Goal: Information Seeking & Learning: Learn about a topic

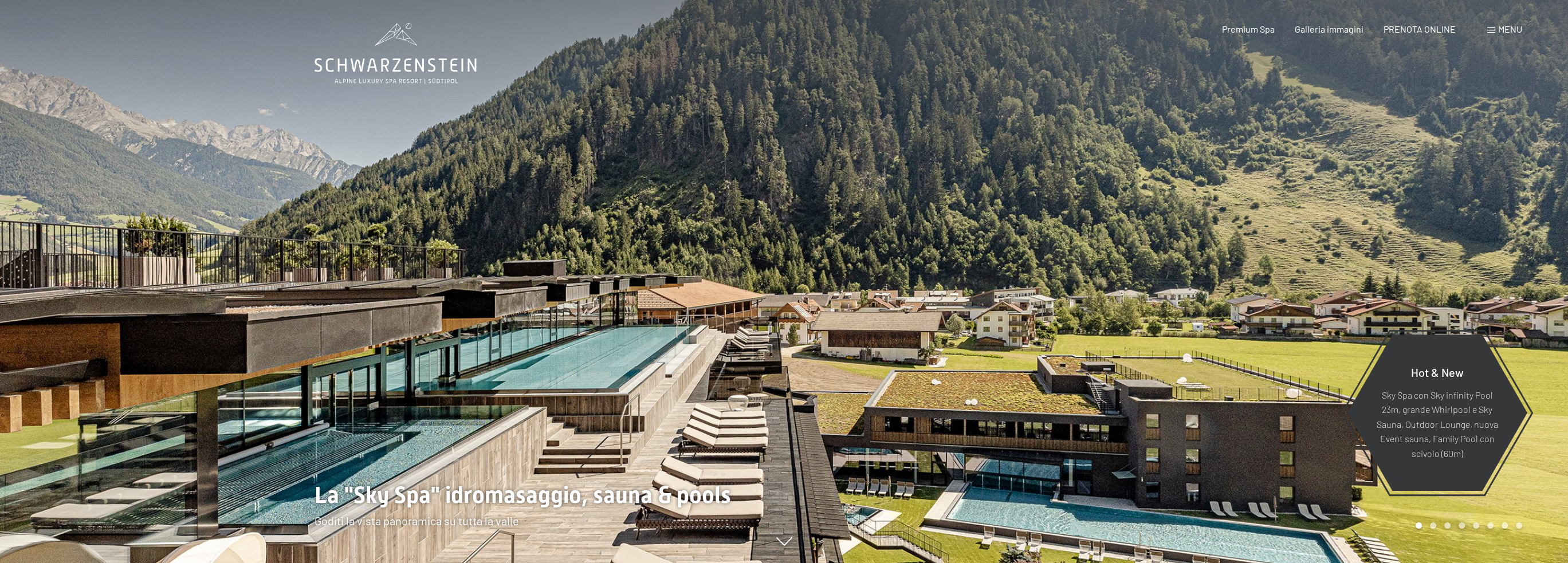
click at [1505, 32] on span "Menu" at bounding box center [1510, 28] width 24 height 11
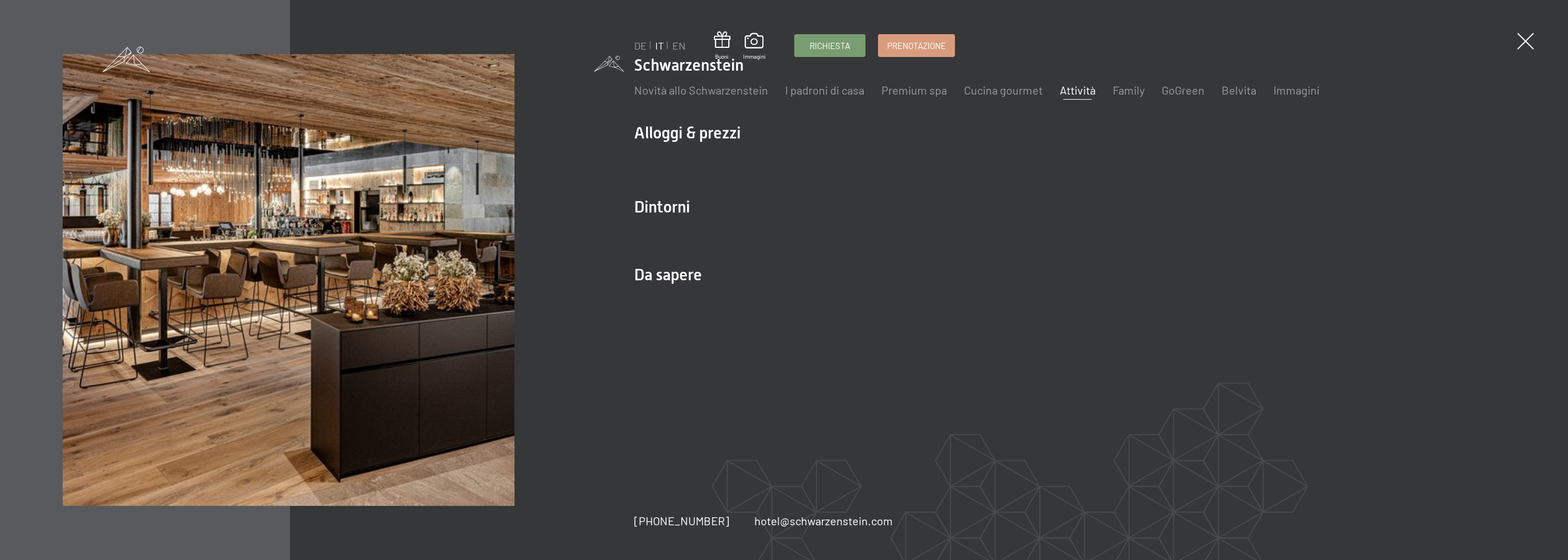
click at [1063, 90] on link "Attività" at bounding box center [1078, 90] width 36 height 14
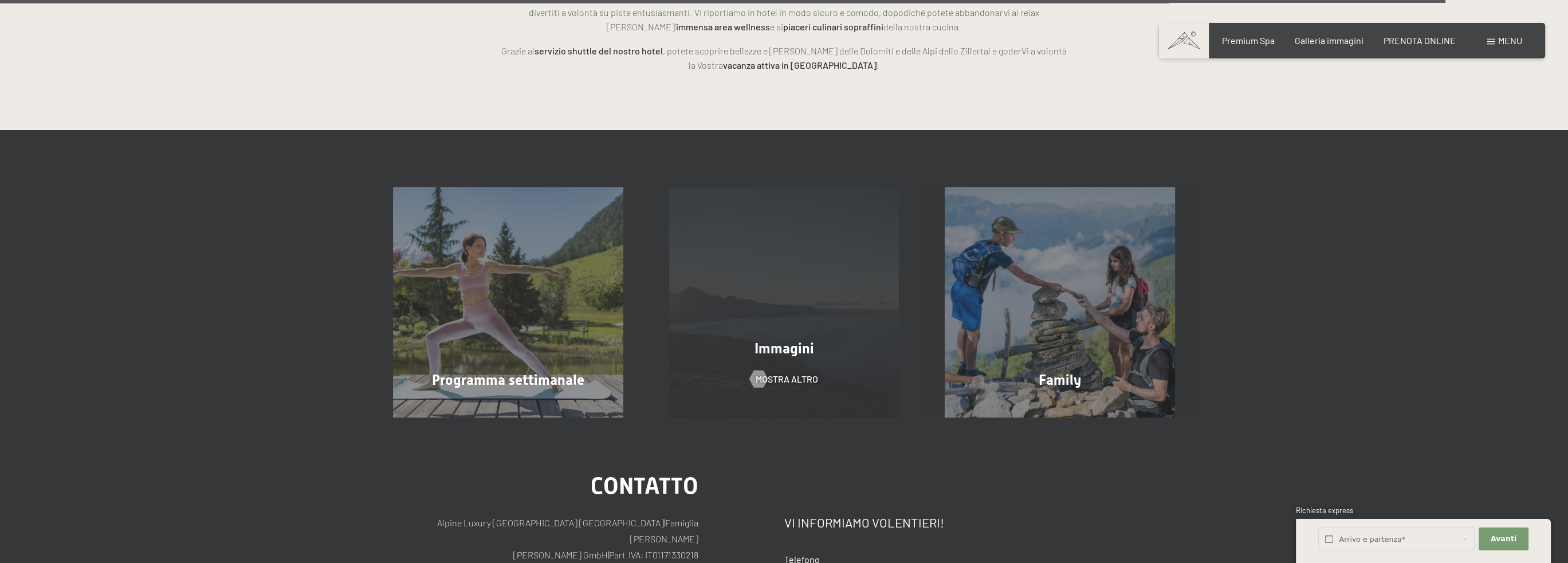
scroll to position [3781, 0]
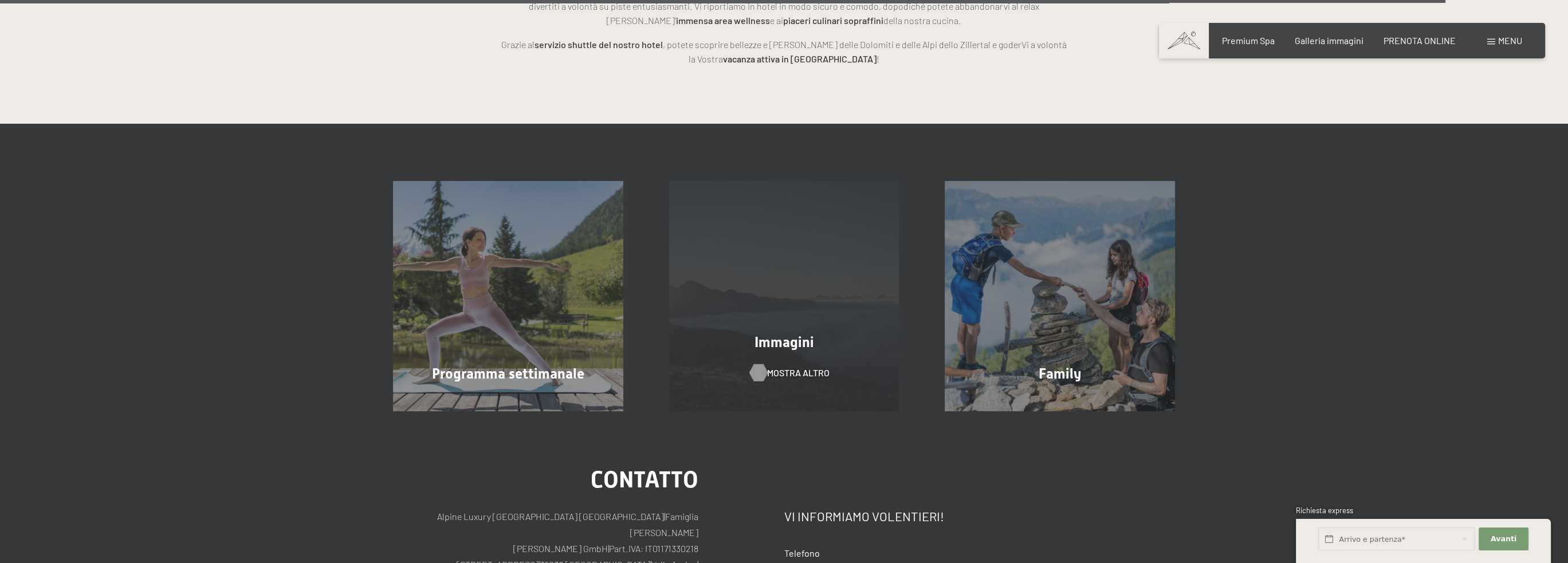
click at [763, 365] on div at bounding box center [758, 373] width 9 height 17
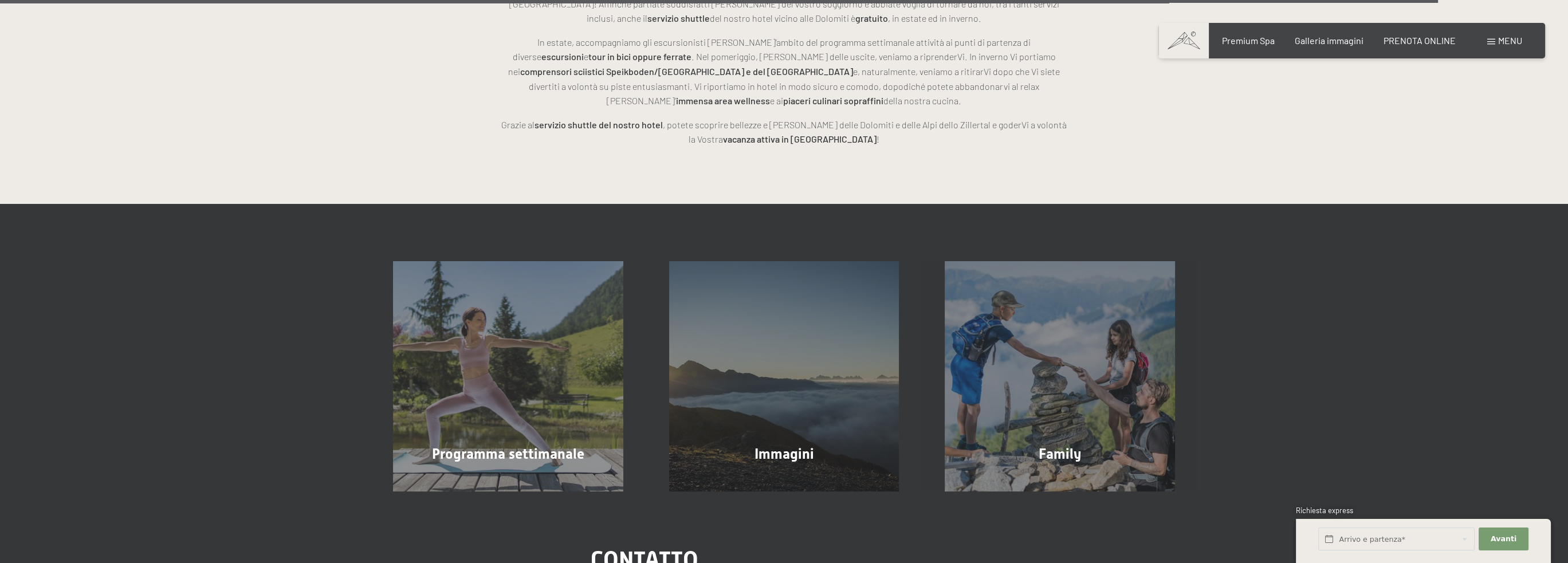
scroll to position [3700, 0]
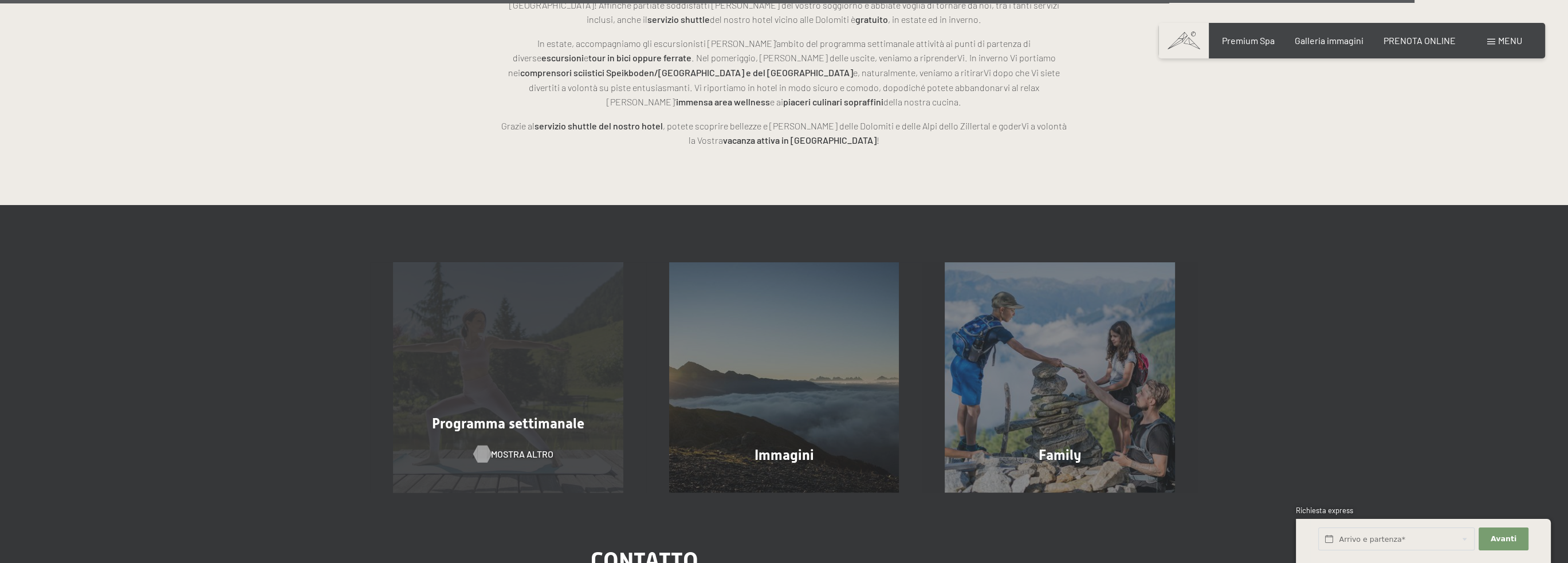
click at [484, 445] on div at bounding box center [482, 454] width 9 height 17
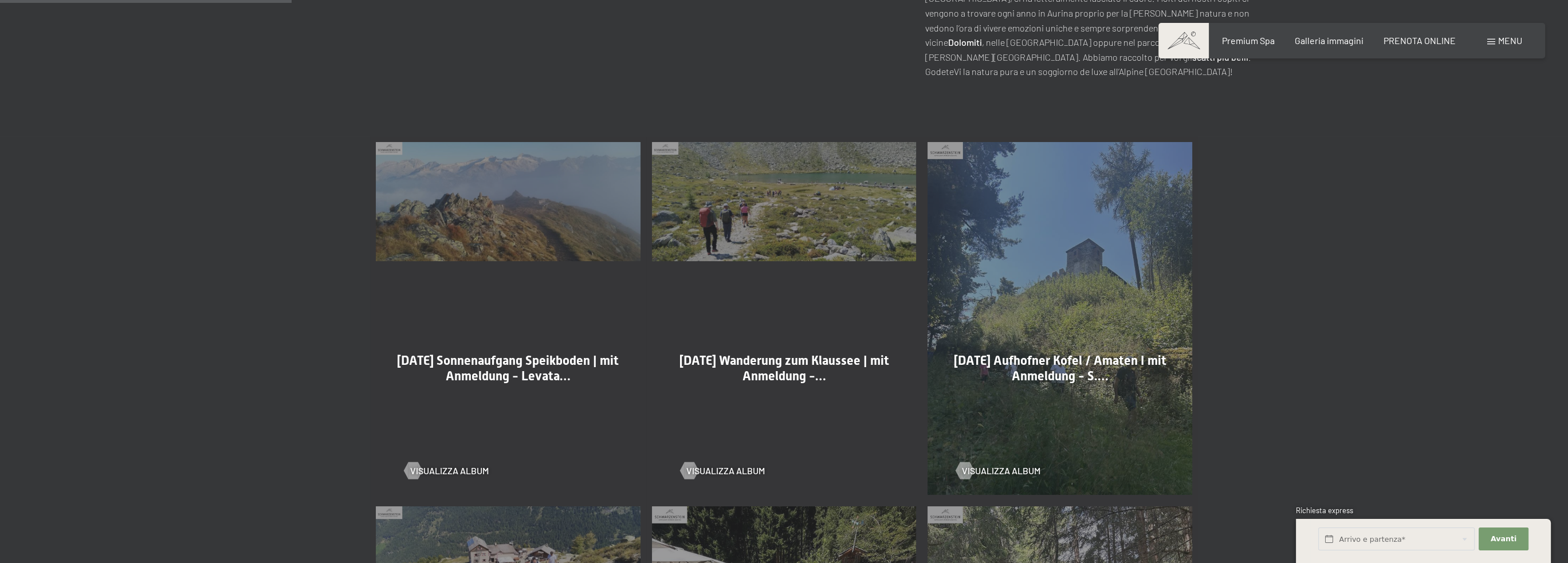
scroll to position [630, 0]
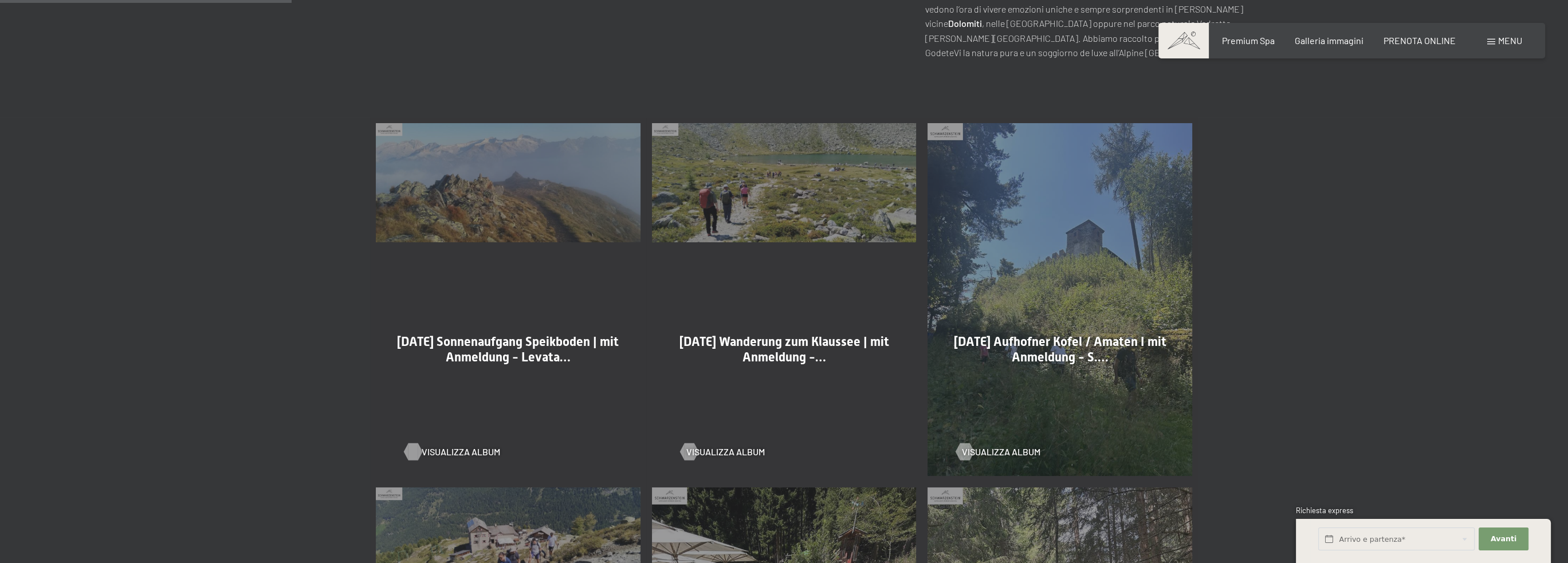
click at [437, 445] on span "Visualizza album" at bounding box center [460, 451] width 78 height 13
click at [411, 444] on div at bounding box center [412, 452] width 9 height 17
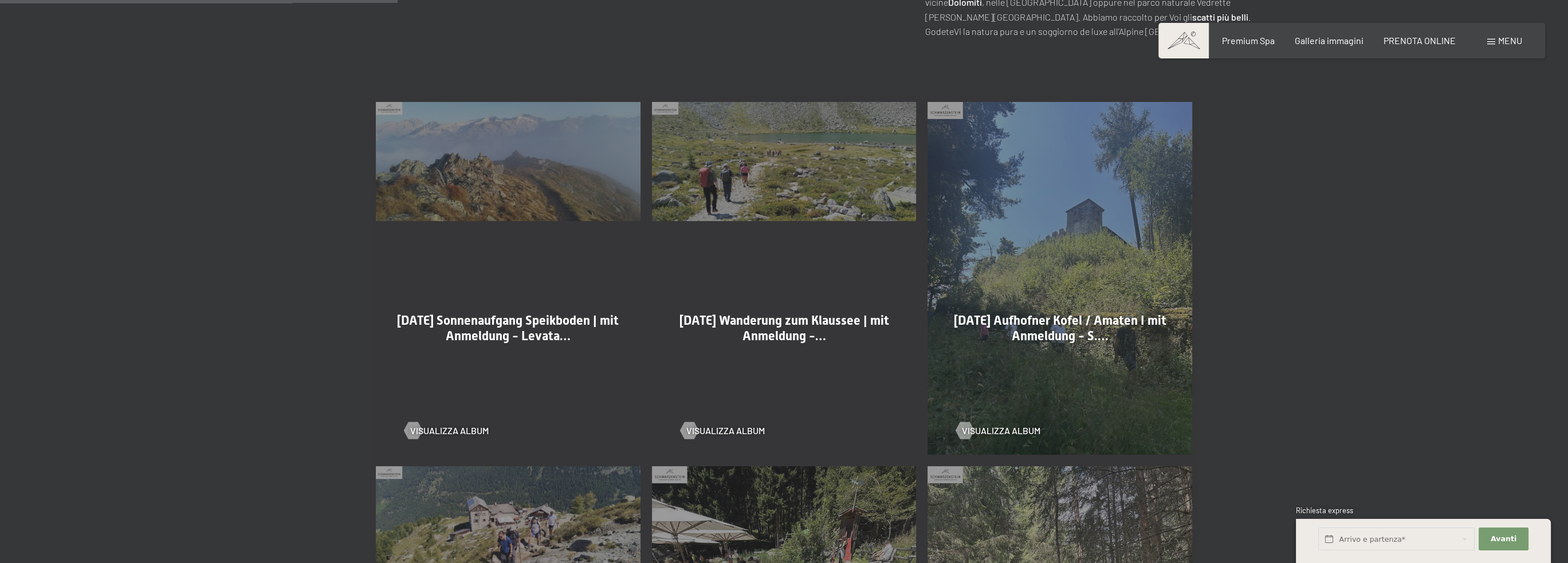
scroll to position [516, 0]
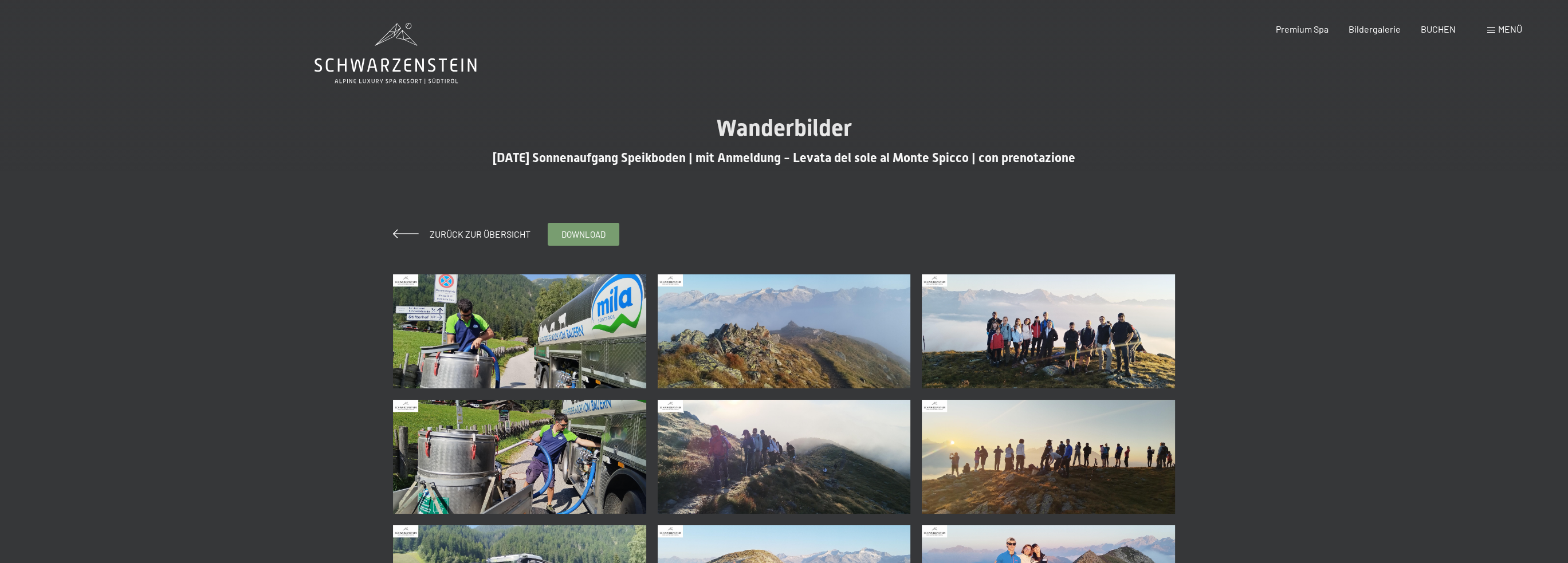
click at [584, 336] on img at bounding box center [519, 331] width 253 height 114
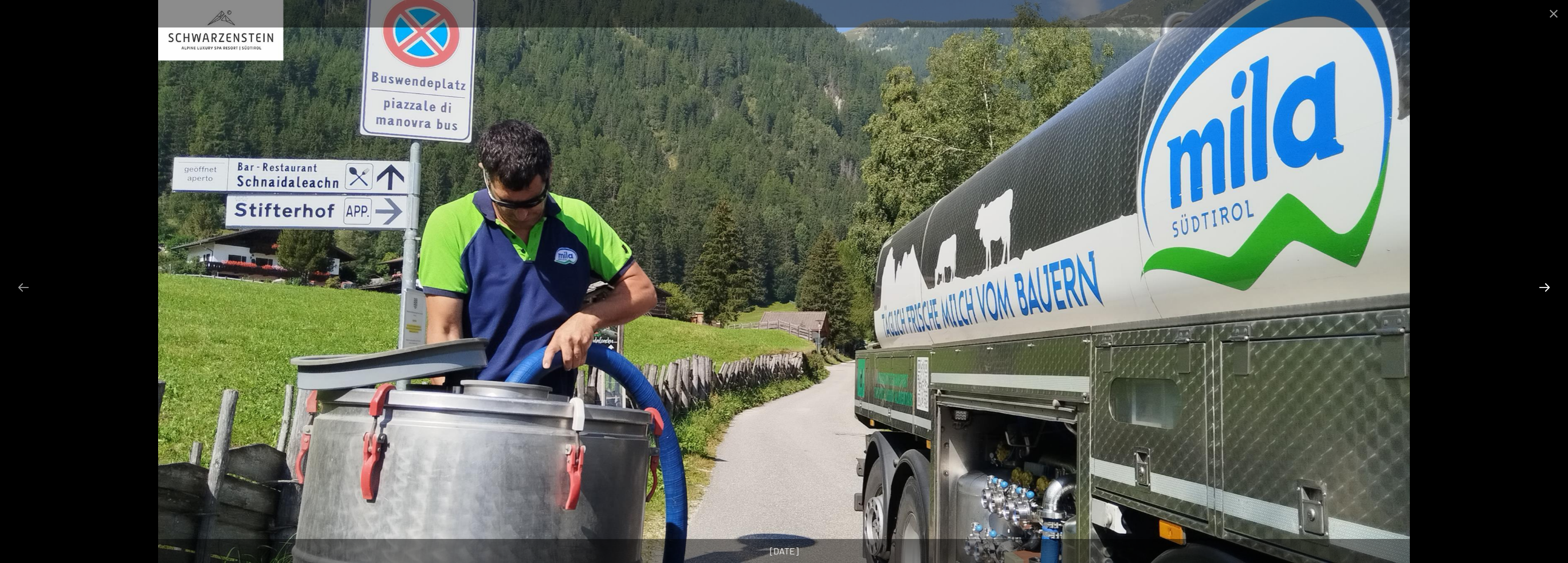
click at [1540, 285] on button "Next slide" at bounding box center [1545, 288] width 24 height 22
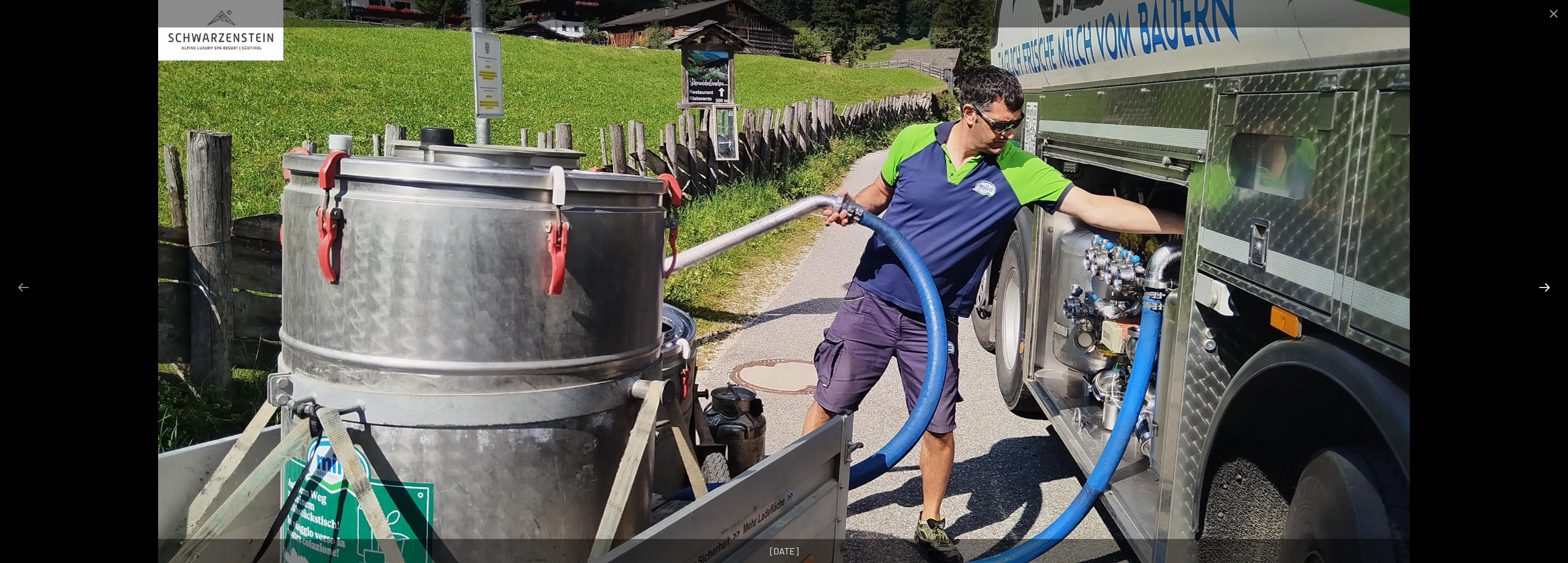
click at [1540, 285] on button "Next slide" at bounding box center [1545, 288] width 24 height 22
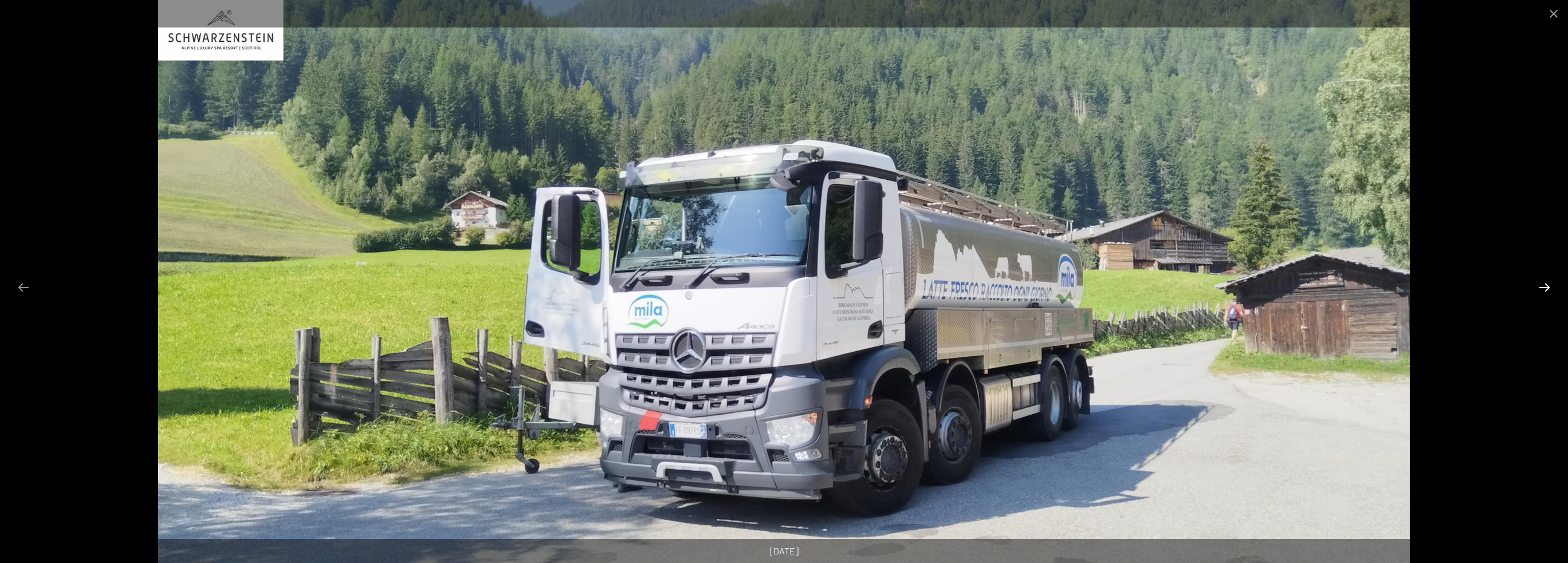
click at [1540, 285] on button "Next slide" at bounding box center [1545, 288] width 24 height 22
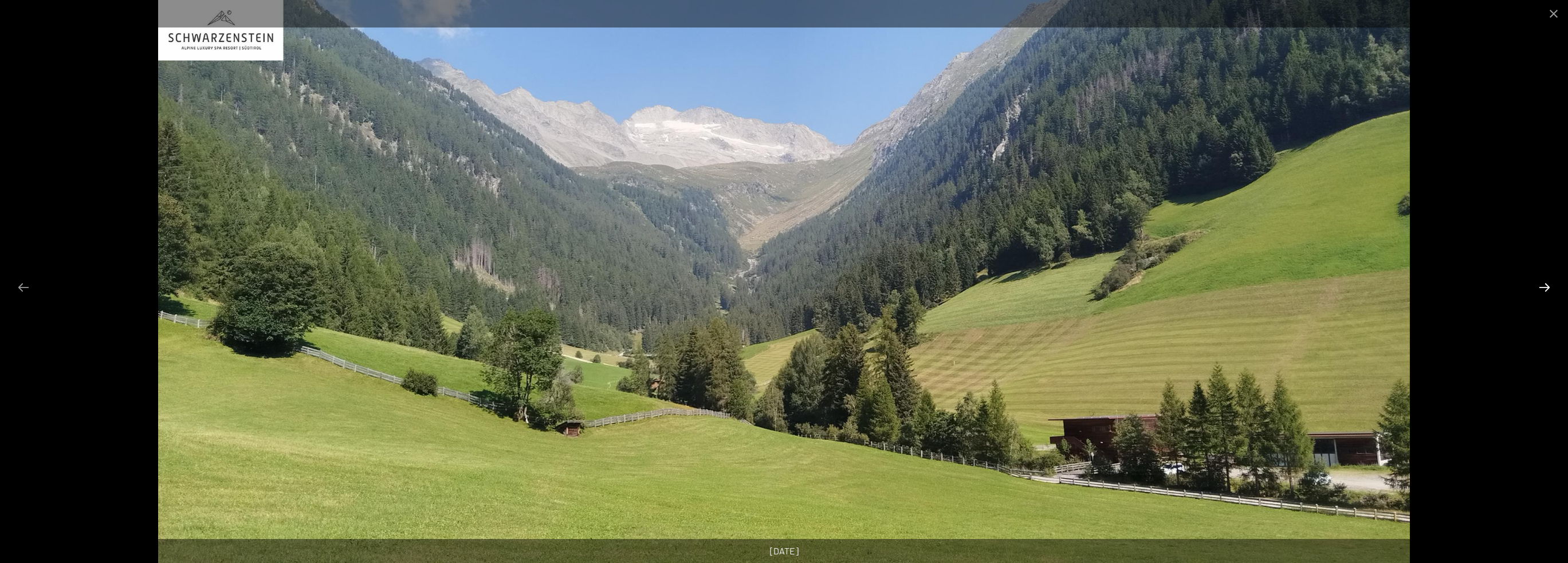
click at [1540, 285] on button "Next slide" at bounding box center [1545, 288] width 24 height 22
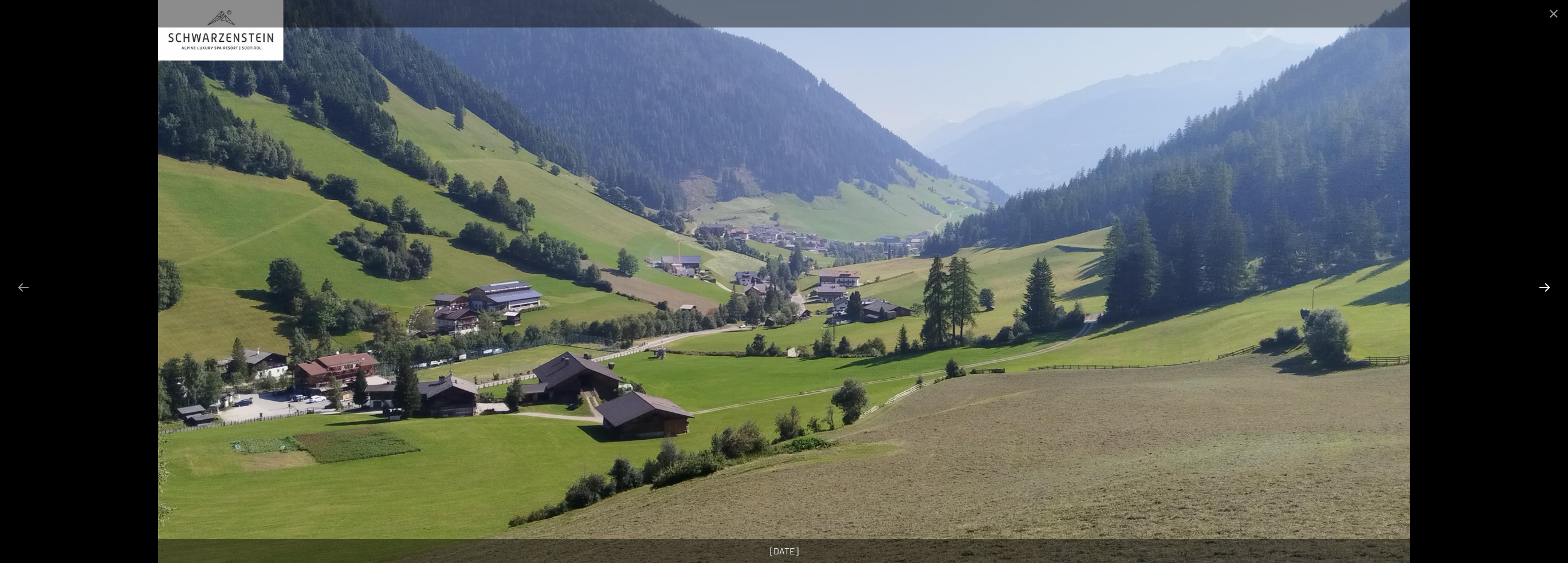
click at [1538, 285] on button "Next slide" at bounding box center [1545, 288] width 24 height 22
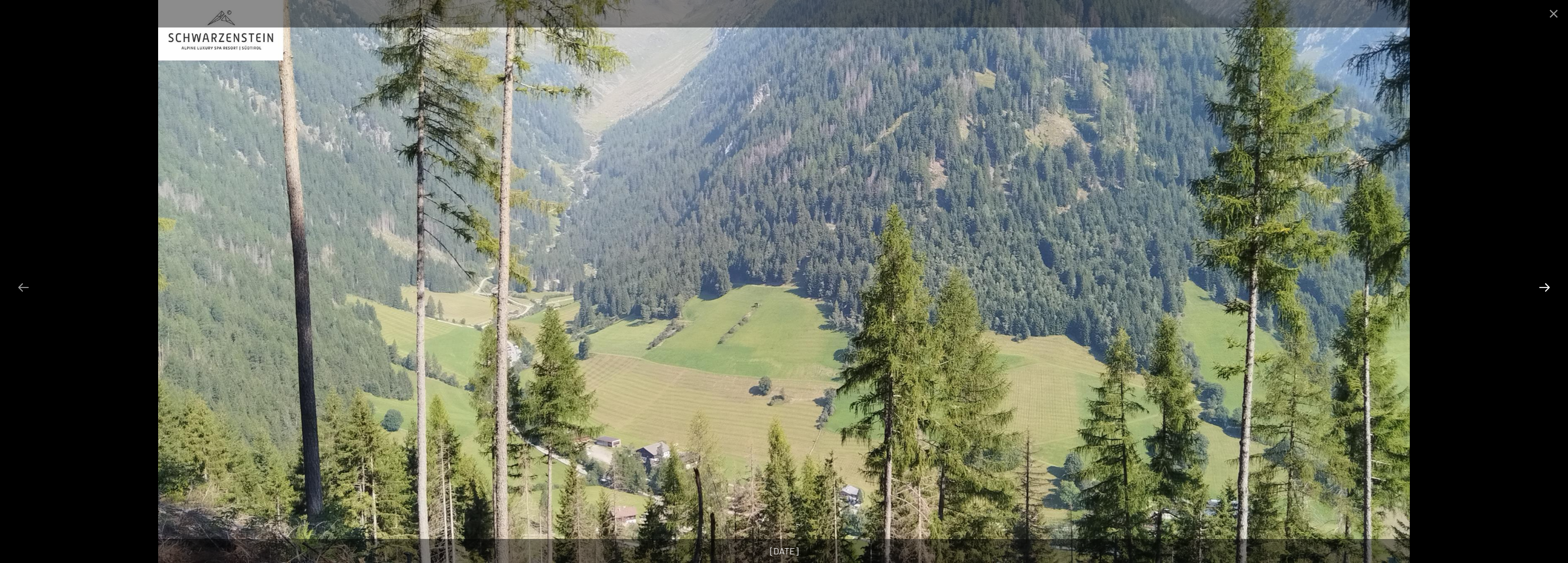
click at [1538, 285] on button "Next slide" at bounding box center [1545, 288] width 24 height 22
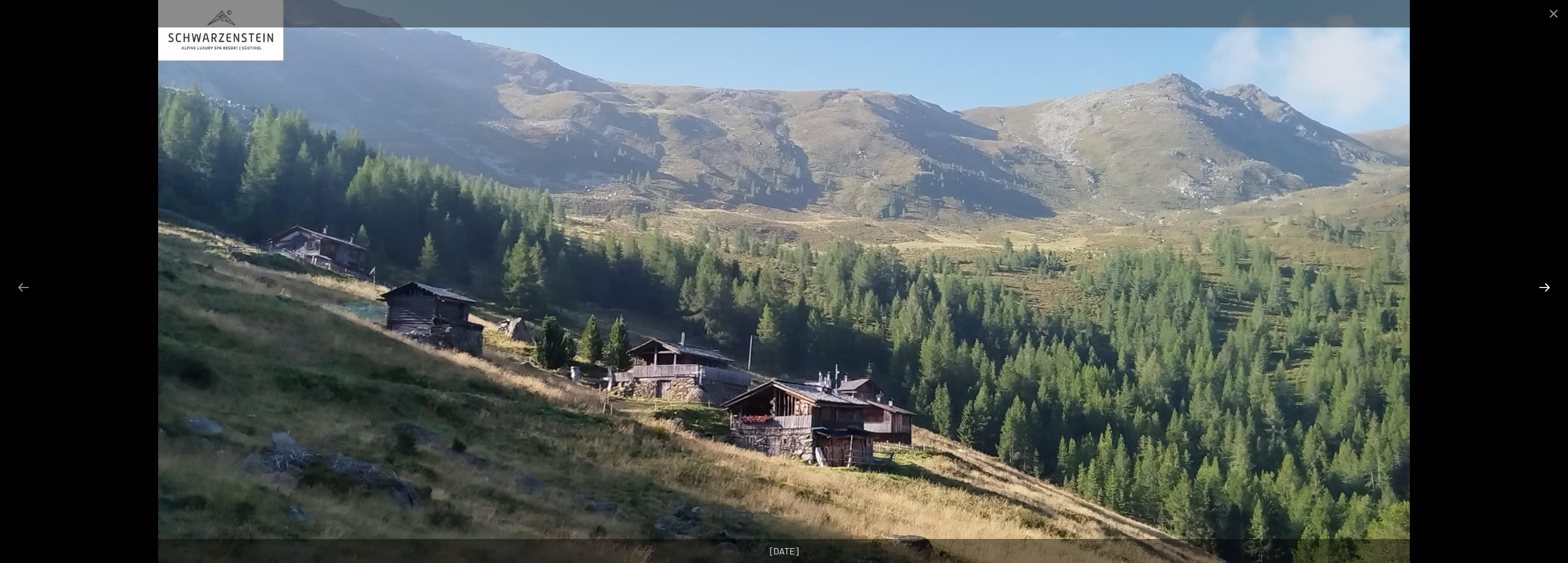
click at [1535, 286] on button "Next slide" at bounding box center [1545, 288] width 24 height 22
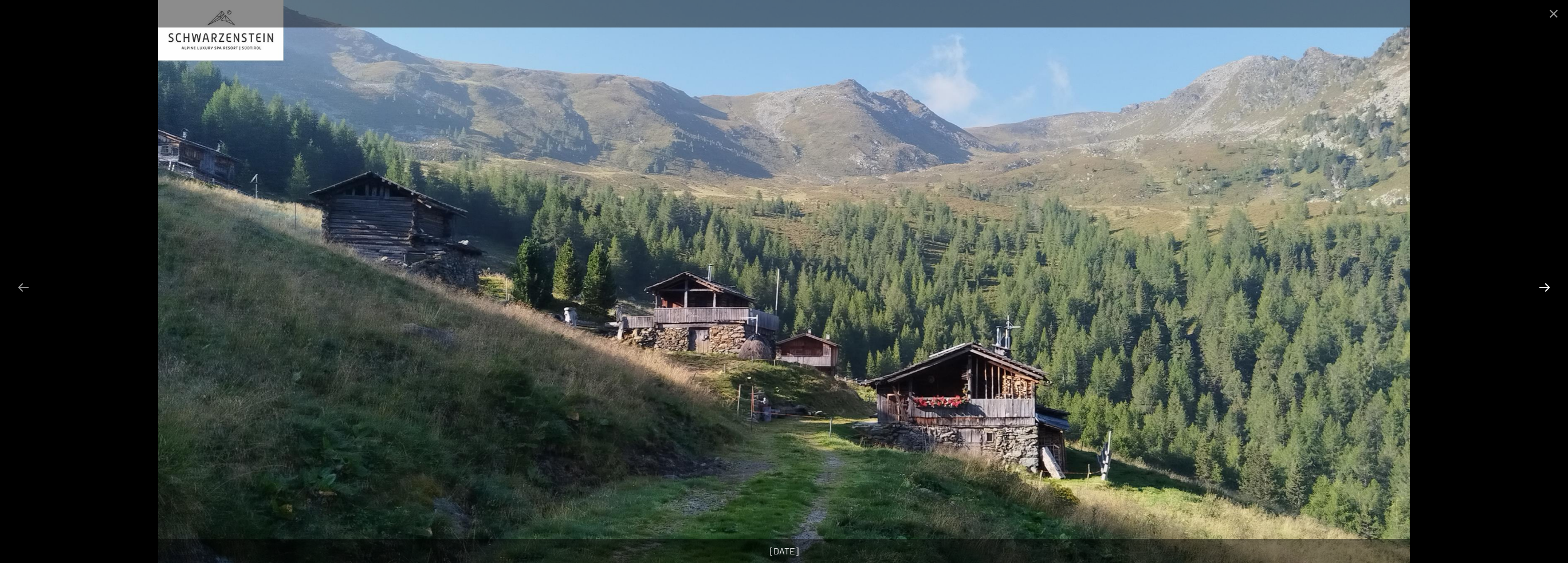
click at [1535, 286] on button "Next slide" at bounding box center [1545, 288] width 24 height 22
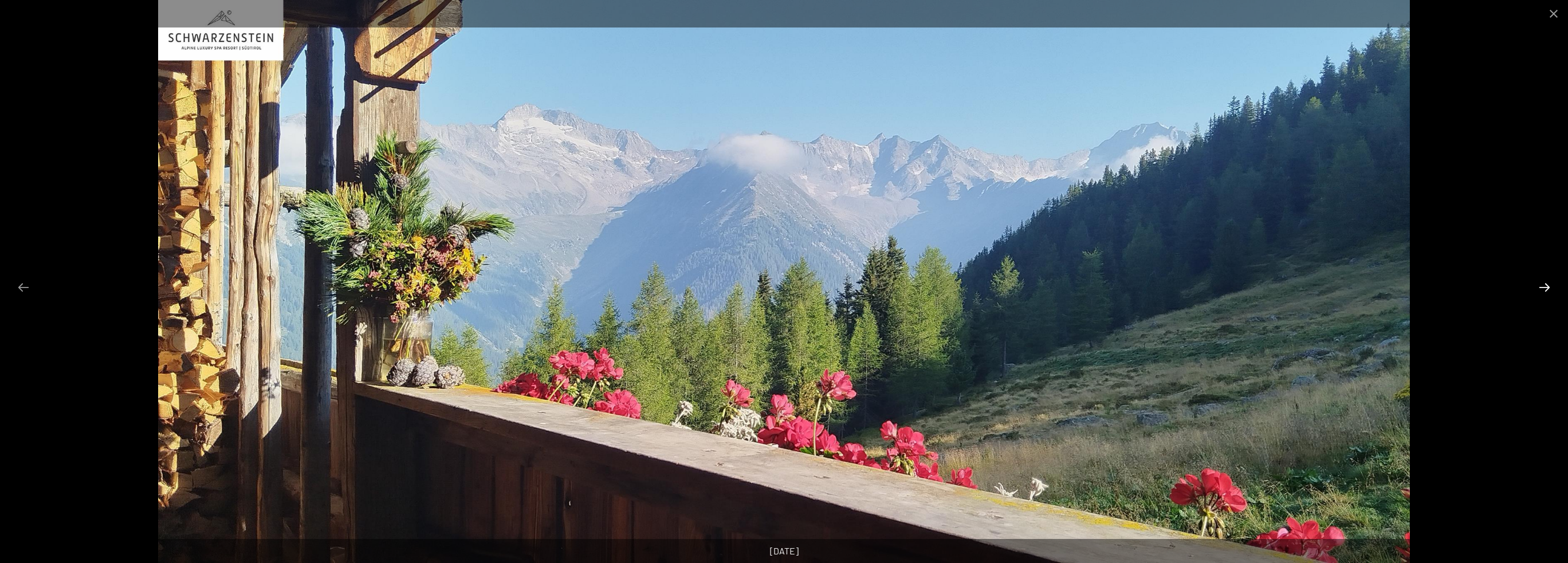
click at [1535, 286] on button "Next slide" at bounding box center [1545, 288] width 24 height 22
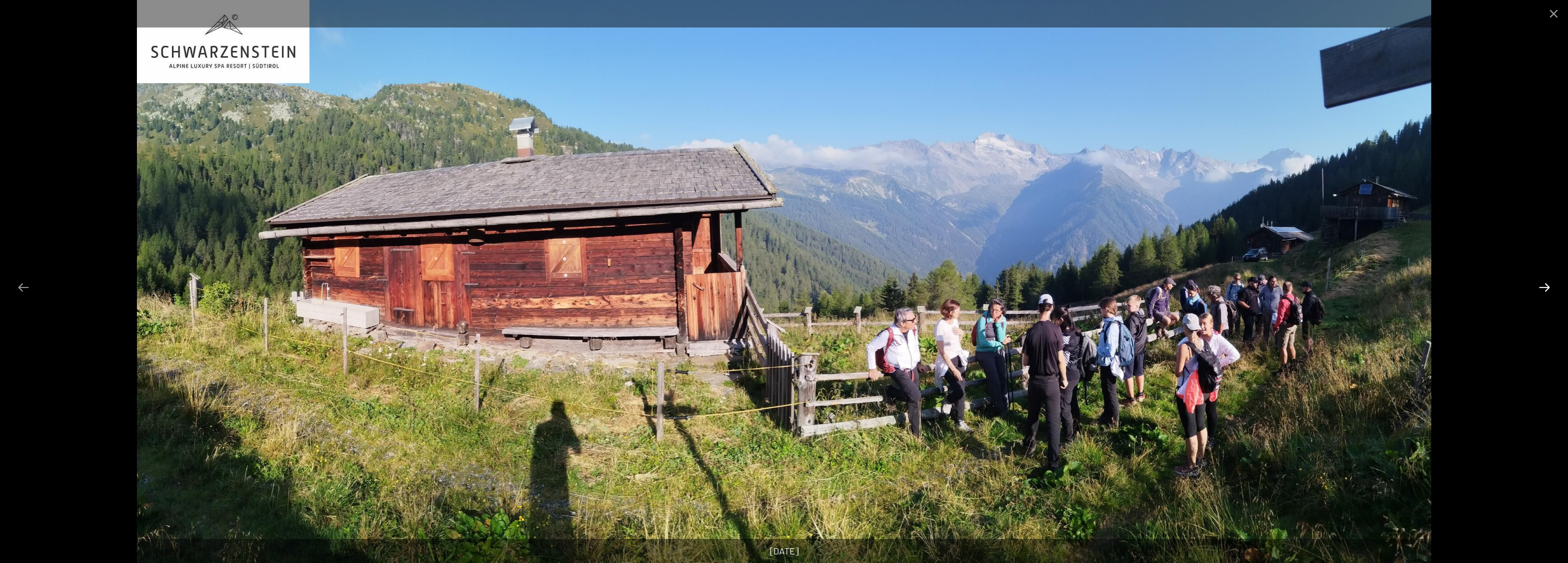
click at [1547, 282] on button "Next slide" at bounding box center [1545, 288] width 24 height 22
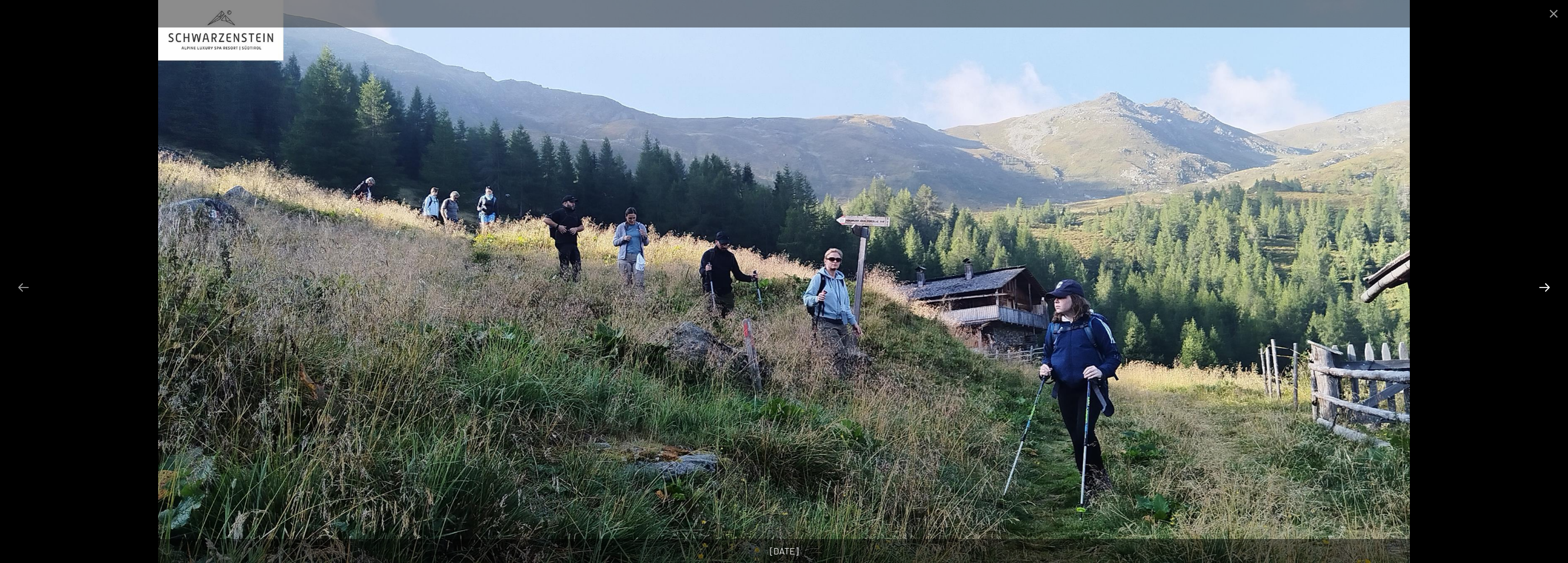
click at [1547, 282] on button "Next slide" at bounding box center [1545, 288] width 24 height 22
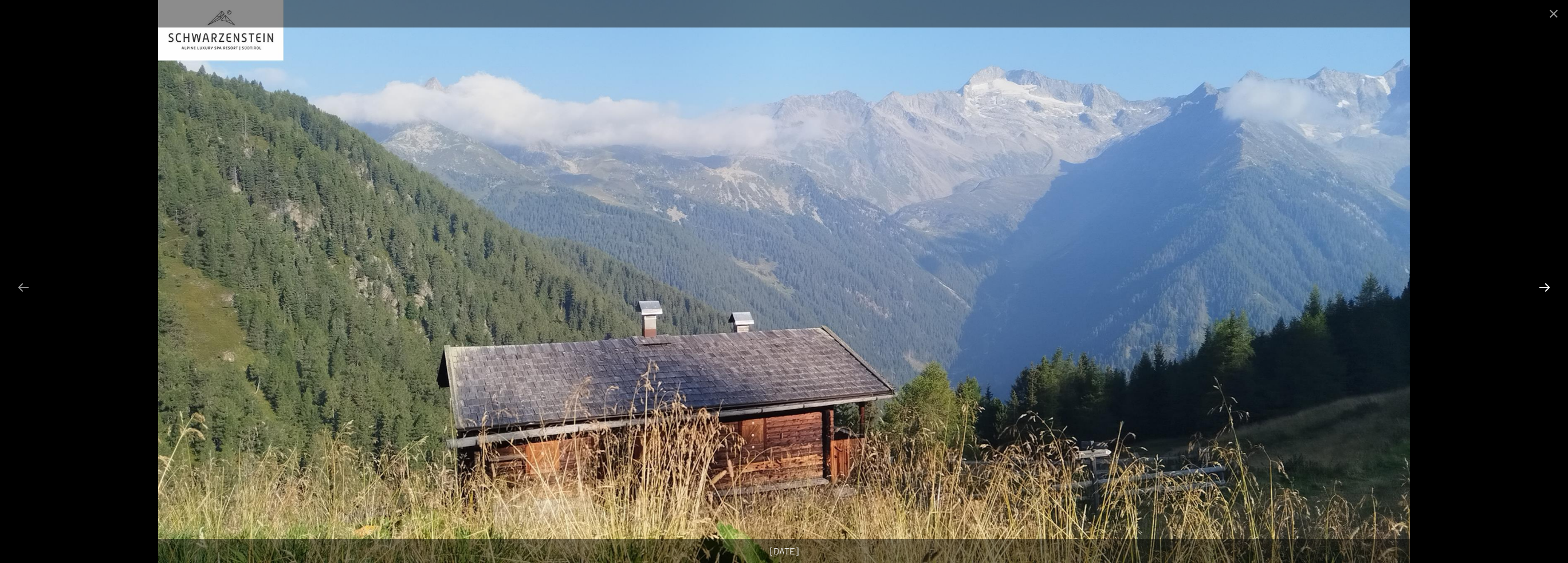
click at [1547, 282] on button "Next slide" at bounding box center [1545, 288] width 24 height 22
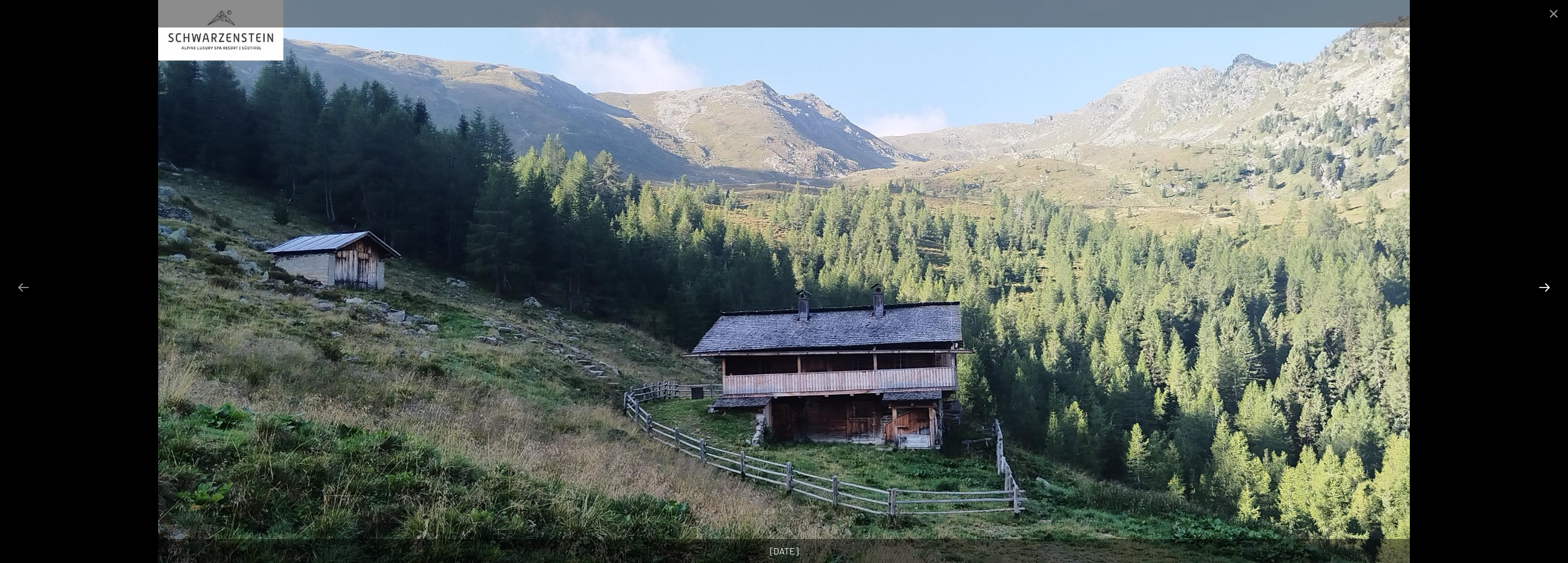
click at [1547, 282] on button "Next slide" at bounding box center [1545, 288] width 24 height 22
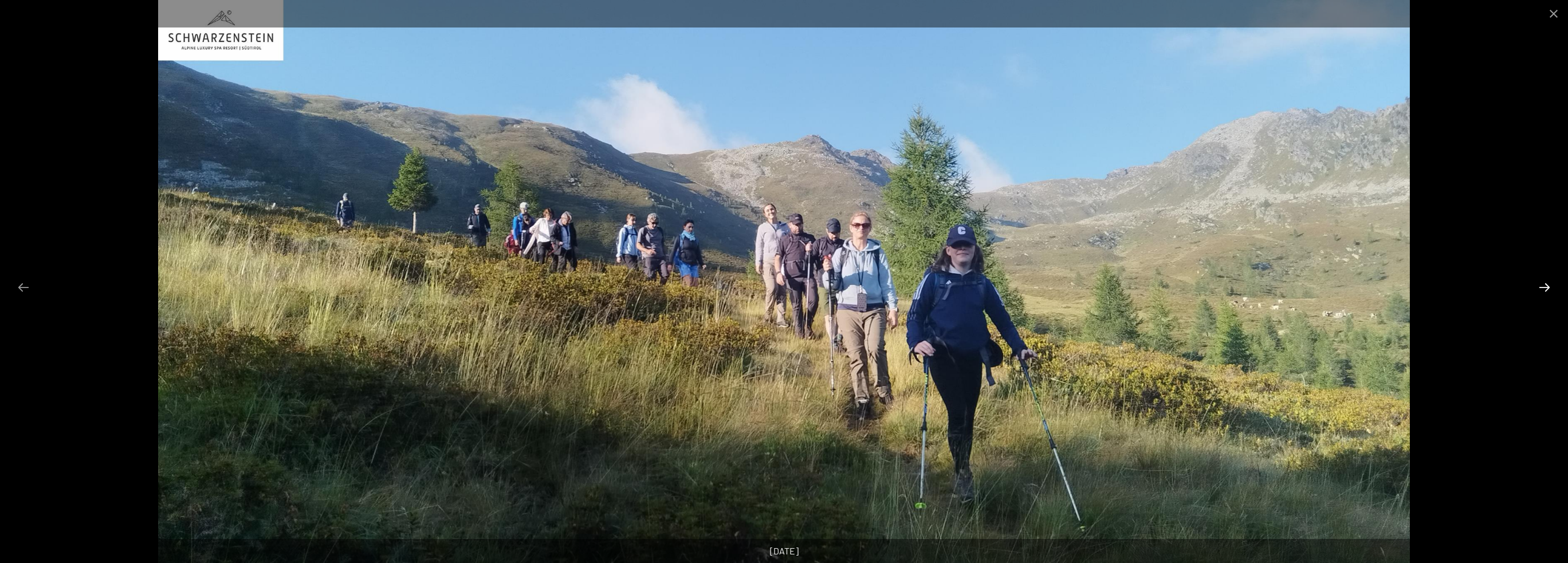
click at [1545, 282] on button "Next slide" at bounding box center [1545, 288] width 24 height 22
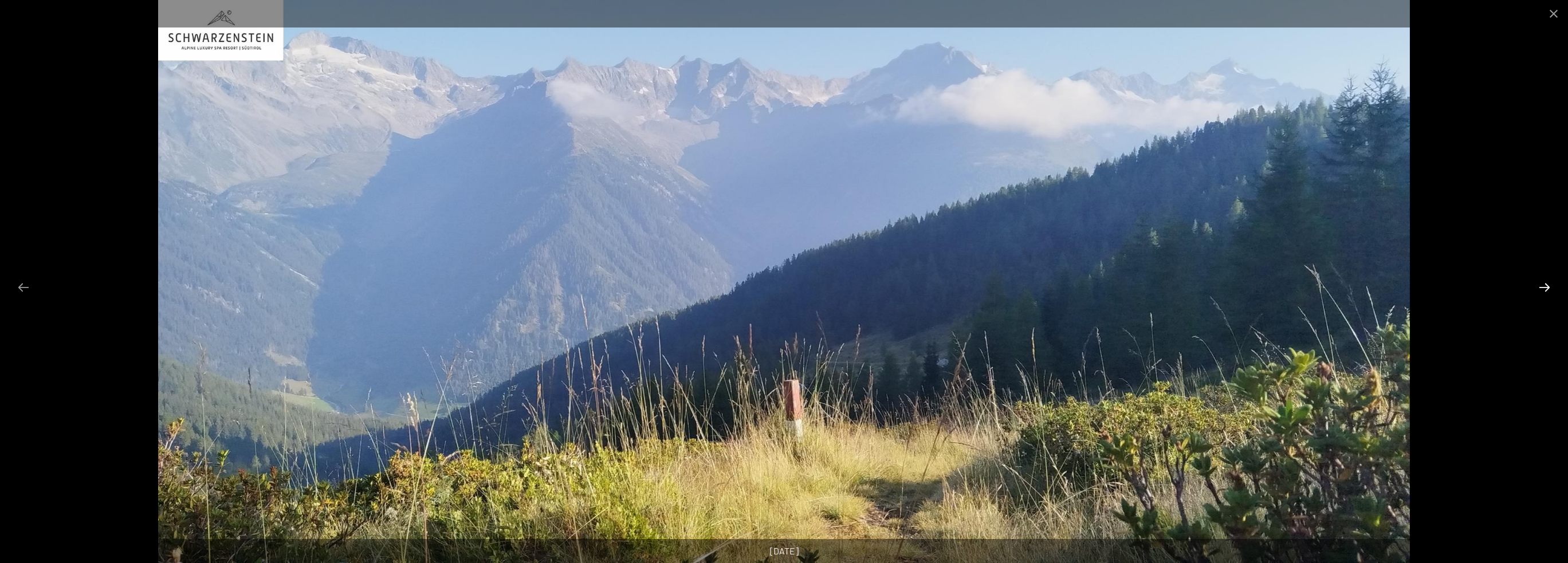
click at [1545, 282] on button "Next slide" at bounding box center [1545, 288] width 24 height 22
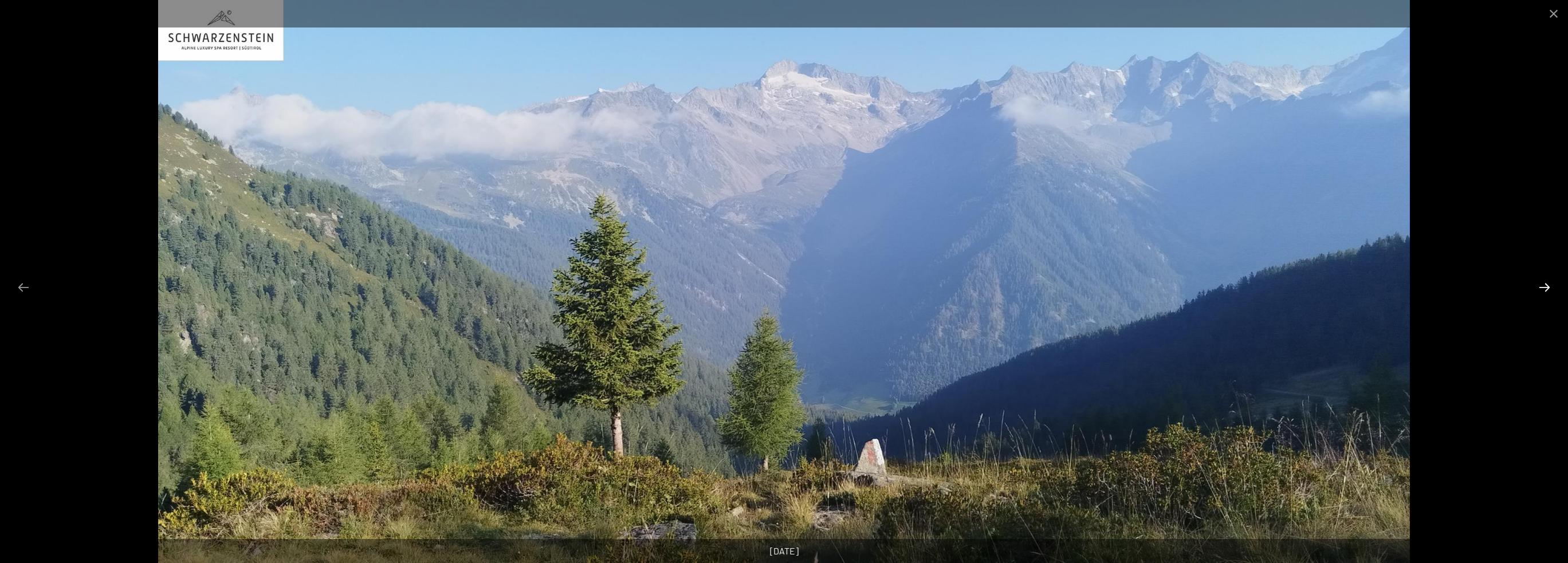
click at [1545, 282] on button "Next slide" at bounding box center [1545, 288] width 24 height 22
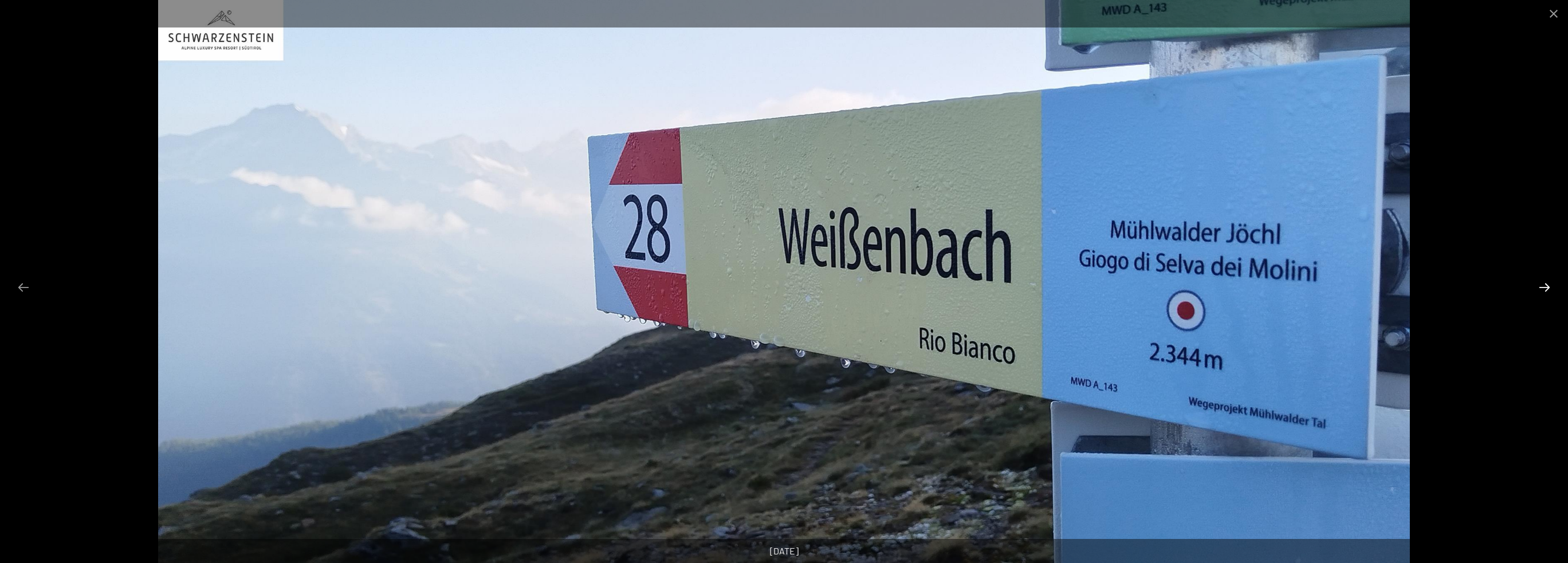
click at [1541, 283] on button "Next slide" at bounding box center [1545, 288] width 24 height 22
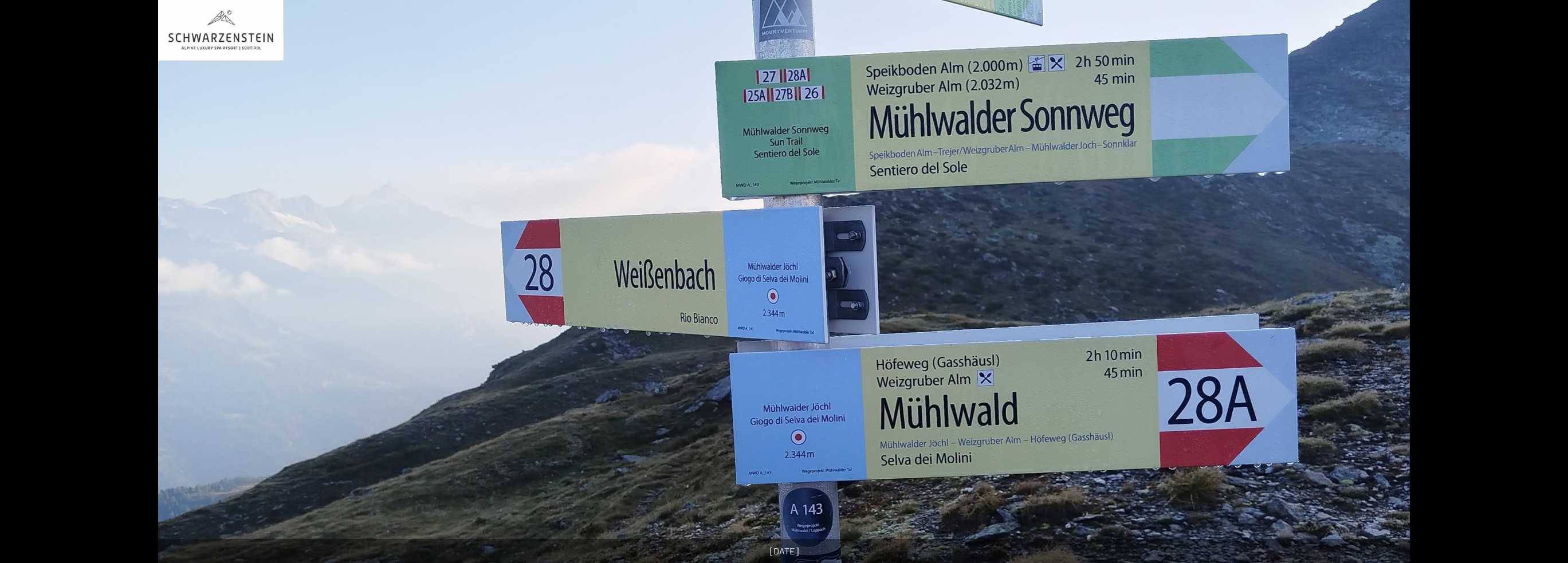
click at [1541, 283] on button "Next slide" at bounding box center [1550, 288] width 24 height 22
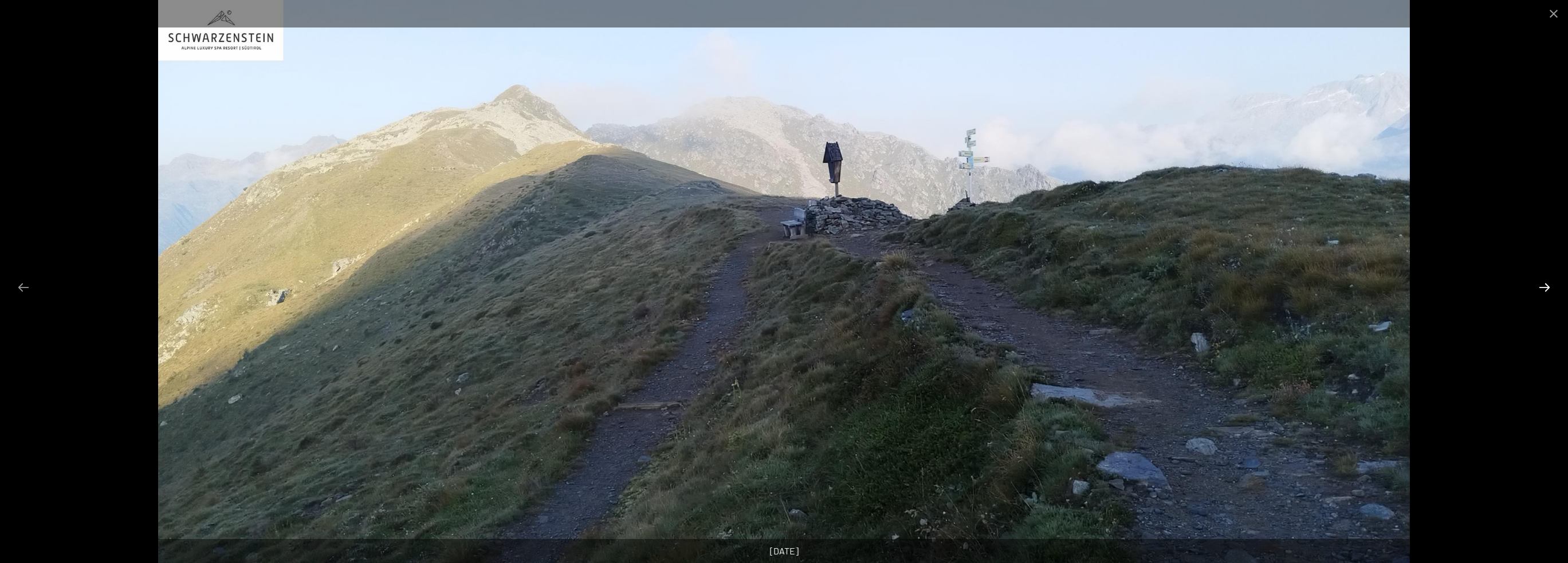
click at [1541, 283] on button "Next slide" at bounding box center [1545, 288] width 24 height 22
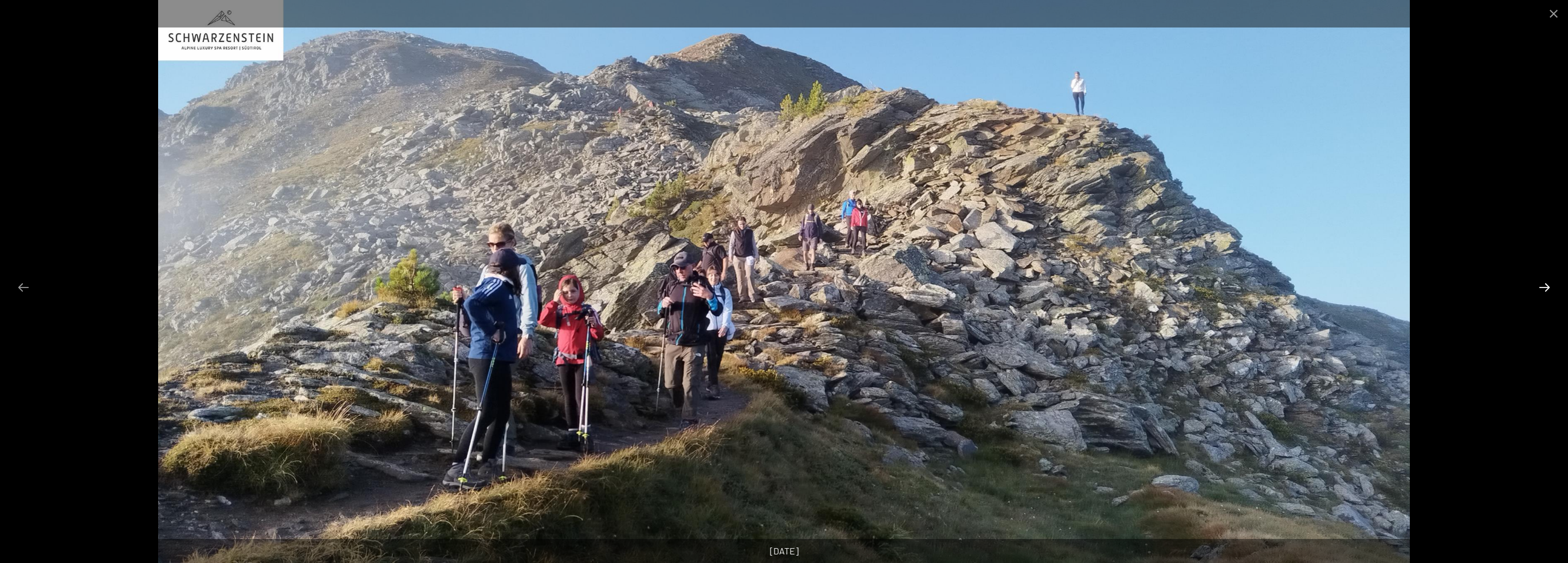
click at [1540, 283] on button "Next slide" at bounding box center [1545, 288] width 24 height 22
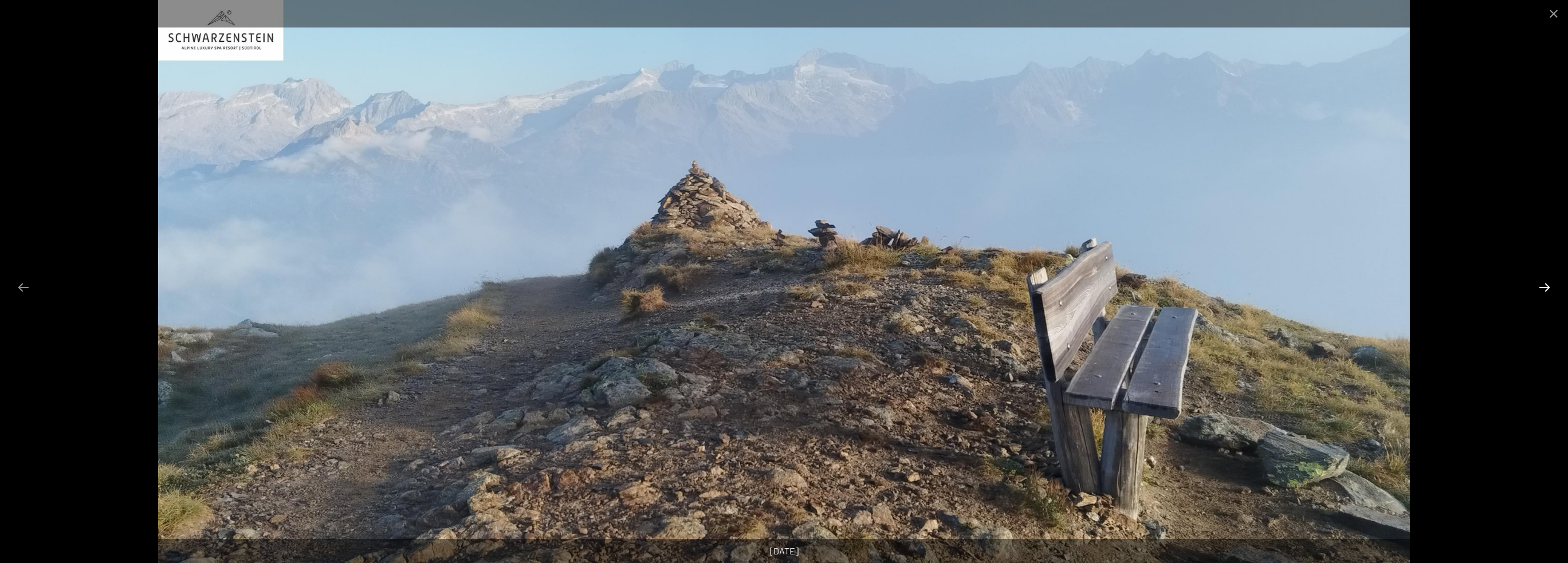
click at [1540, 283] on button "Next slide" at bounding box center [1545, 288] width 24 height 22
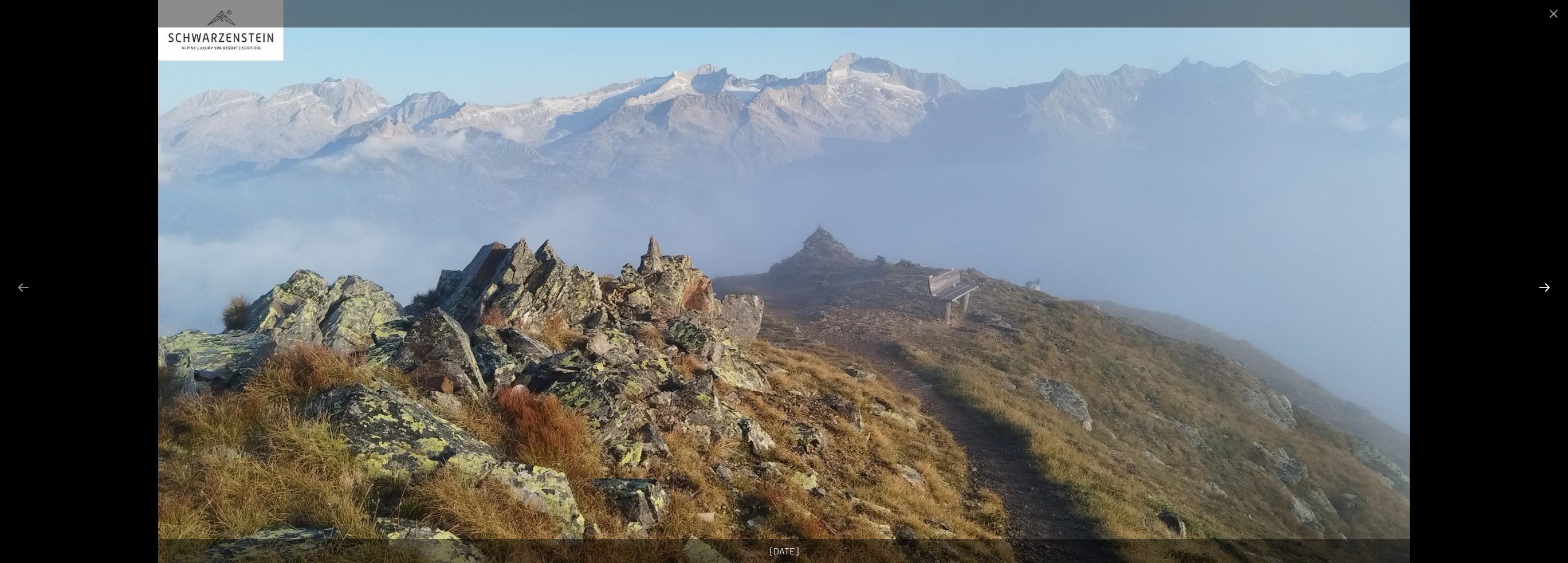
click at [1540, 283] on button "Next slide" at bounding box center [1545, 288] width 24 height 22
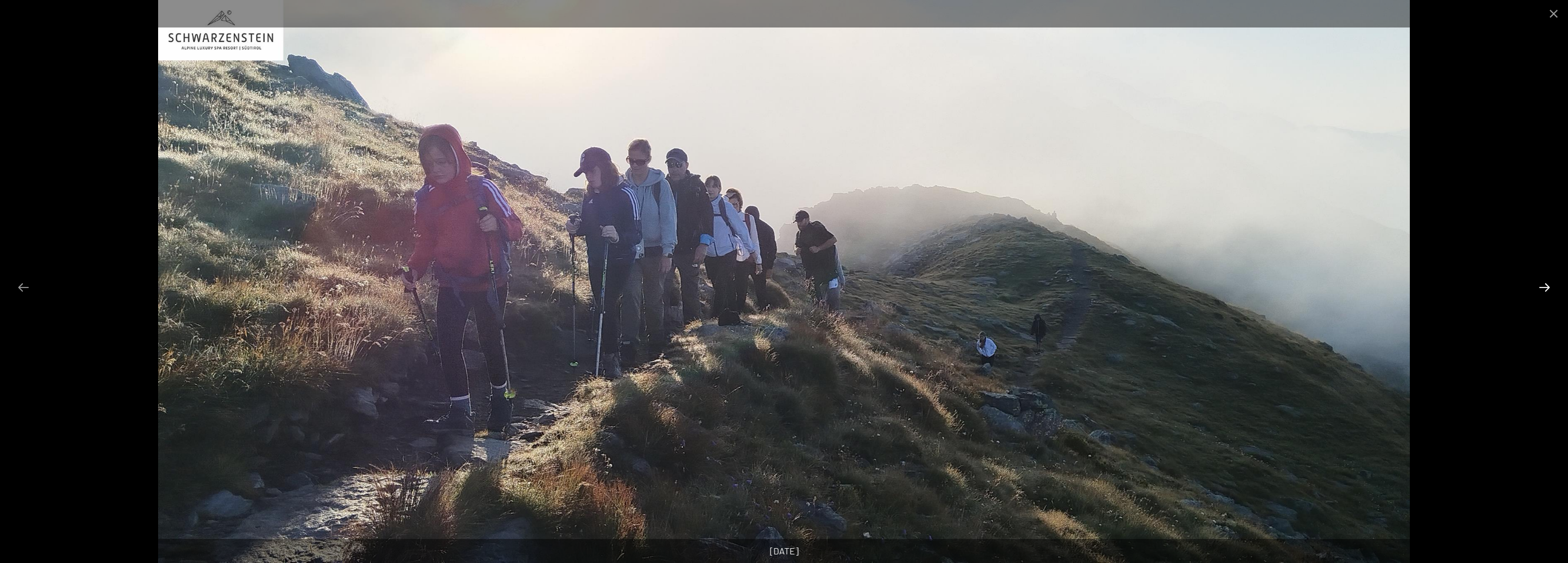
click at [1540, 283] on button "Next slide" at bounding box center [1545, 288] width 24 height 22
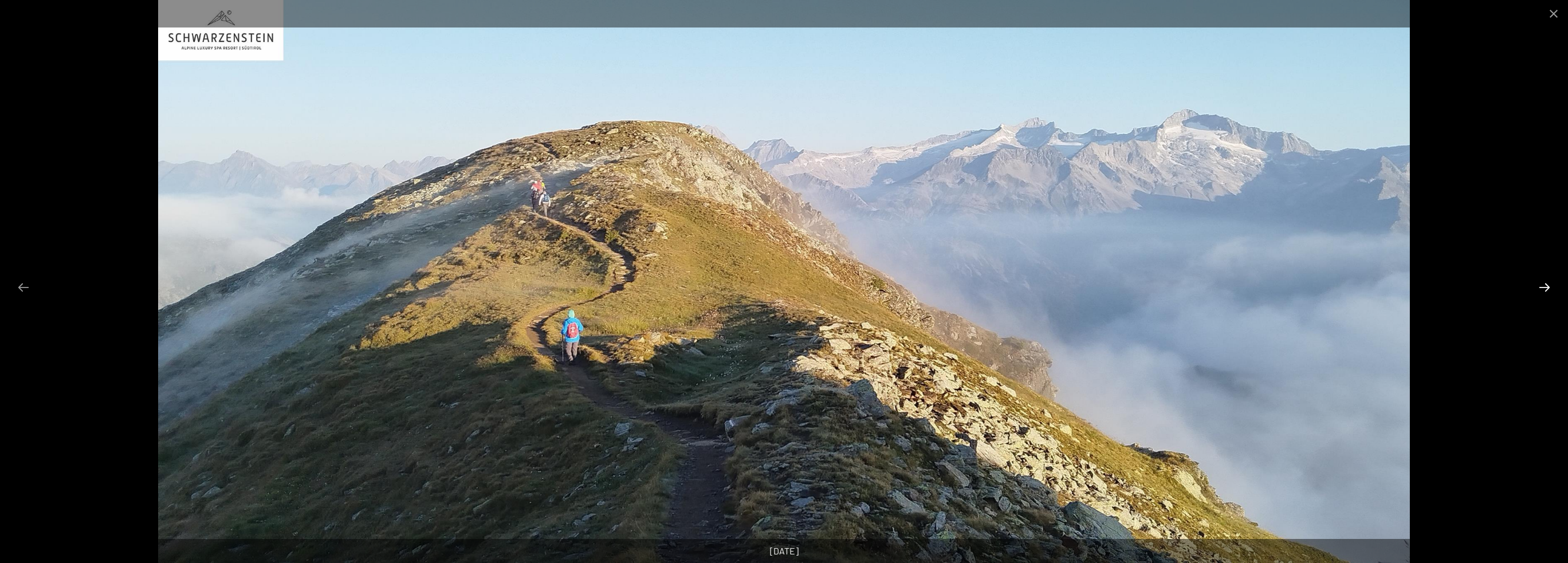
click at [1540, 283] on button "Next slide" at bounding box center [1545, 288] width 24 height 22
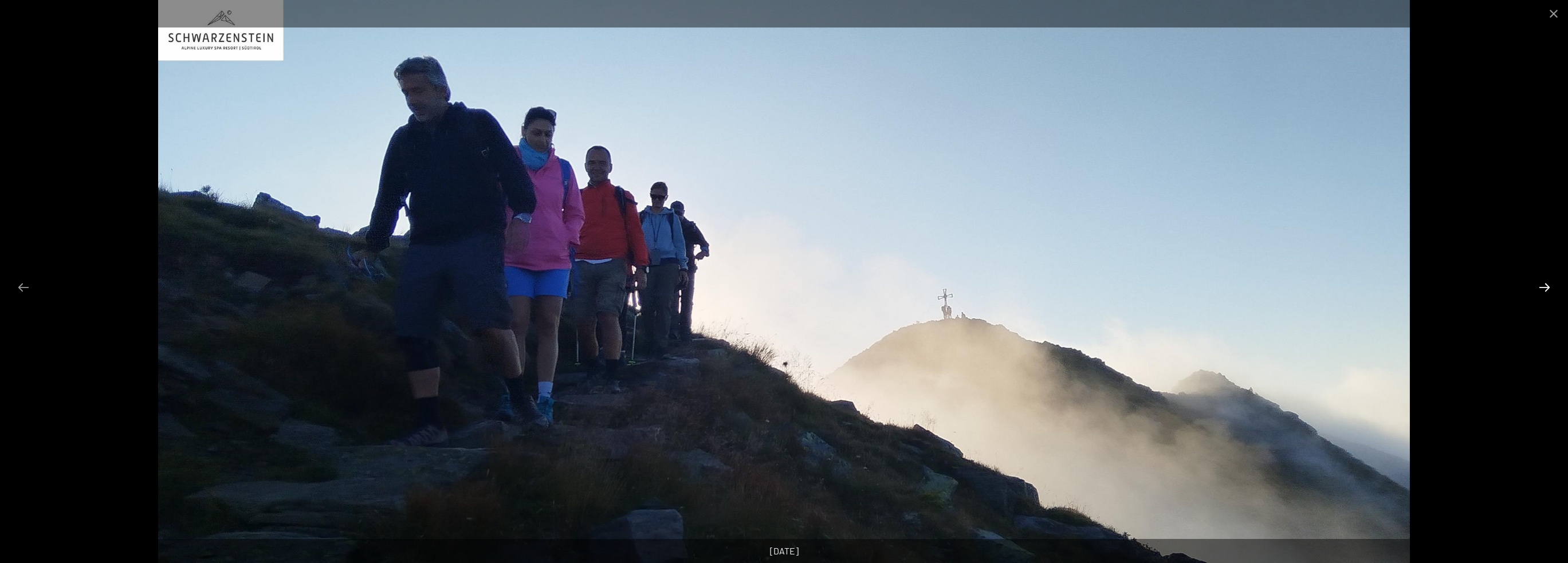
click at [1540, 283] on button "Next slide" at bounding box center [1545, 288] width 24 height 22
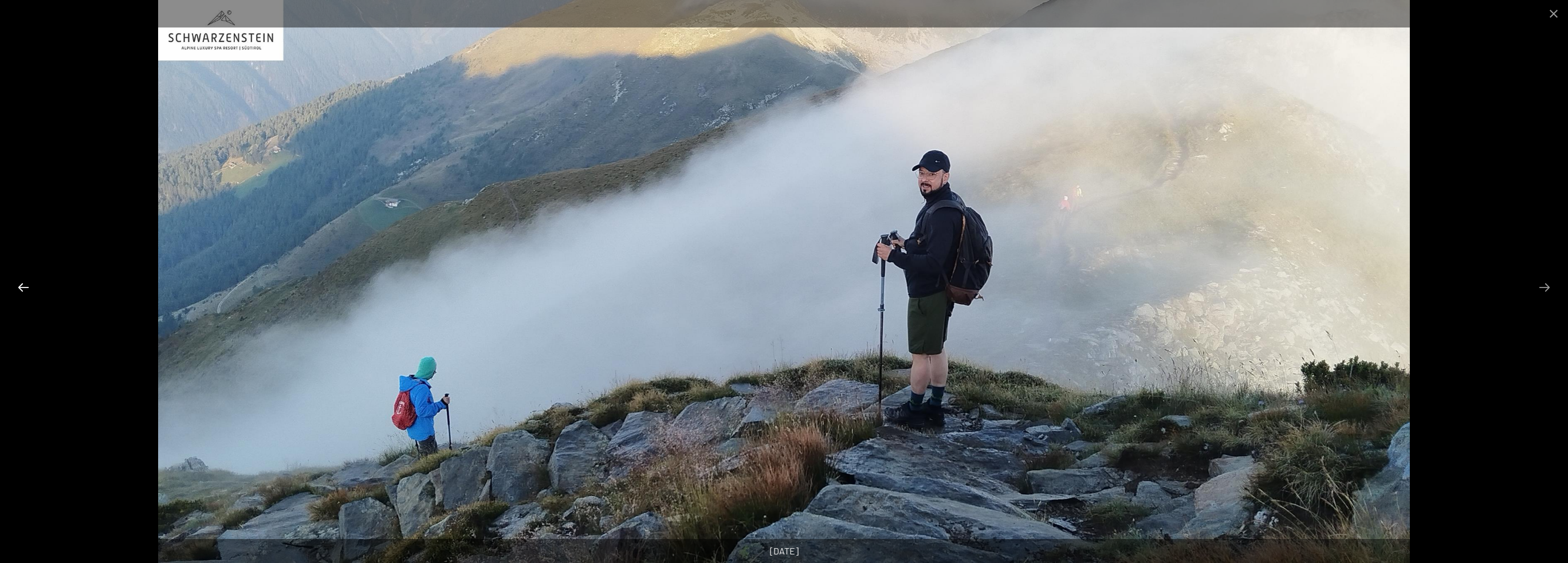
click at [16, 287] on button "Previous slide" at bounding box center [23, 288] width 24 height 22
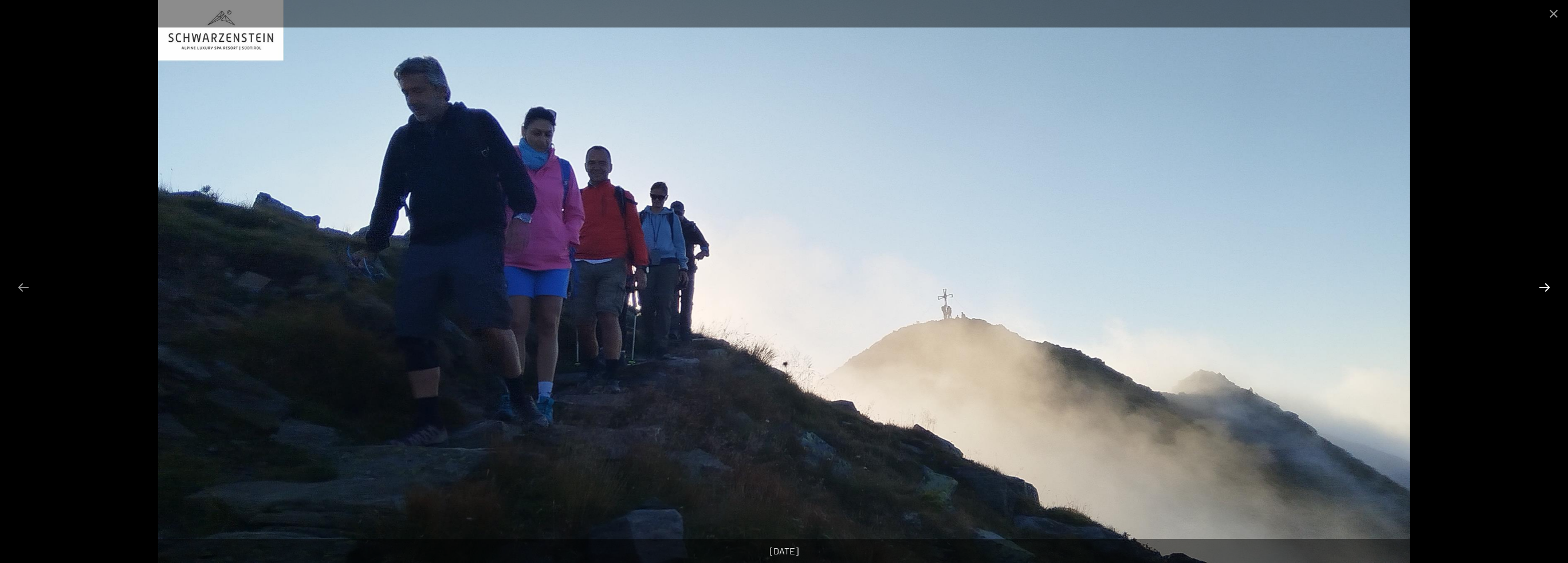
click at [1538, 288] on button "Next slide" at bounding box center [1545, 288] width 24 height 22
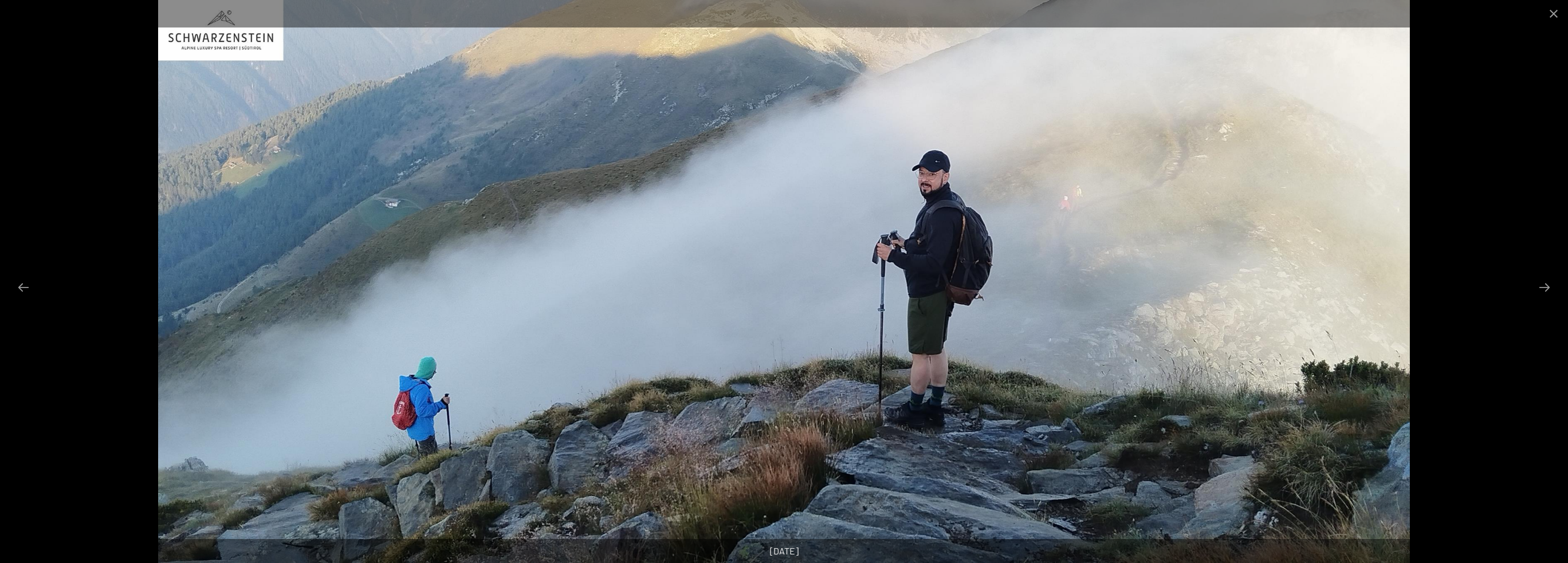
click at [1521, 288] on div at bounding box center [784, 282] width 1568 height 563
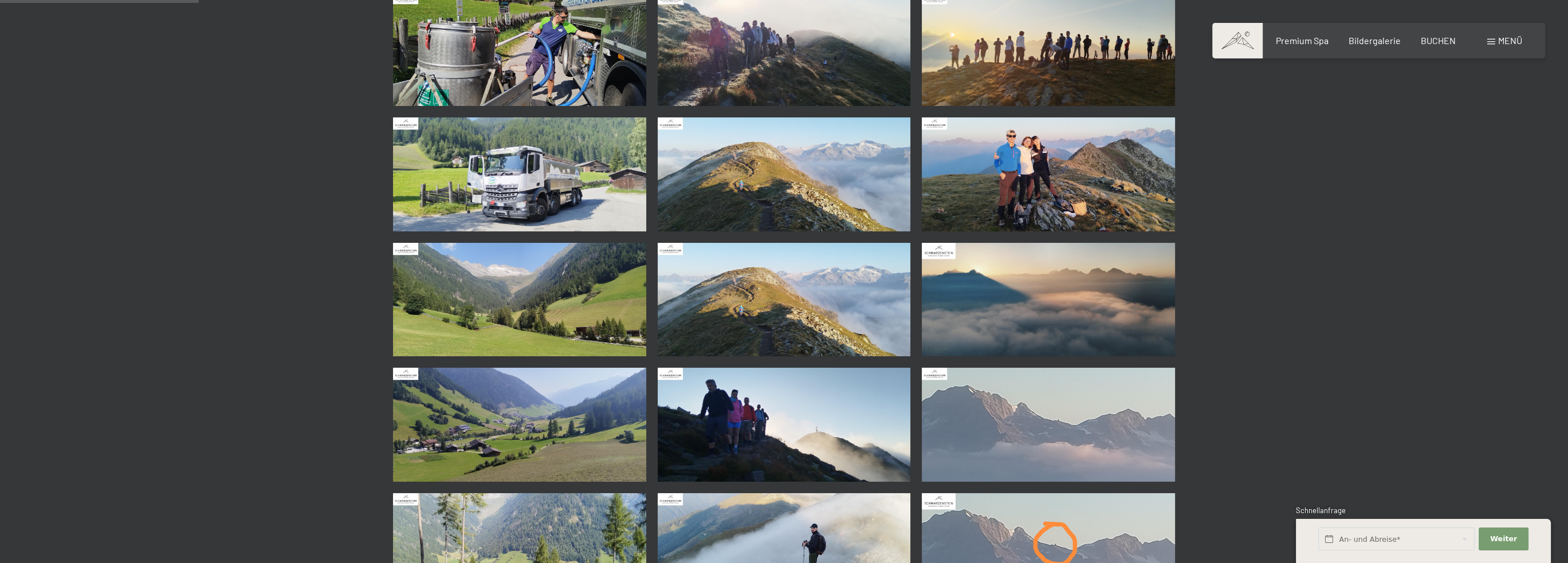
scroll to position [401, 0]
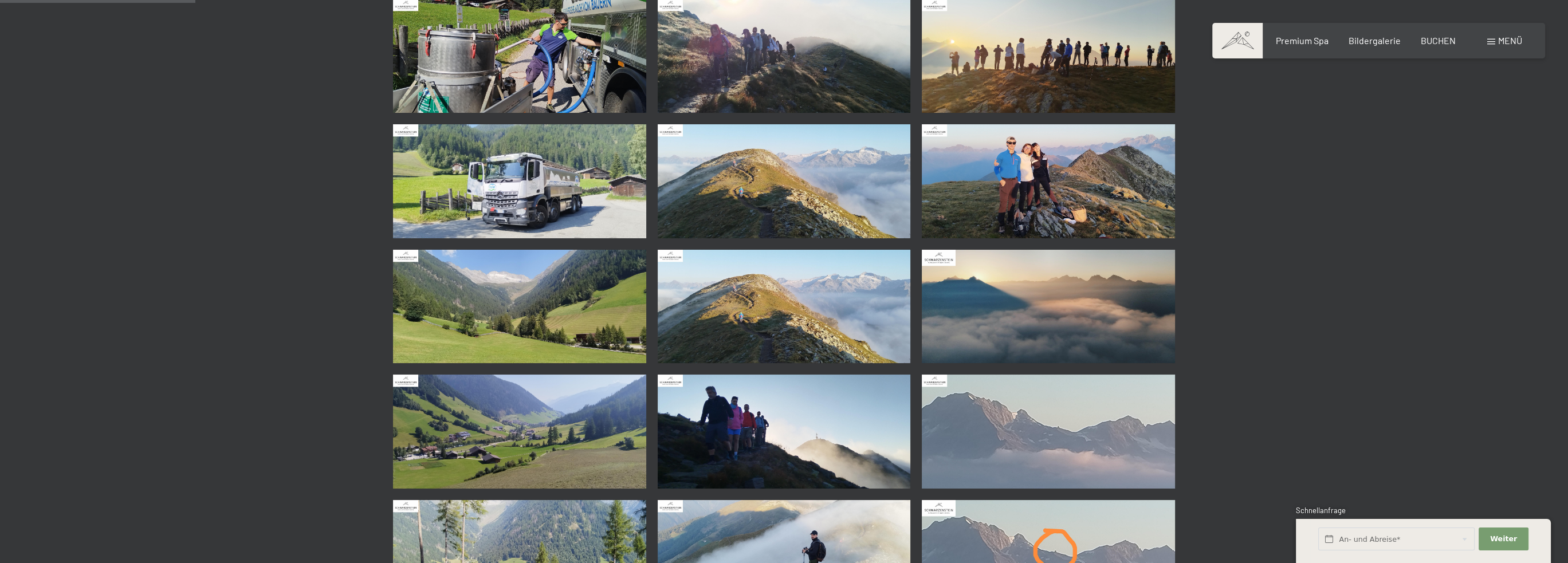
click at [732, 288] on img at bounding box center [784, 306] width 253 height 114
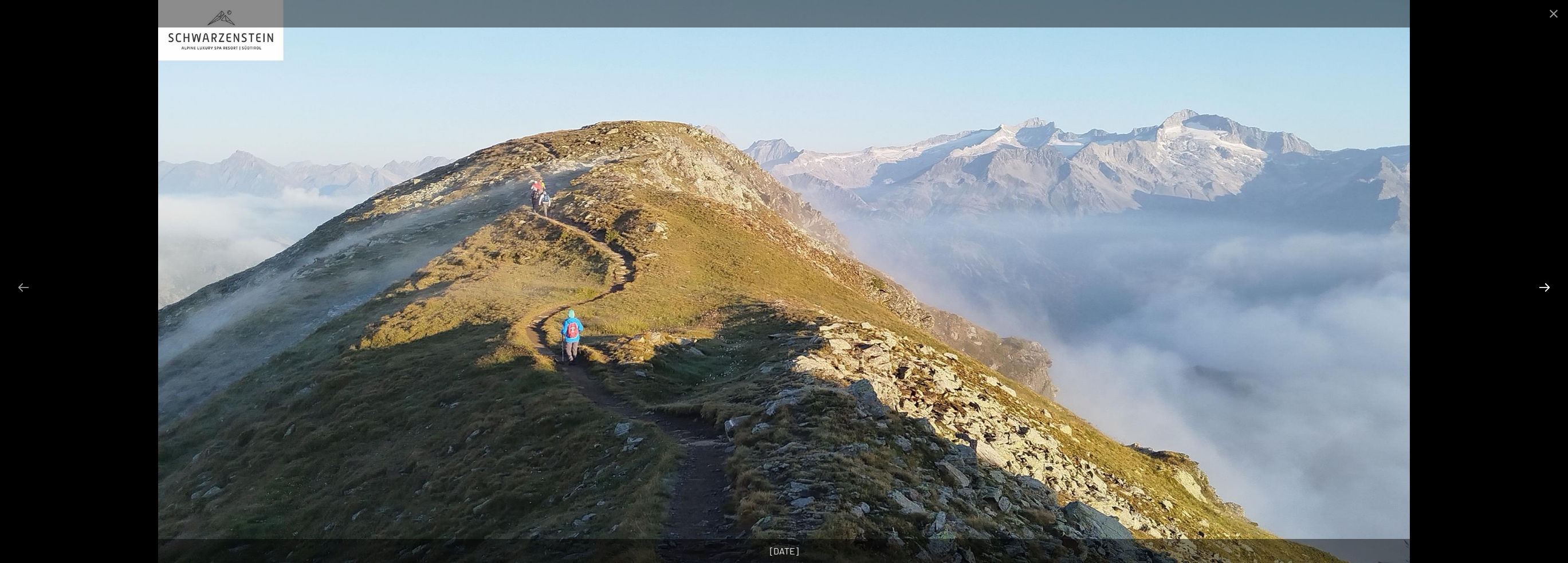
click at [1541, 282] on button "Next slide" at bounding box center [1545, 288] width 24 height 22
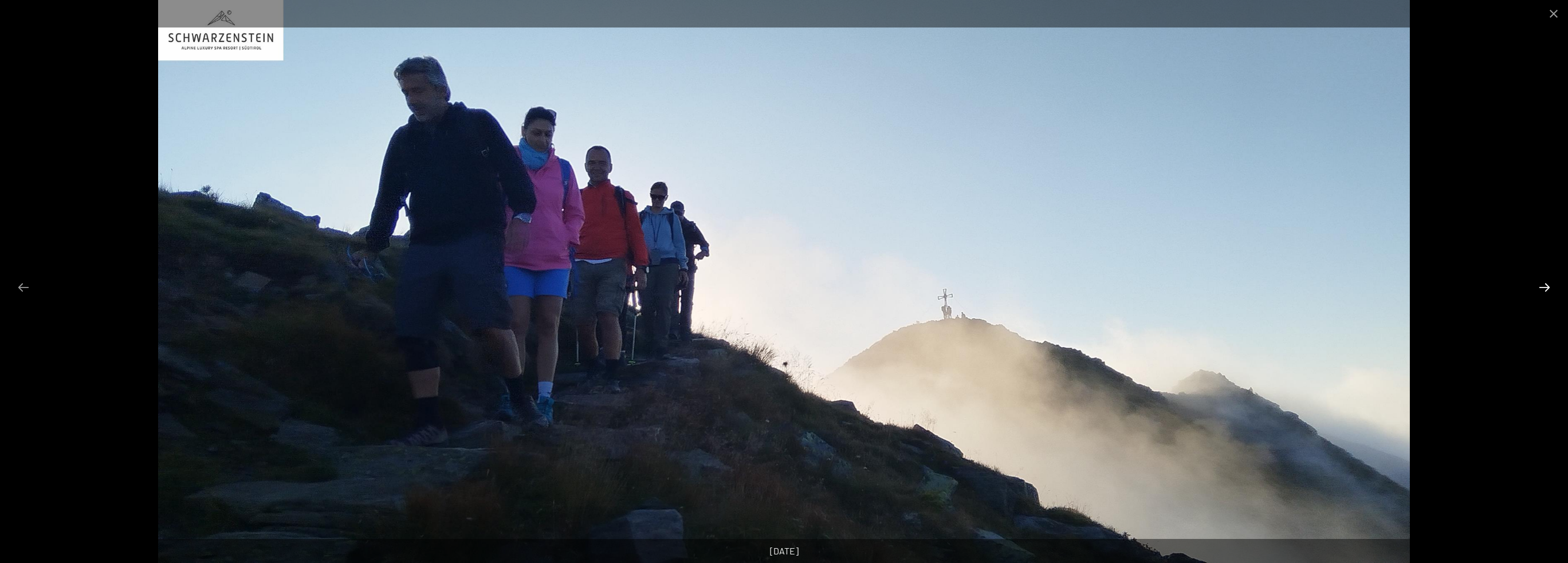
click at [1541, 282] on button "Next slide" at bounding box center [1545, 288] width 24 height 22
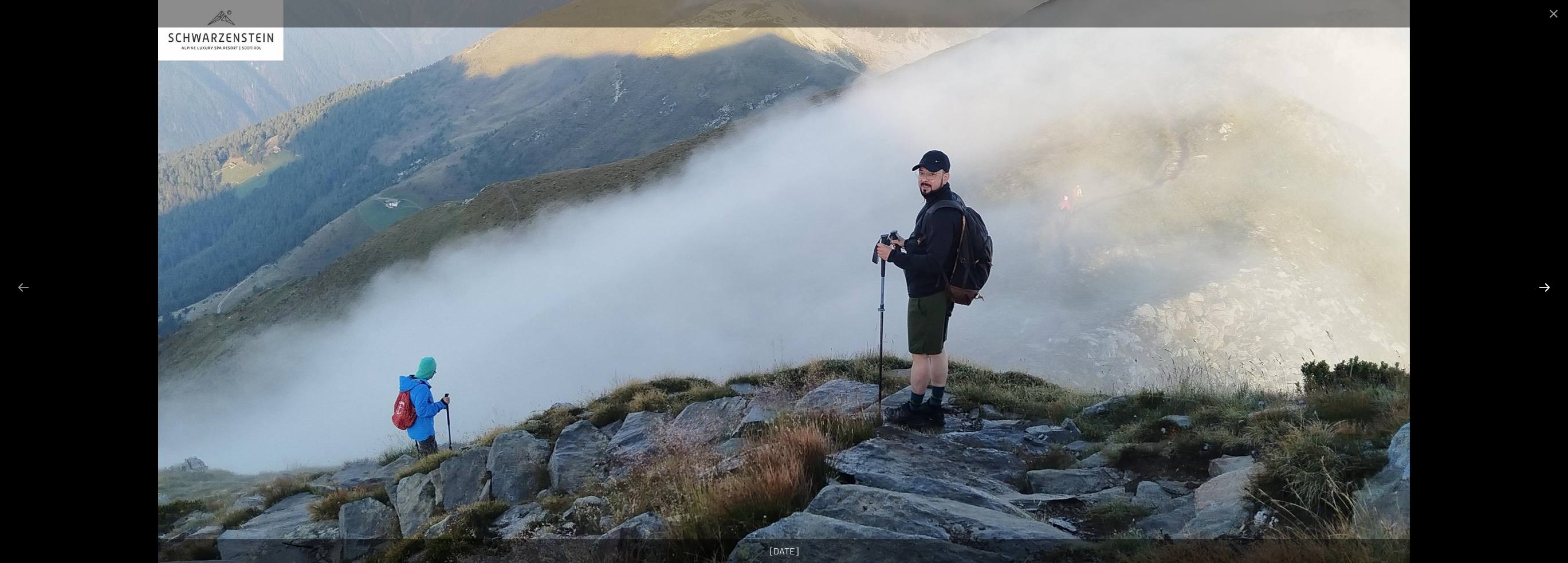
click at [1541, 282] on button "Next slide" at bounding box center [1545, 288] width 24 height 22
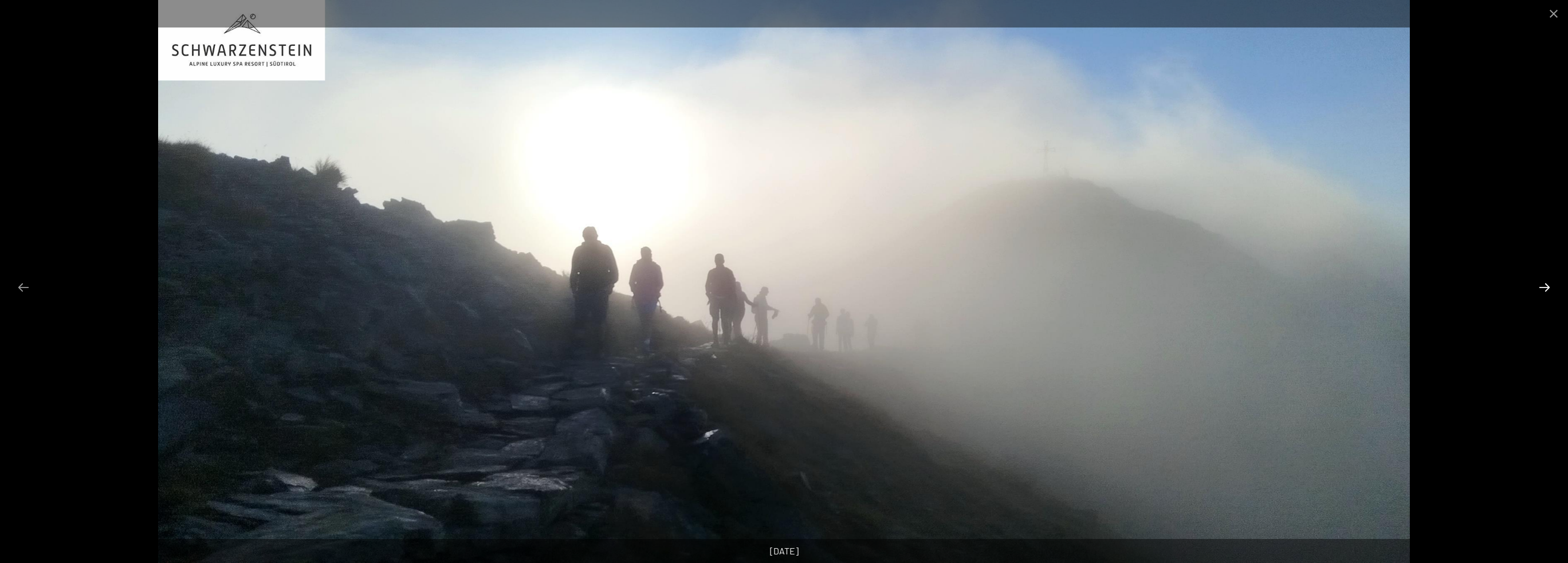
click at [1541, 282] on button "Next slide" at bounding box center [1545, 288] width 24 height 22
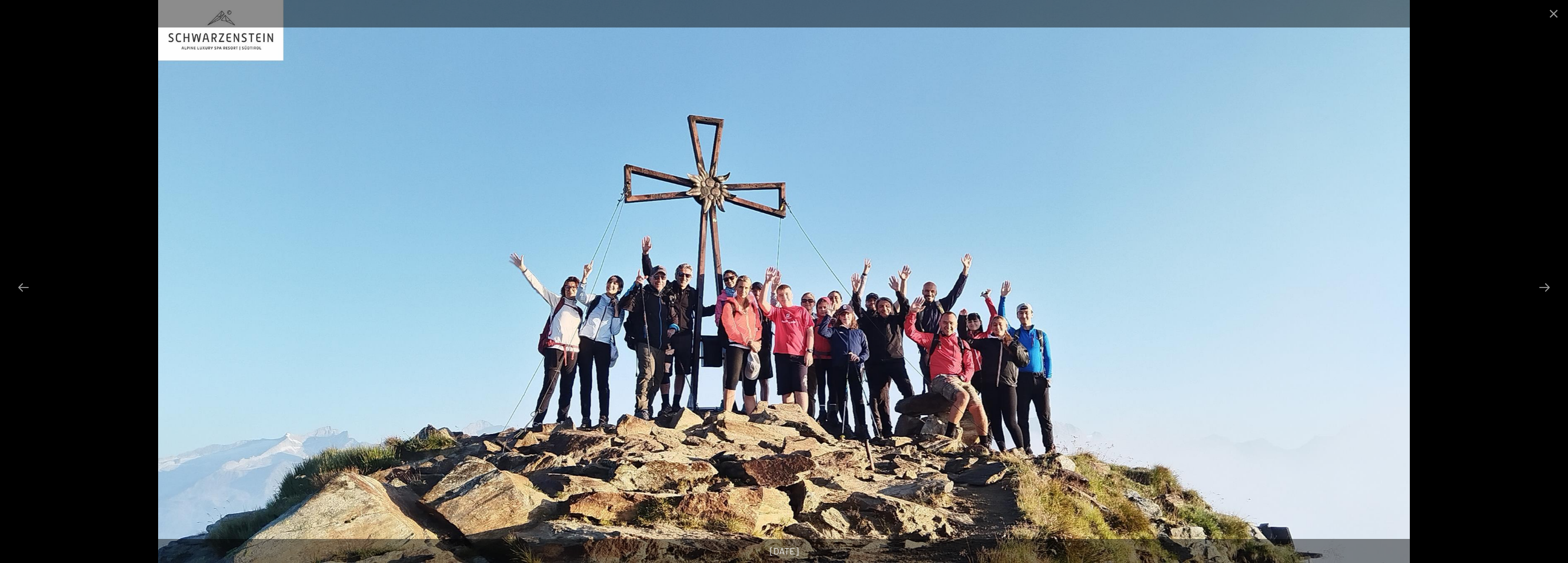
click at [1531, 280] on div at bounding box center [784, 282] width 1568 height 563
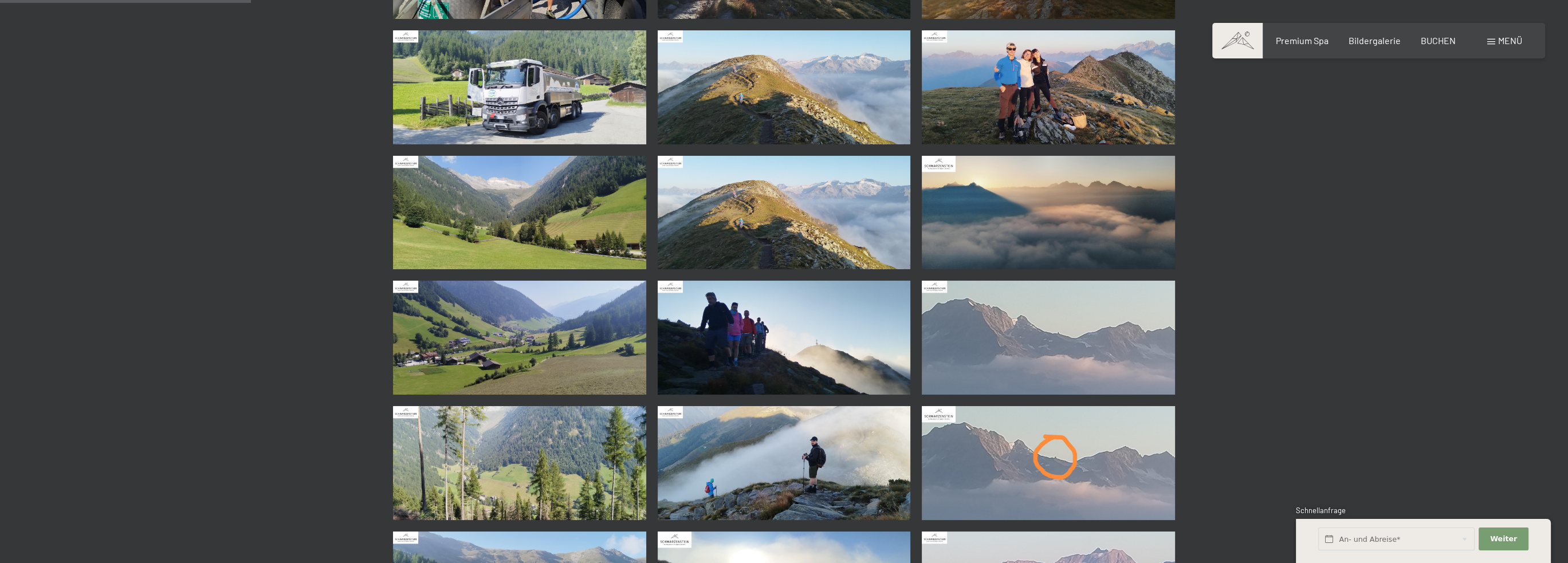
scroll to position [516, 0]
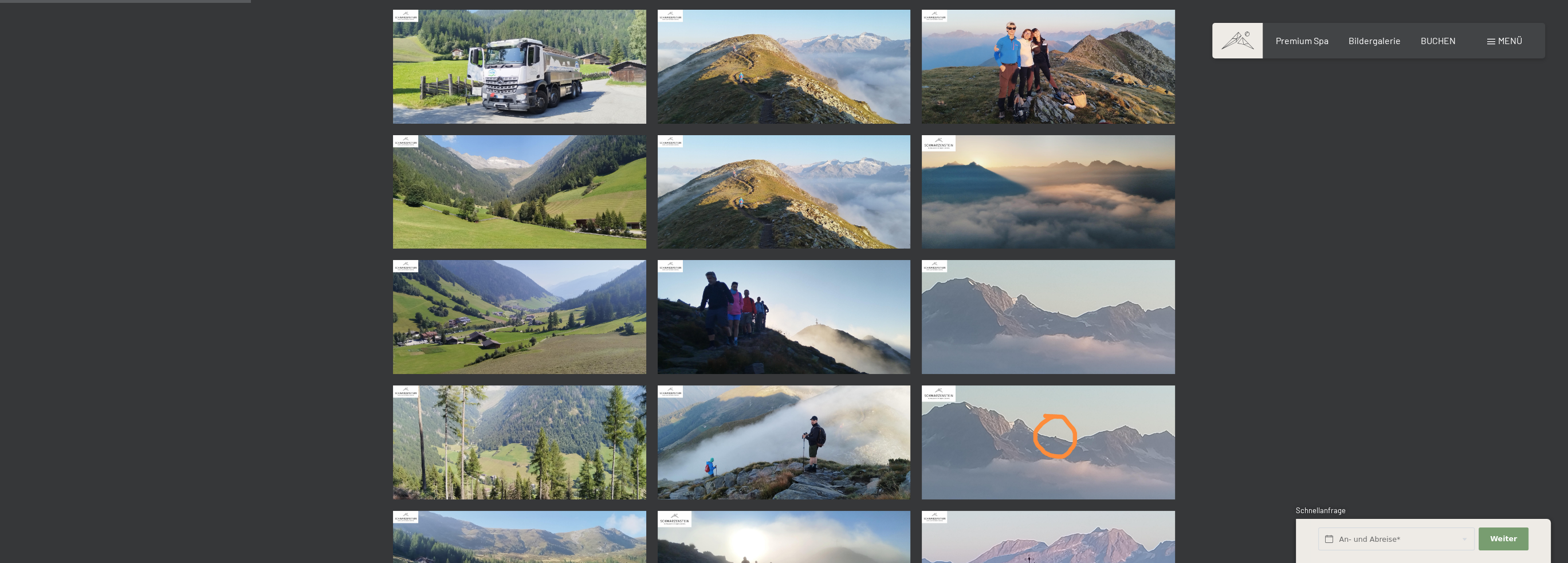
click at [1048, 442] on img at bounding box center [1048, 442] width 253 height 114
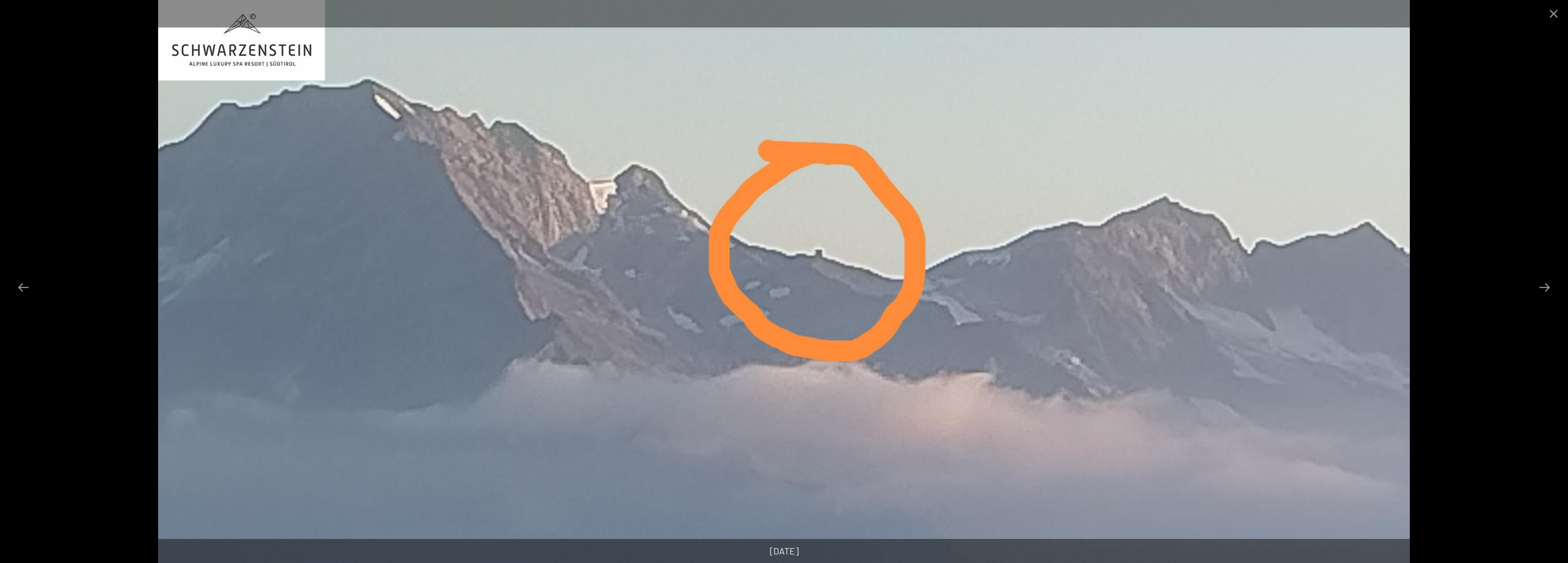
scroll to position [401, 0]
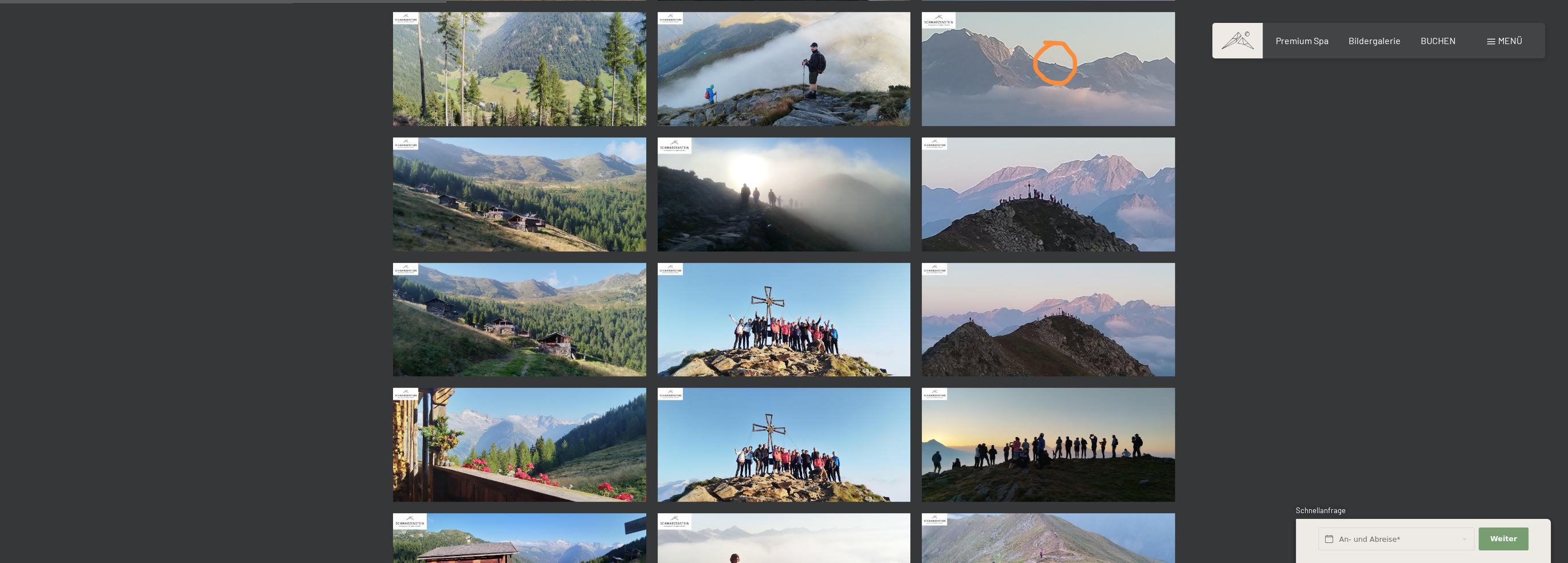
scroll to position [917, 0]
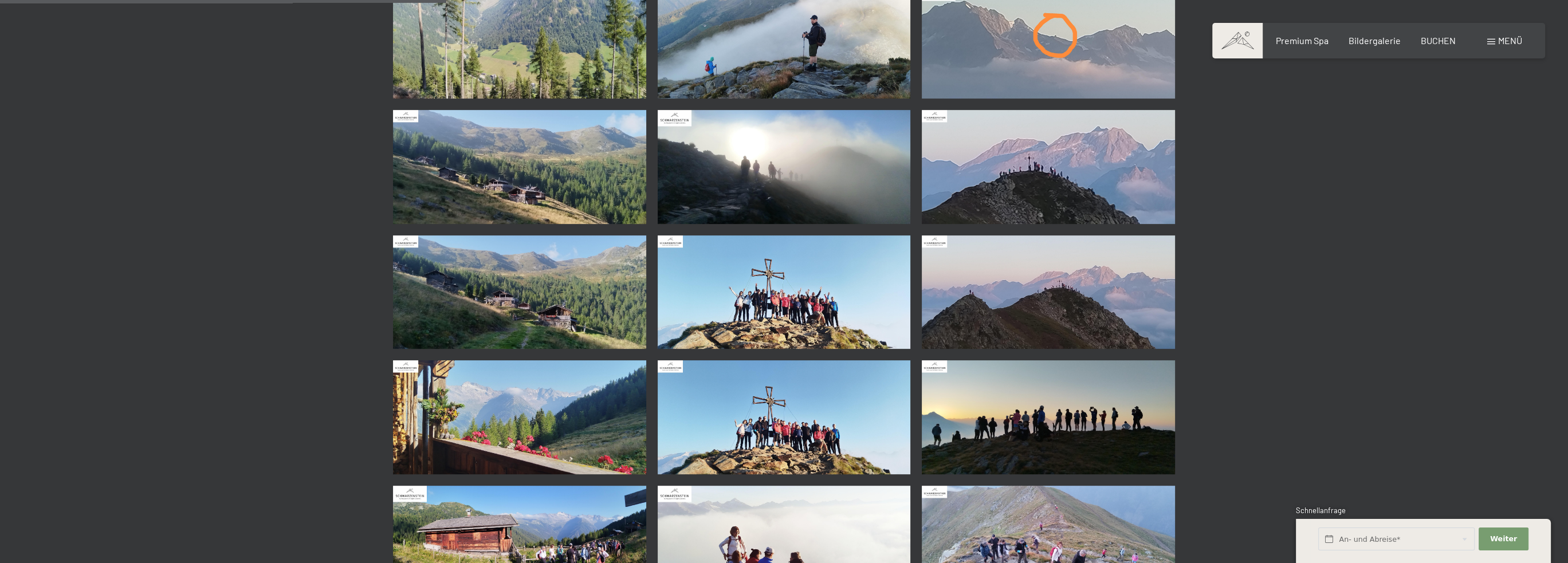
click at [764, 446] on img at bounding box center [784, 417] width 253 height 114
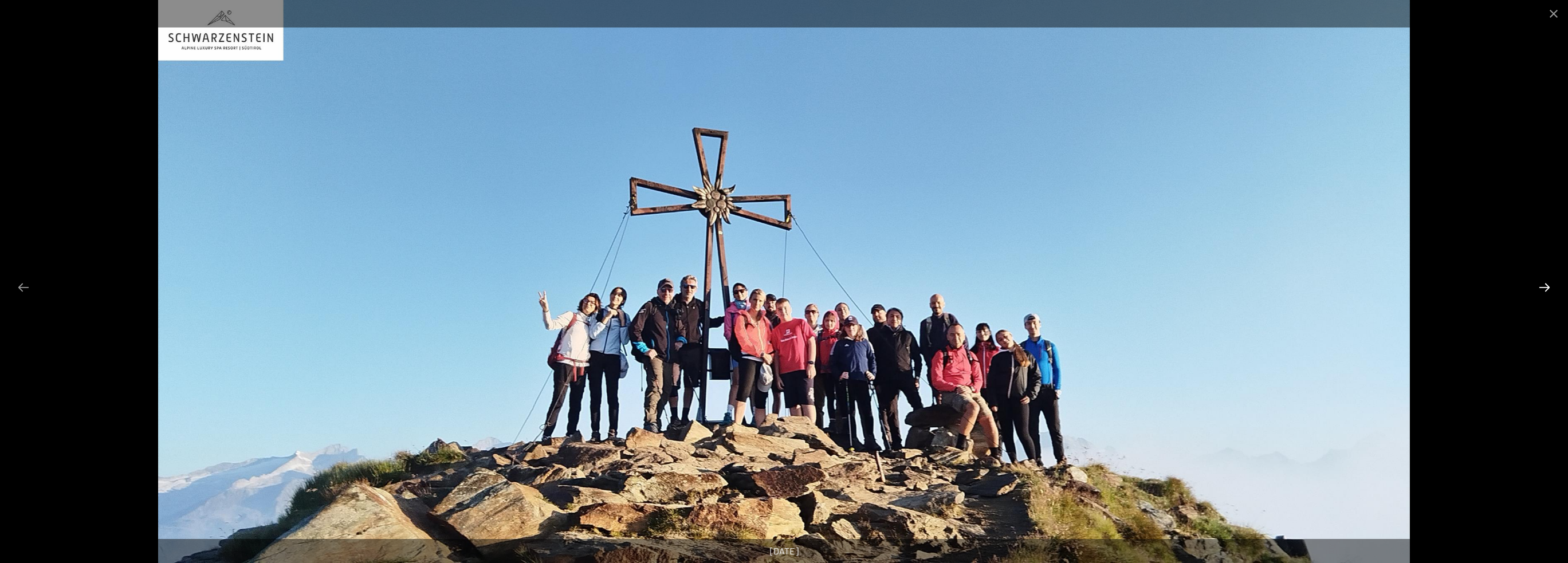
click at [1544, 283] on button "Next slide" at bounding box center [1545, 288] width 24 height 22
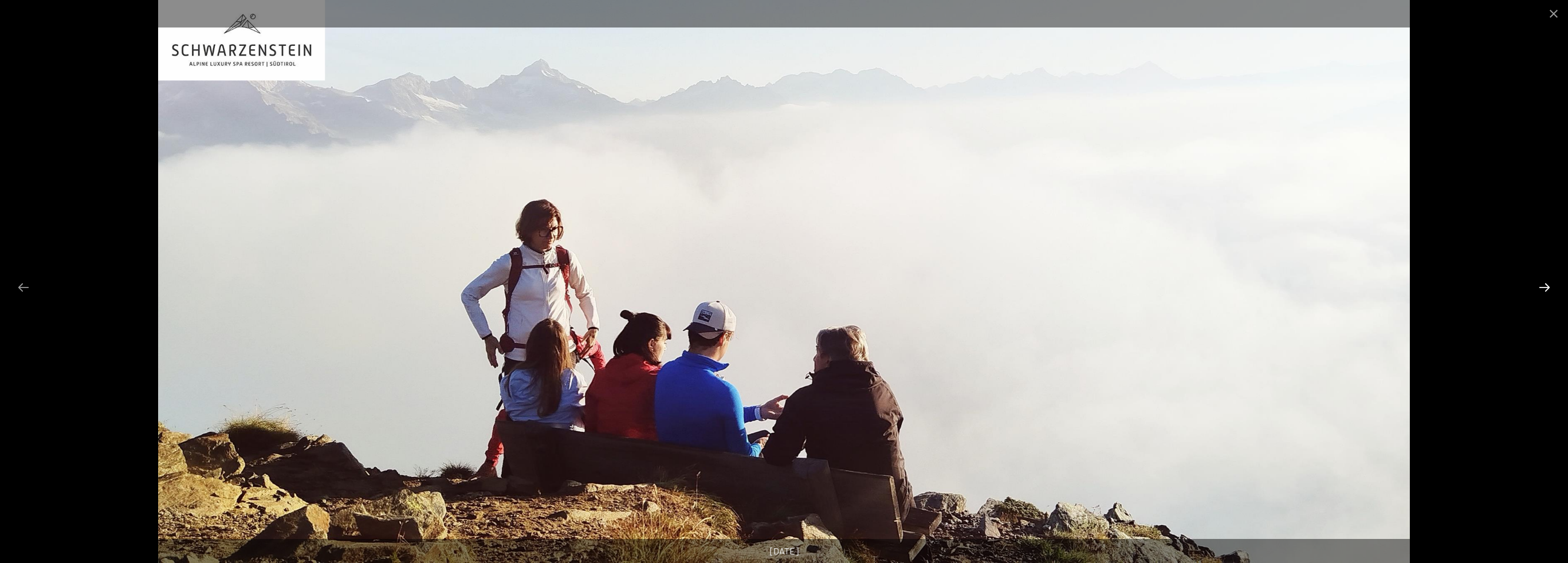
click at [1544, 283] on button "Next slide" at bounding box center [1545, 288] width 24 height 22
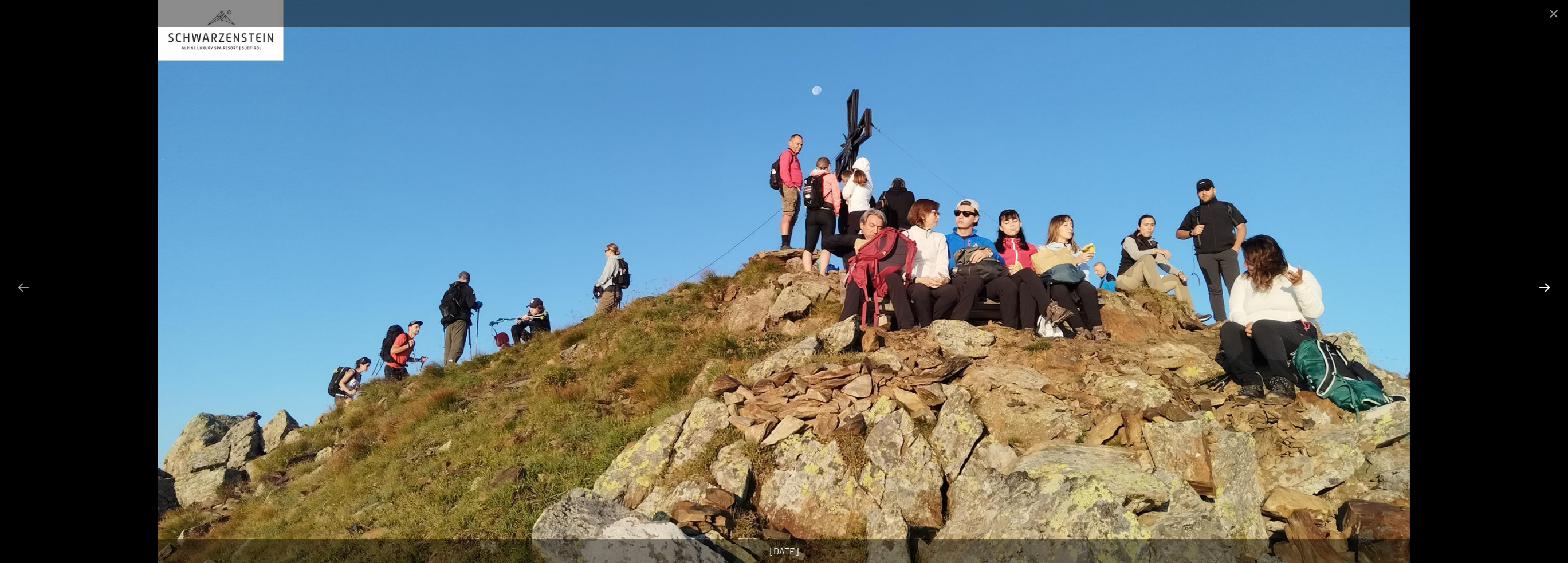
click at [1544, 283] on button "Next slide" at bounding box center [1545, 288] width 24 height 22
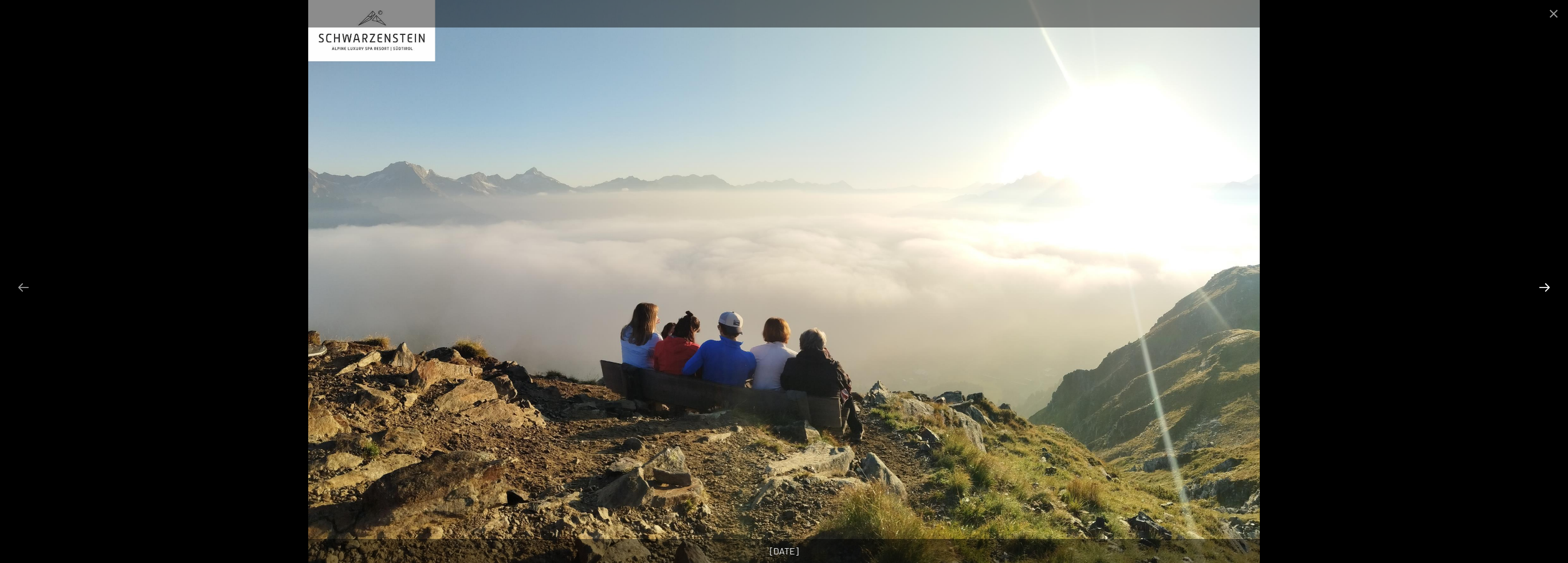
click at [1544, 283] on button "Next slide" at bounding box center [1545, 288] width 24 height 22
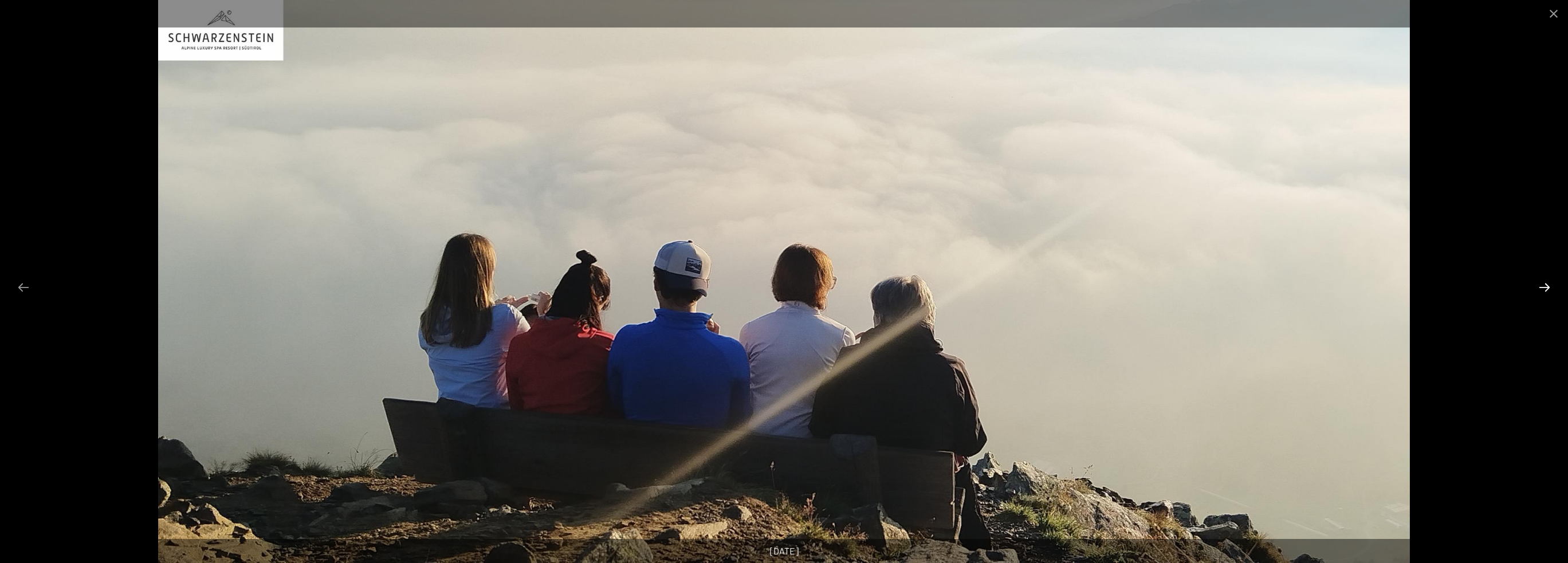
click at [1544, 283] on button "Next slide" at bounding box center [1545, 288] width 24 height 22
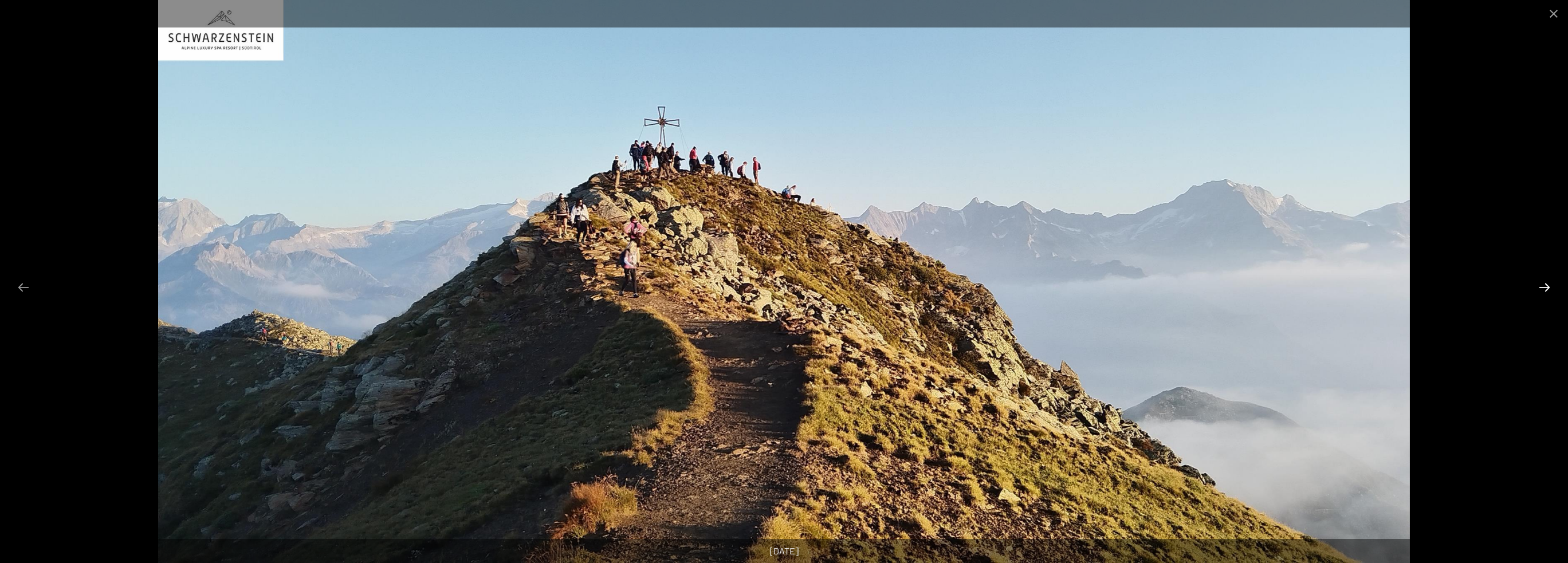
click at [1544, 283] on button "Next slide" at bounding box center [1545, 288] width 24 height 22
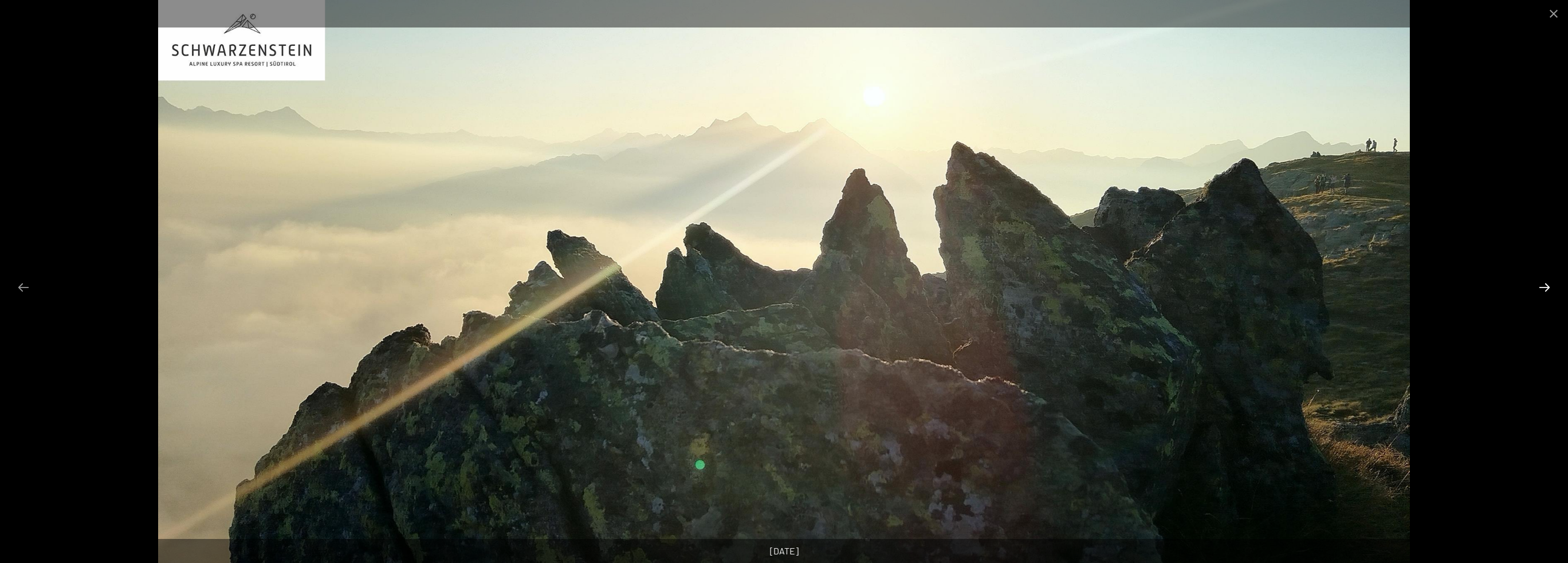
click at [1544, 283] on button "Next slide" at bounding box center [1545, 288] width 24 height 22
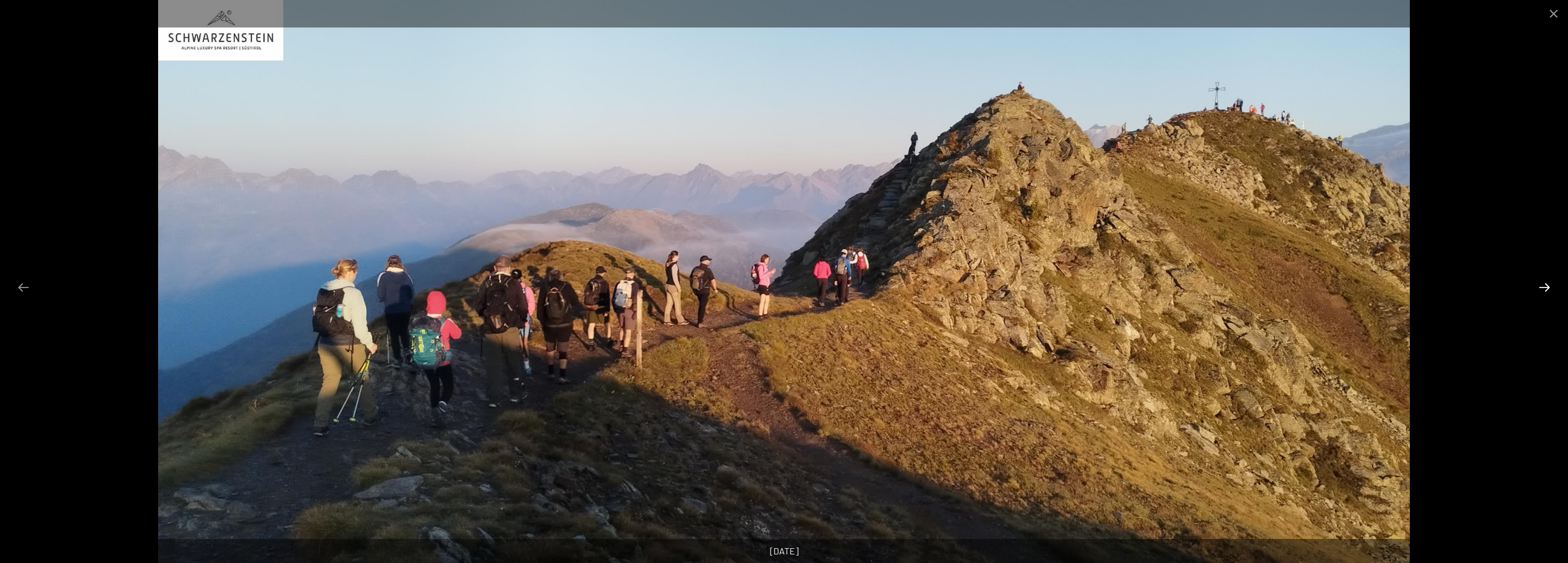
click at [1544, 283] on button "Next slide" at bounding box center [1545, 288] width 24 height 22
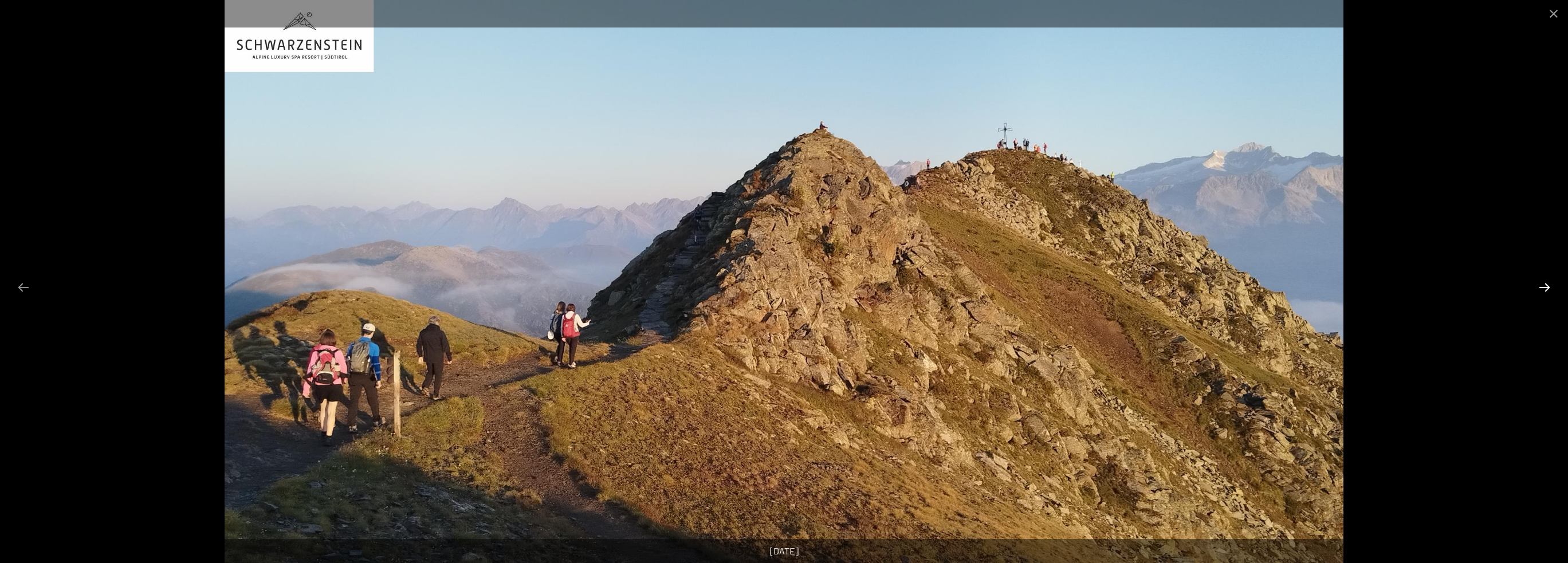
click at [1543, 280] on button "Next slide" at bounding box center [1545, 288] width 24 height 22
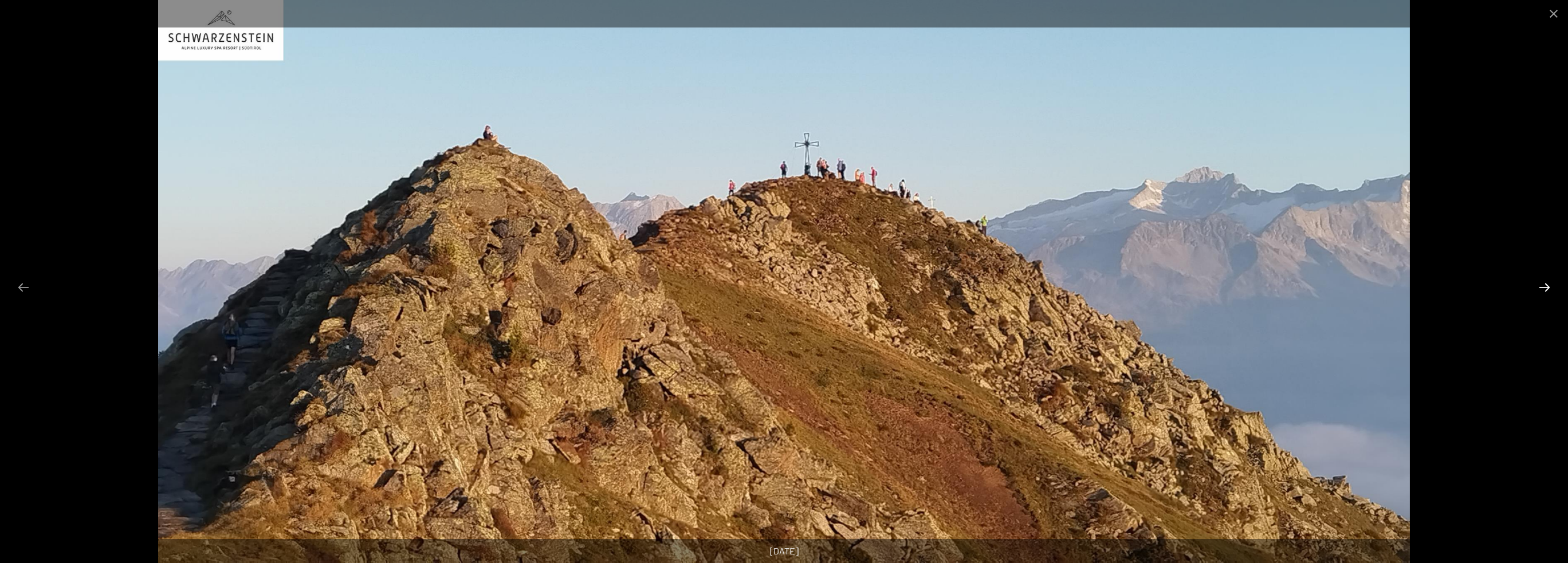
click at [1543, 280] on button "Next slide" at bounding box center [1545, 288] width 24 height 22
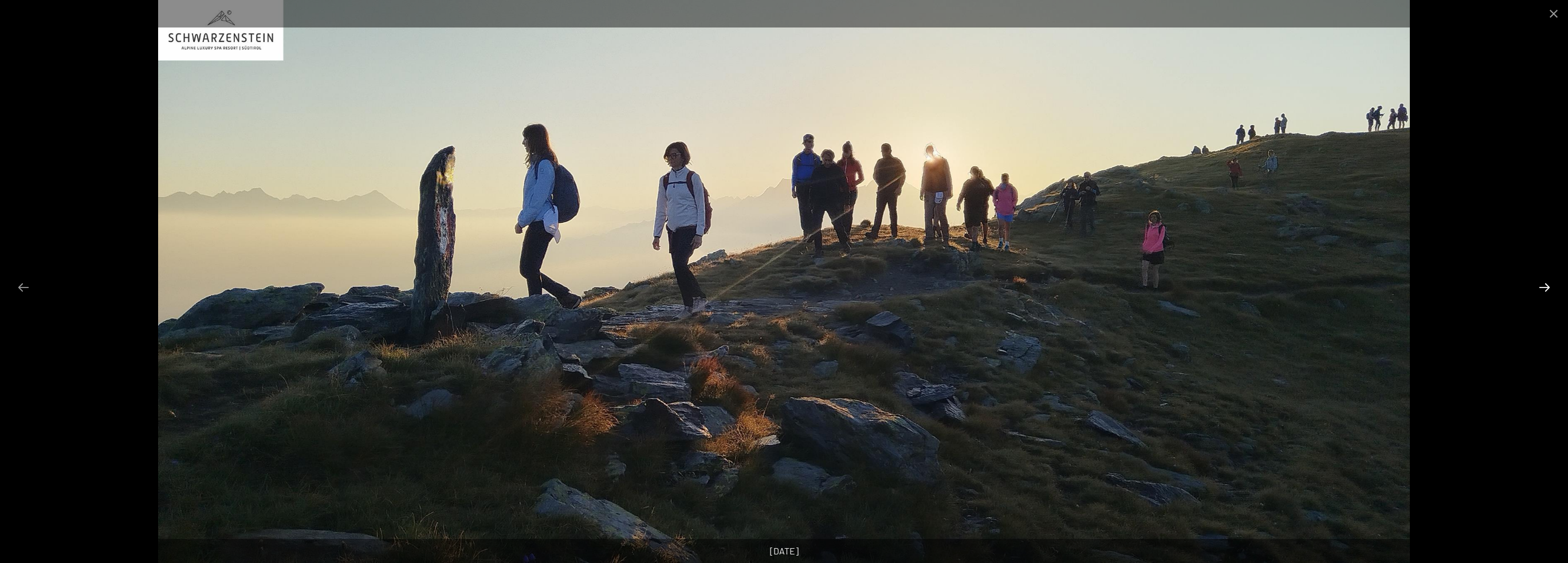
click at [1543, 280] on button "Next slide" at bounding box center [1545, 288] width 24 height 22
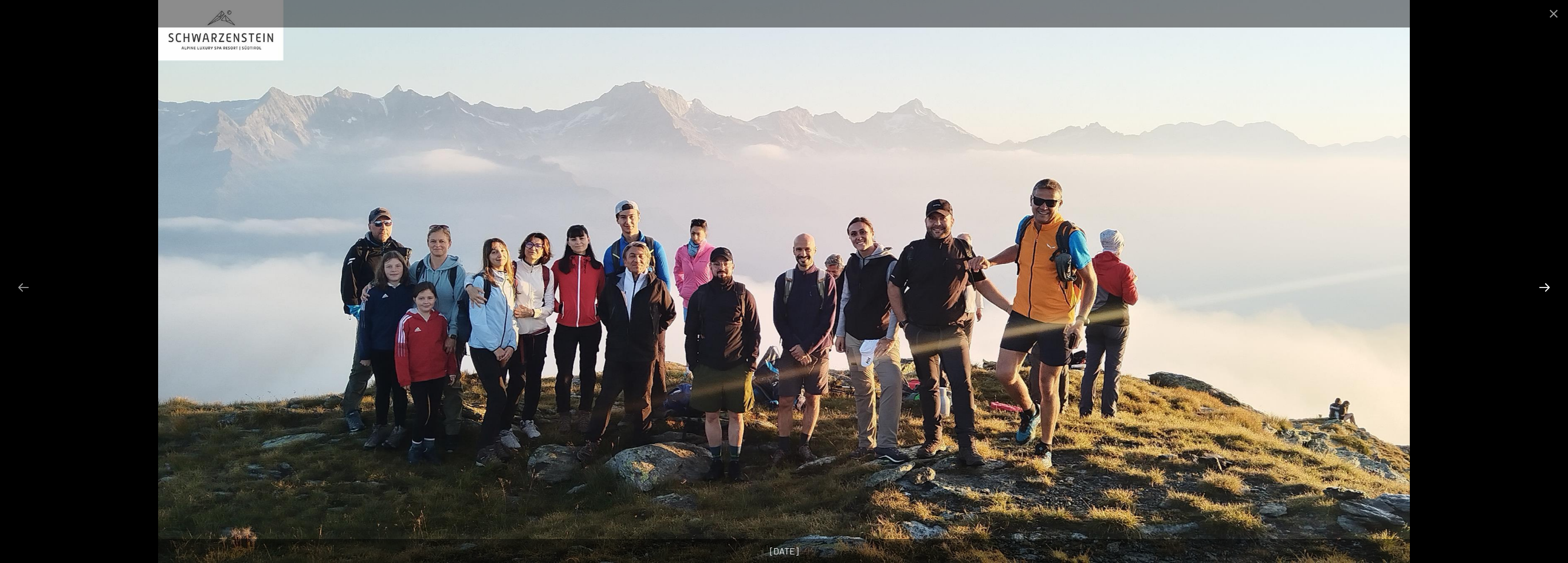
click at [1547, 286] on button "Next slide" at bounding box center [1545, 288] width 24 height 22
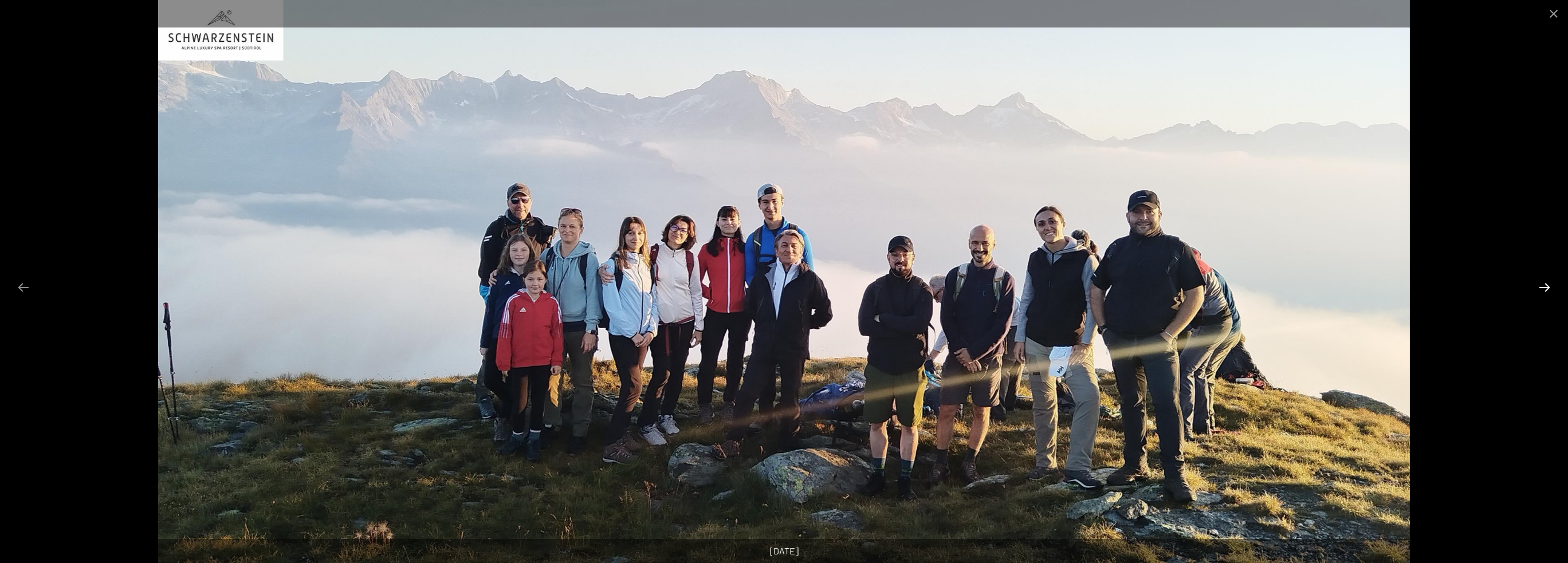
click at [1547, 286] on button "Next slide" at bounding box center [1545, 288] width 24 height 22
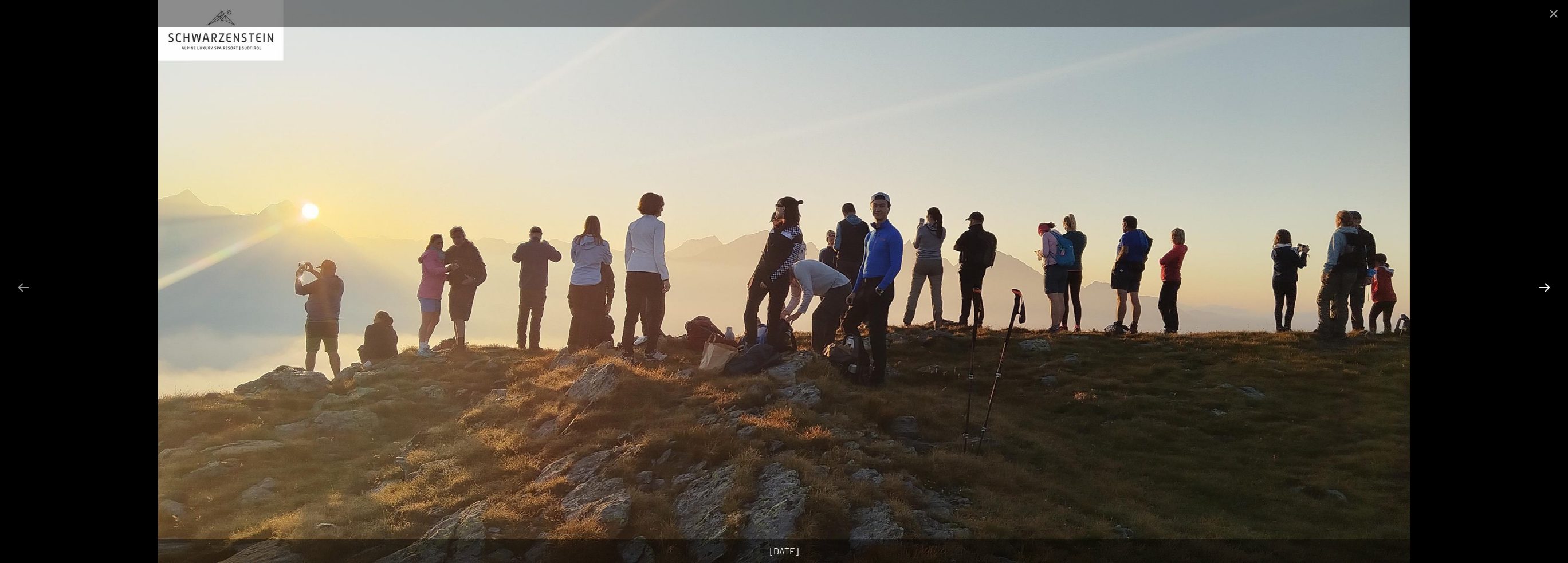
click at [1547, 286] on button "Next slide" at bounding box center [1545, 288] width 24 height 22
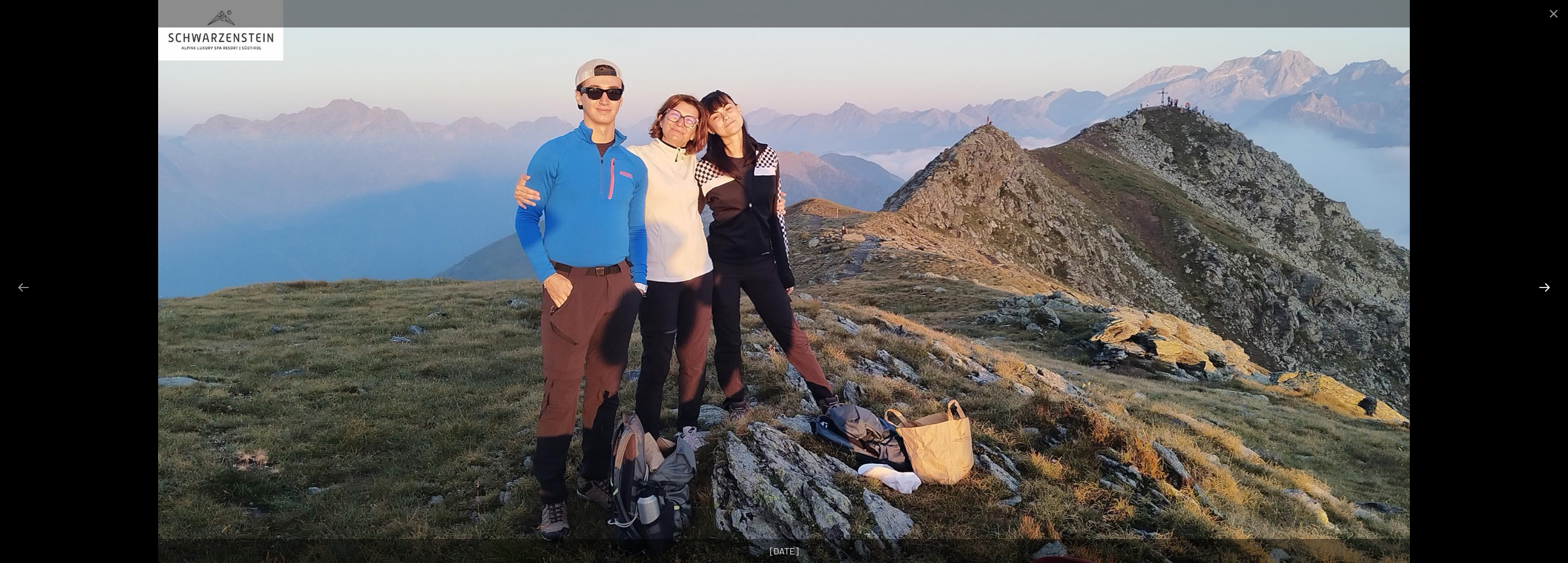
click at [1547, 286] on button "Next slide" at bounding box center [1545, 288] width 24 height 22
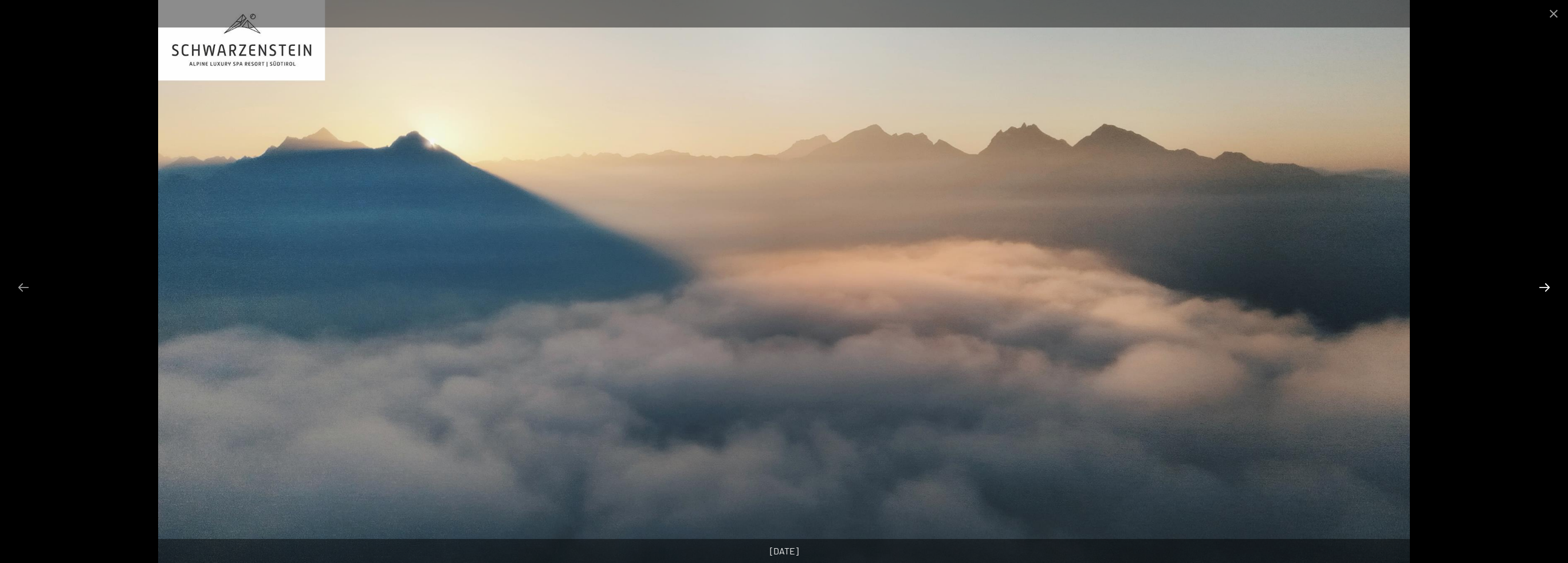
click at [1547, 286] on button "Next slide" at bounding box center [1545, 288] width 24 height 22
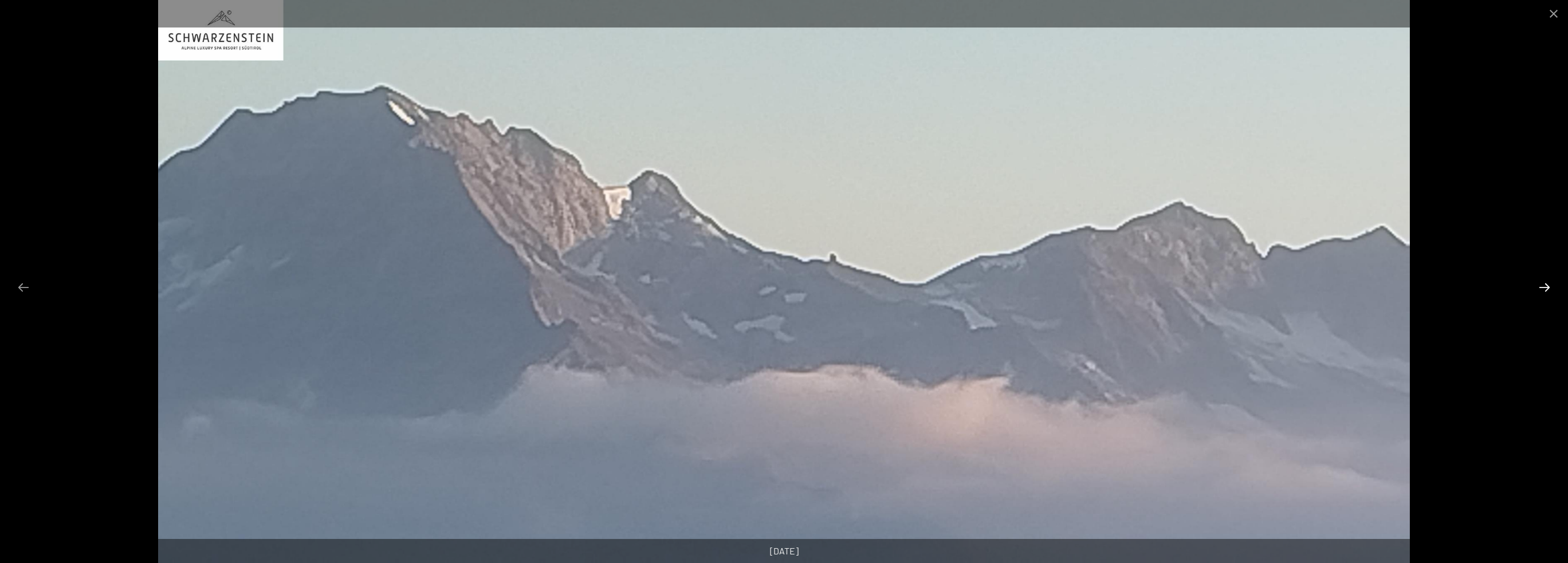
click at [1547, 286] on button "Next slide" at bounding box center [1545, 288] width 24 height 22
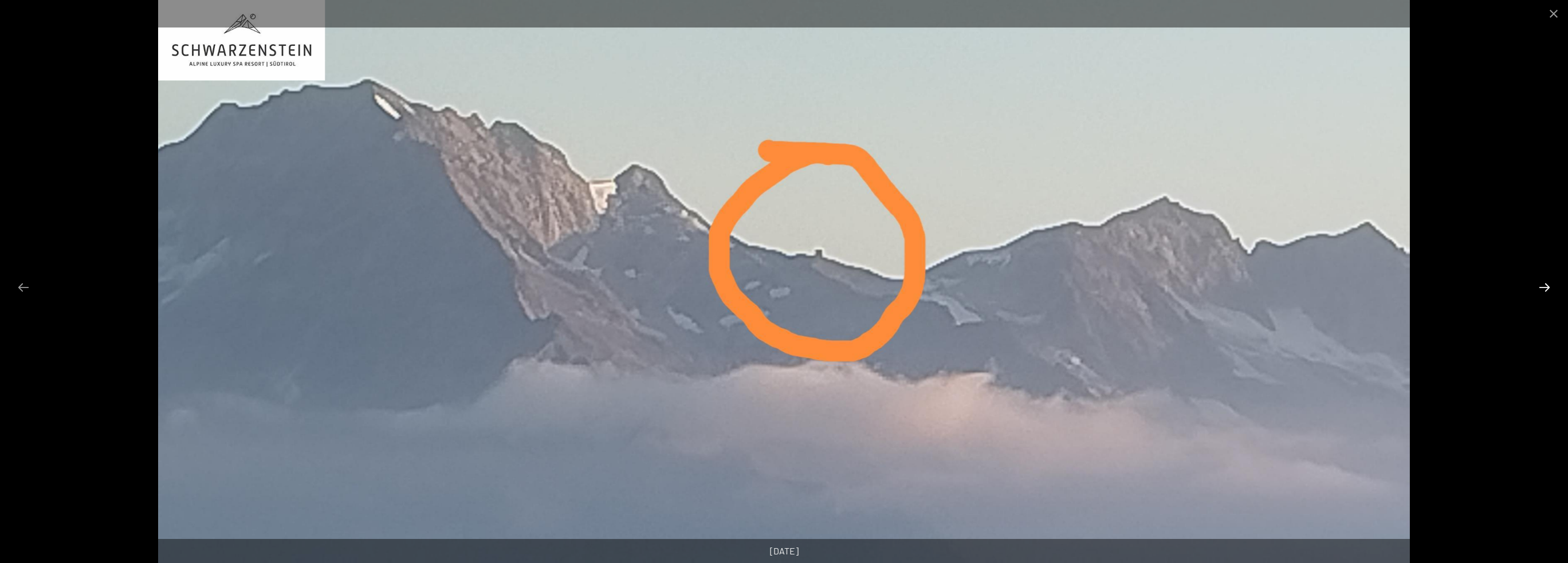
click at [1547, 286] on button "Next slide" at bounding box center [1545, 288] width 24 height 22
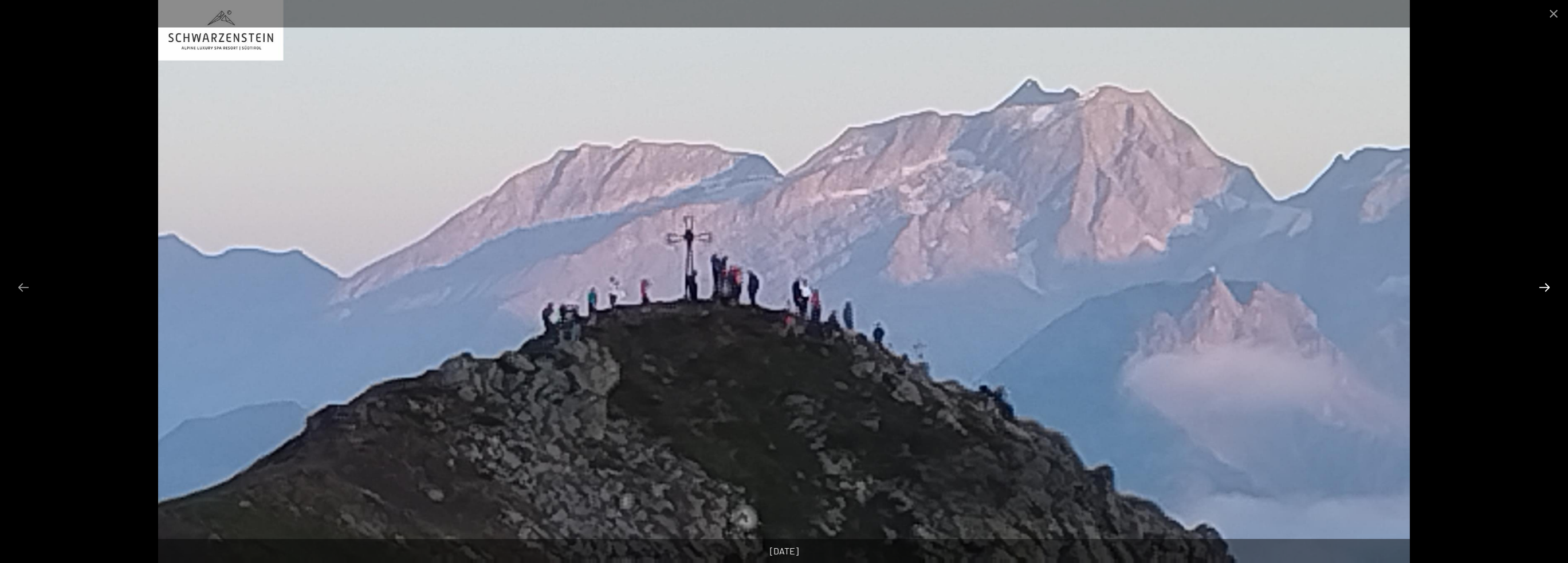
click at [1547, 286] on button "Next slide" at bounding box center [1545, 288] width 24 height 22
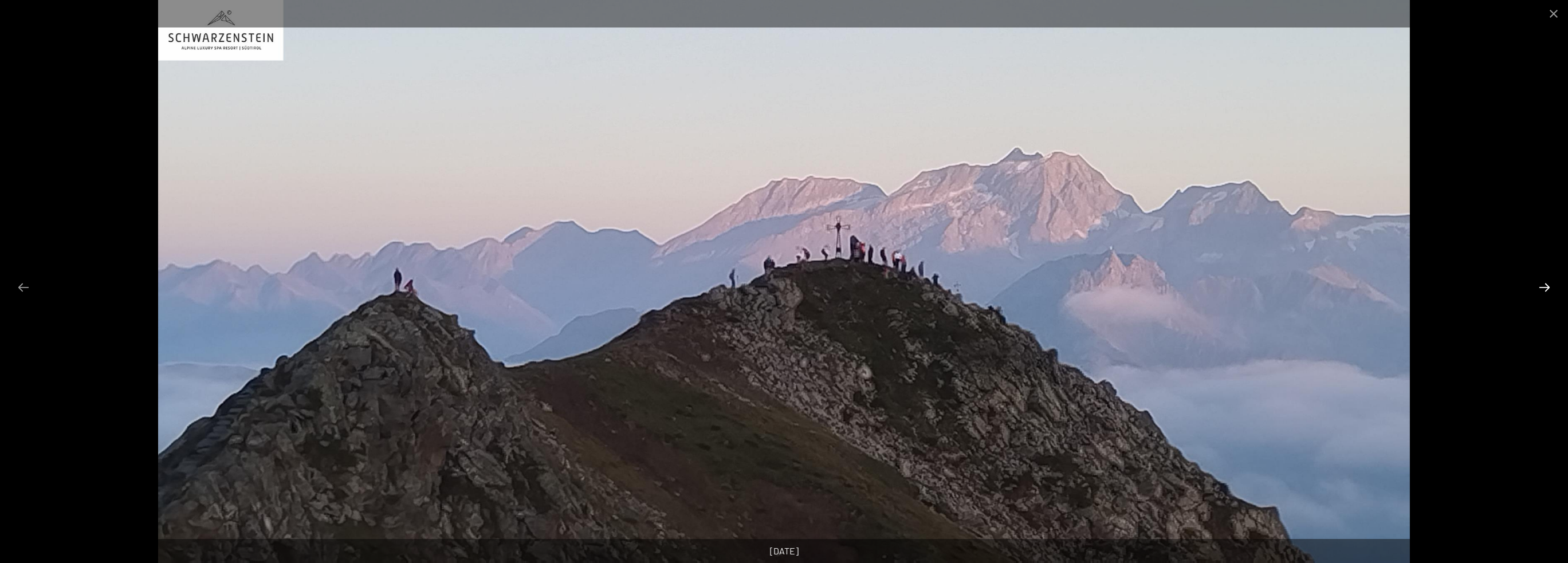
click at [1545, 286] on button "Next slide" at bounding box center [1545, 288] width 24 height 22
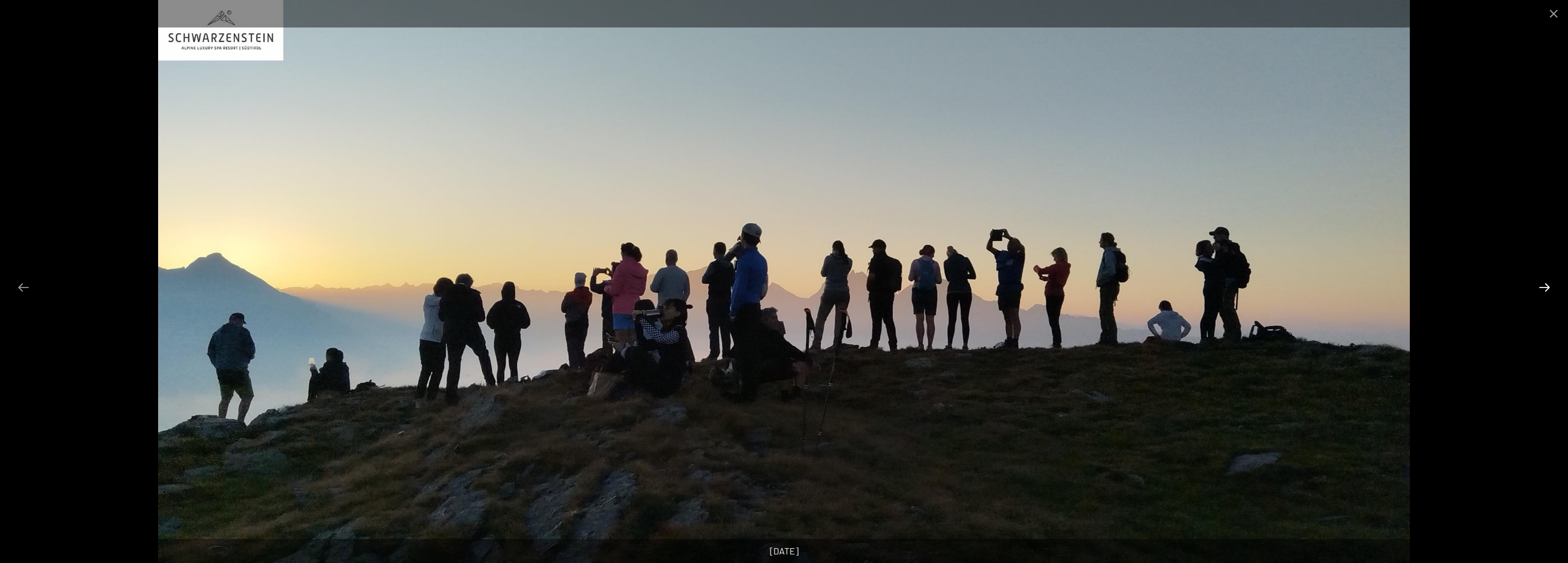
click at [1545, 286] on button "Next slide" at bounding box center [1545, 288] width 24 height 22
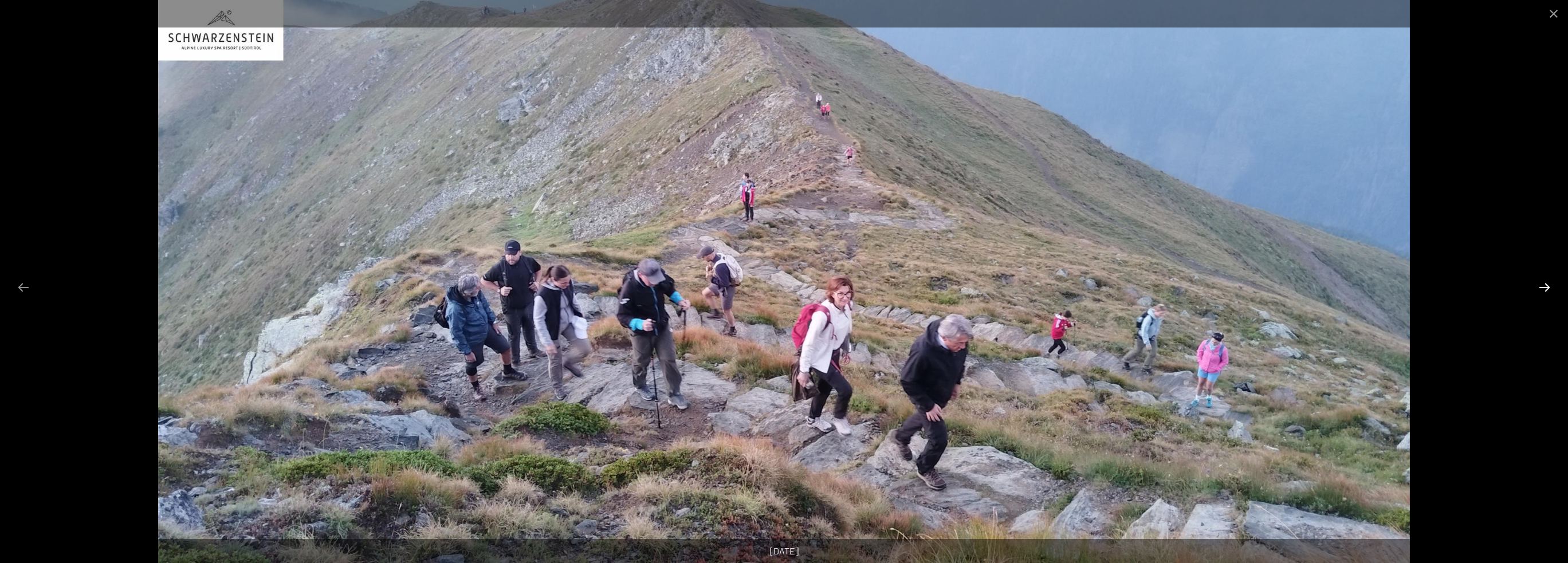
click at [1545, 286] on button "Next slide" at bounding box center [1545, 288] width 24 height 22
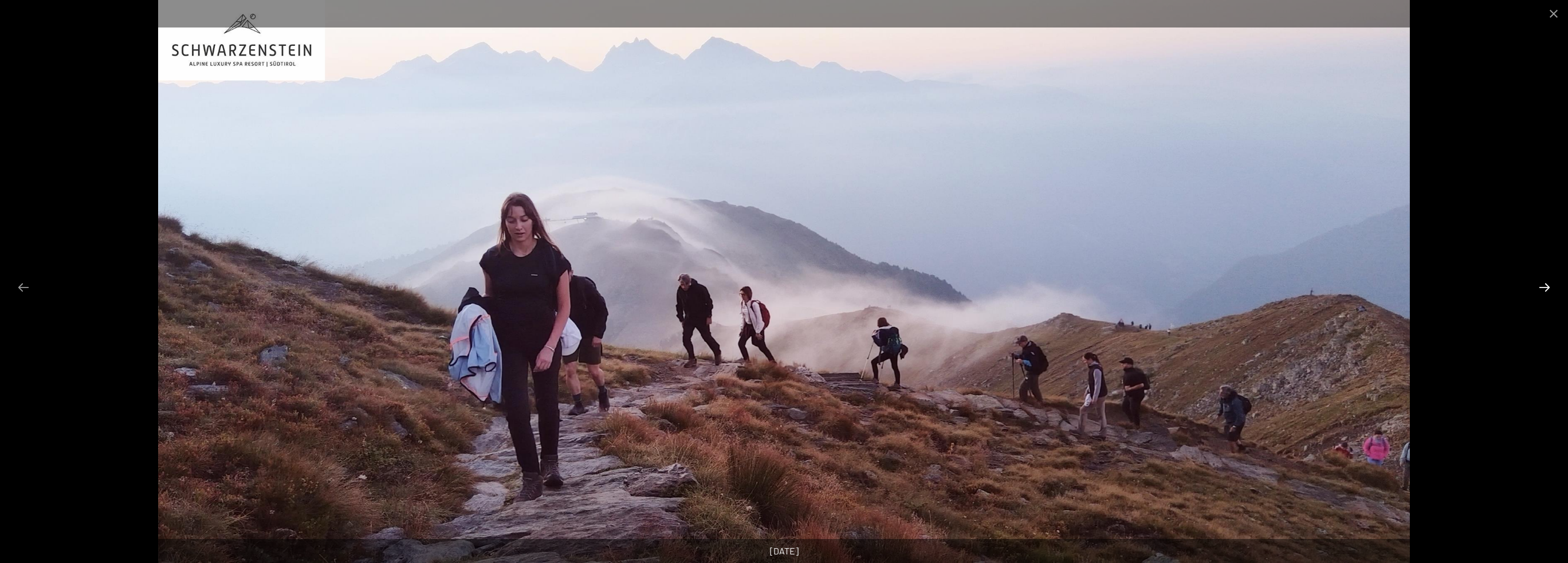
click at [1545, 287] on button "Next slide" at bounding box center [1545, 288] width 24 height 22
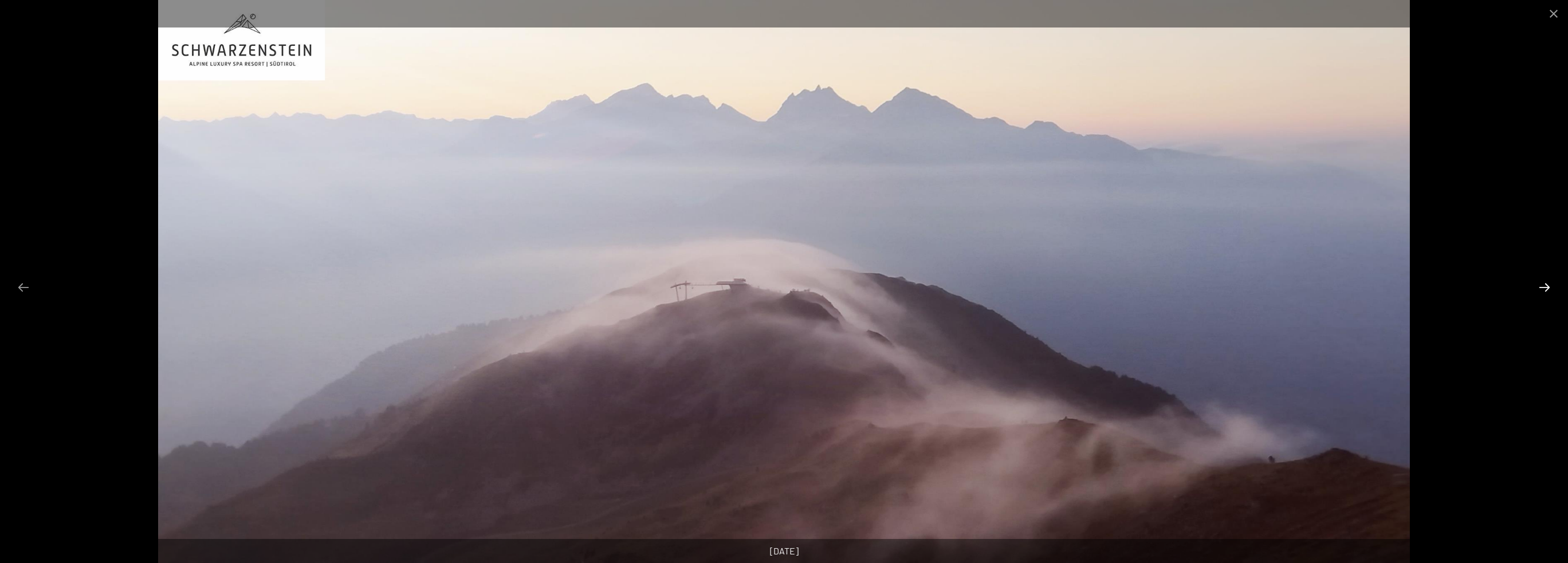
click at [1545, 287] on button "Next slide" at bounding box center [1545, 288] width 24 height 22
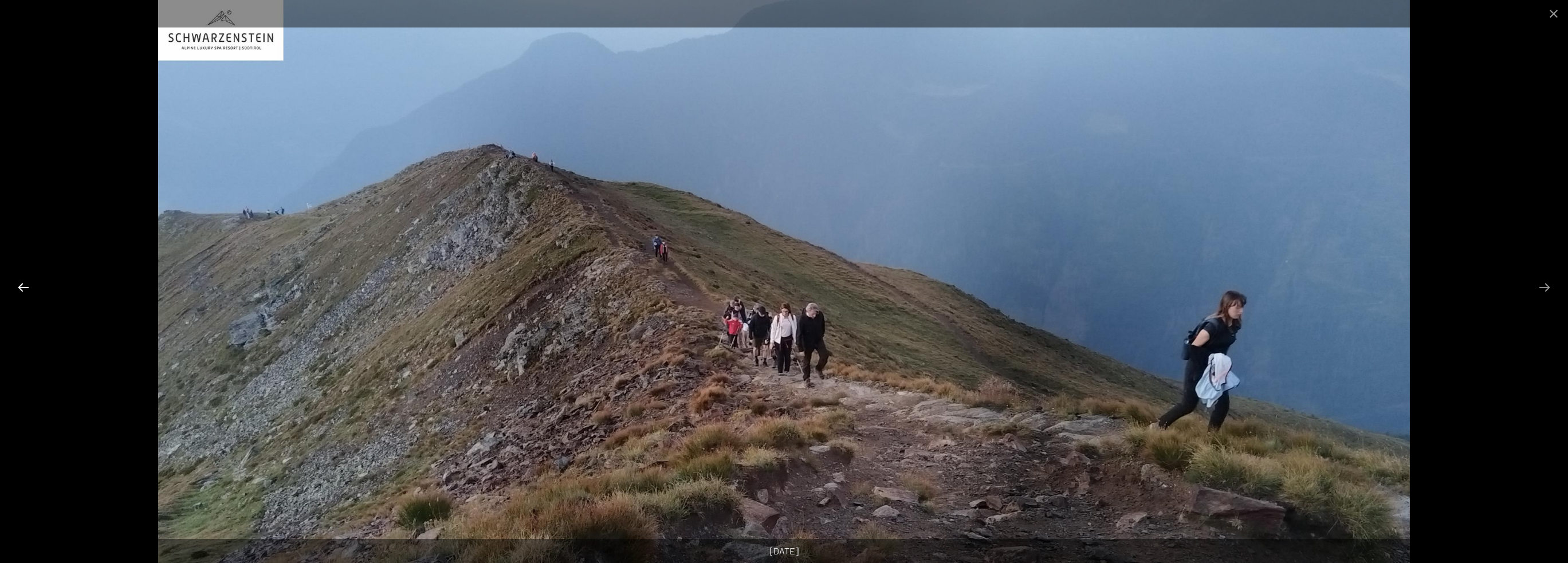
click at [23, 288] on button "Previous slide" at bounding box center [23, 288] width 24 height 22
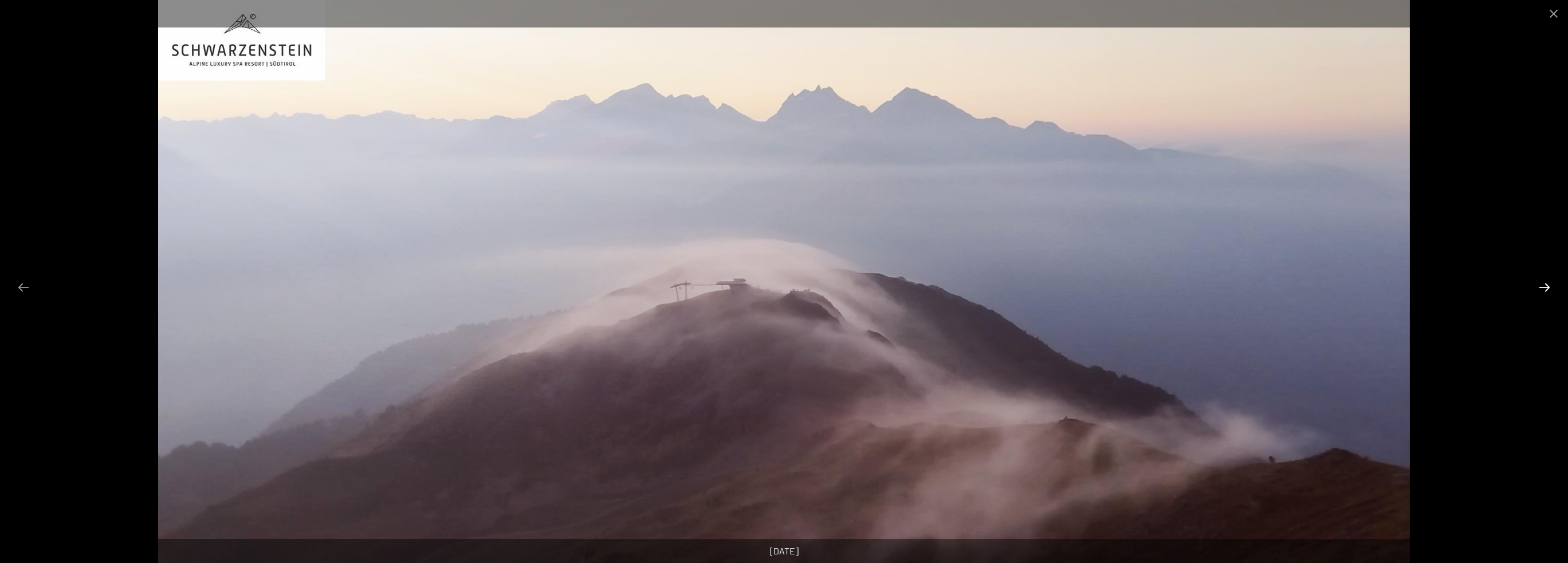
click at [1543, 294] on button "Next slide" at bounding box center [1545, 288] width 24 height 22
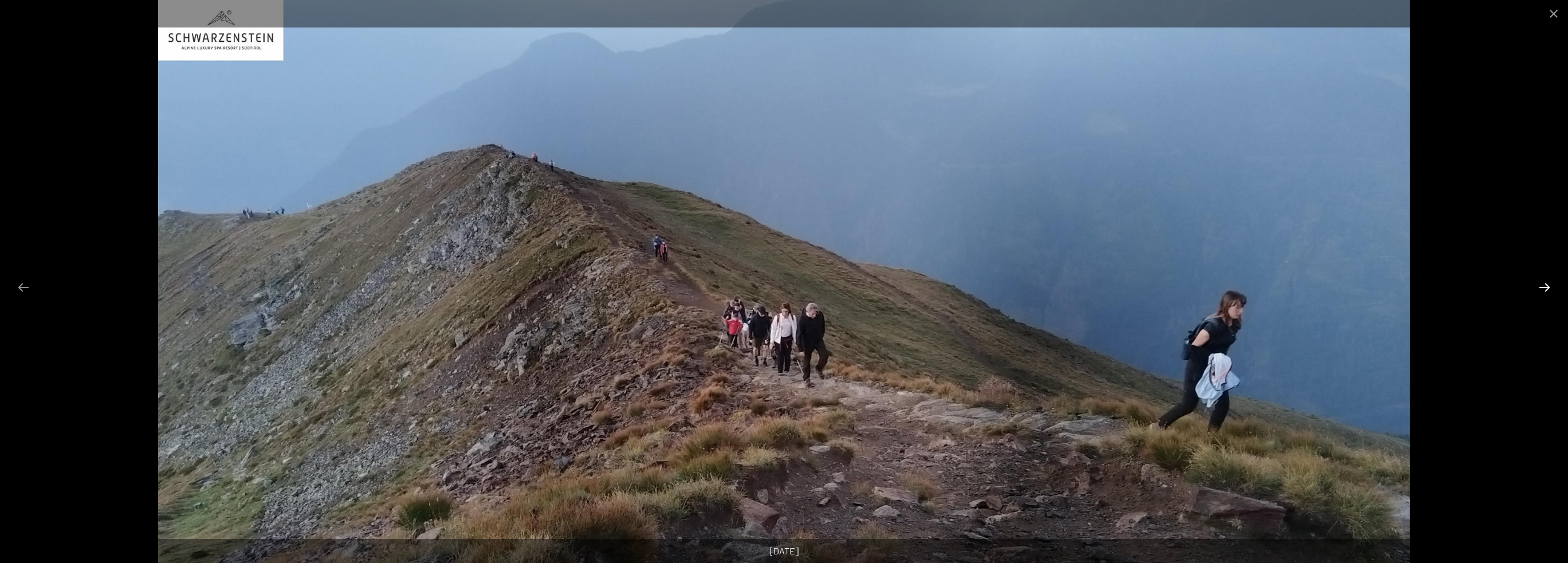
click at [1539, 289] on button "Next slide" at bounding box center [1545, 288] width 24 height 22
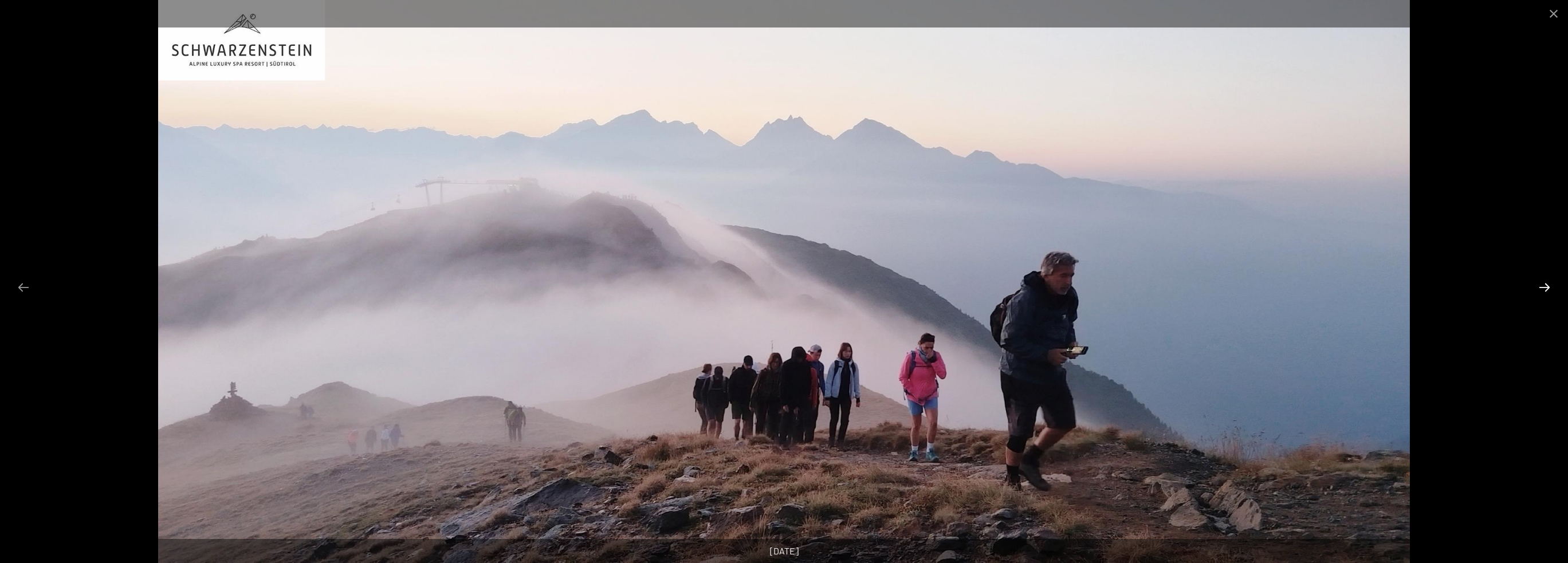
click at [1539, 289] on button "Next slide" at bounding box center [1545, 288] width 24 height 22
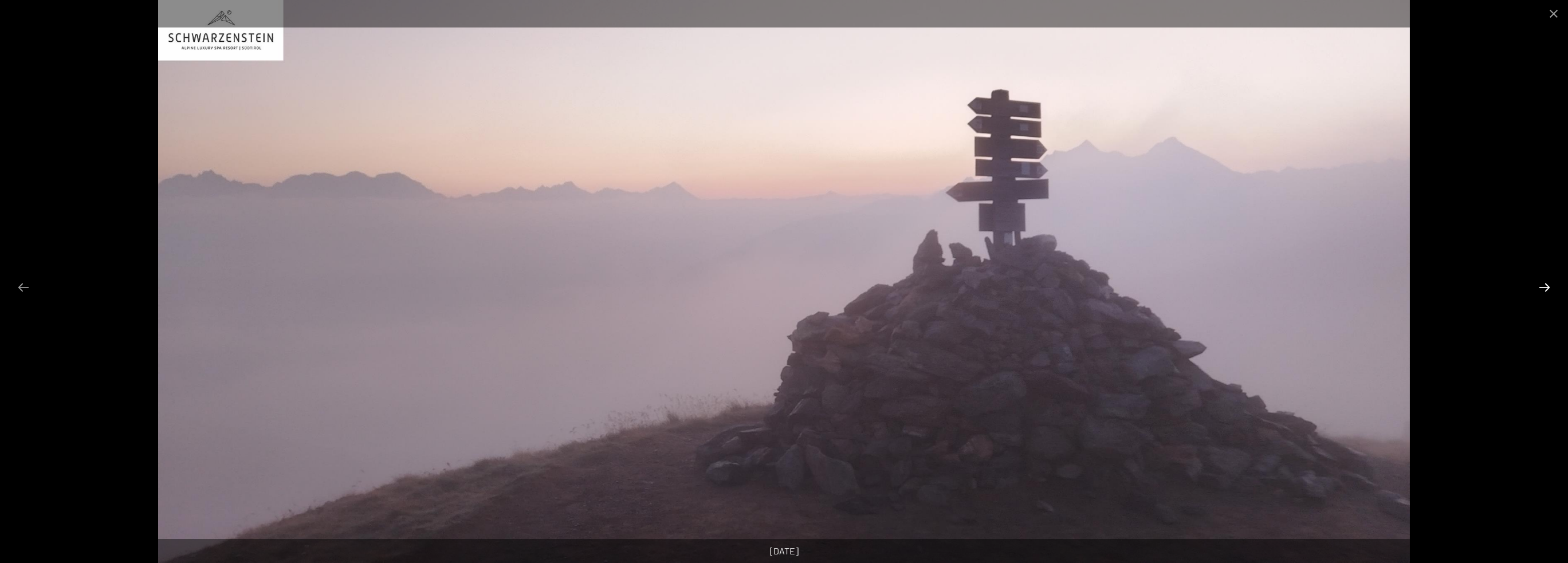
click at [1536, 289] on button "Next slide" at bounding box center [1545, 288] width 24 height 22
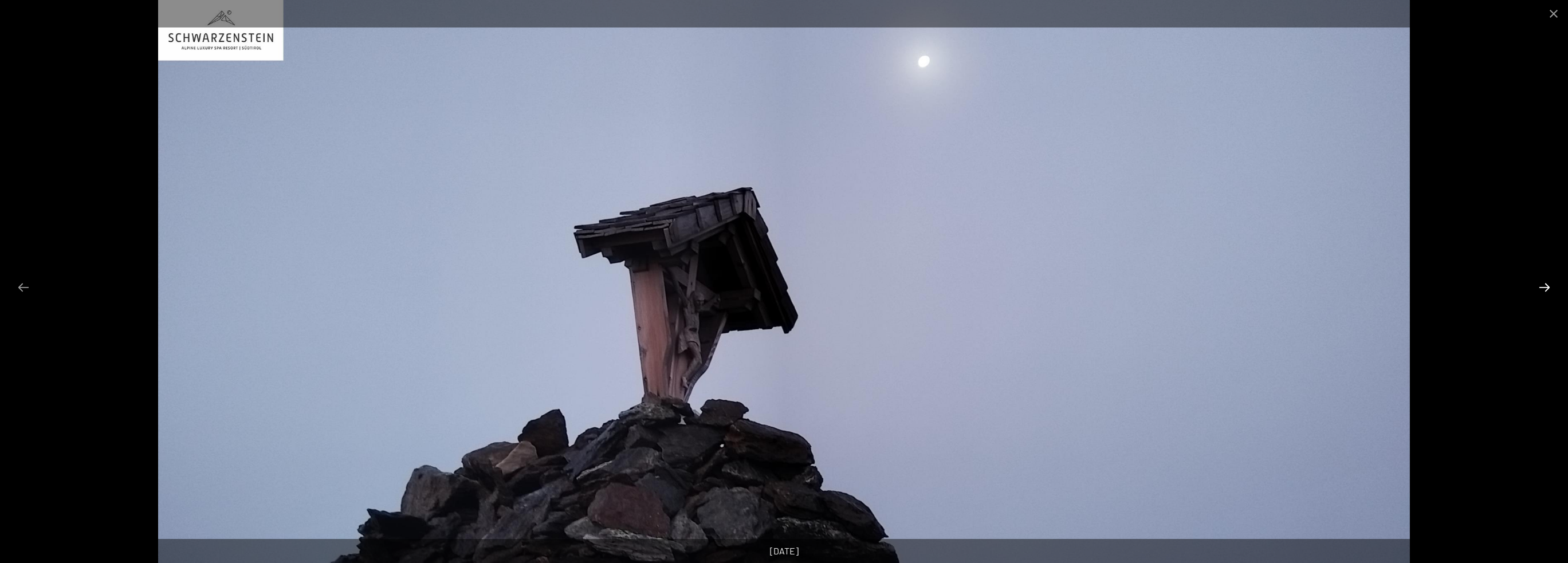
click at [1536, 289] on button "Next slide" at bounding box center [1545, 288] width 24 height 22
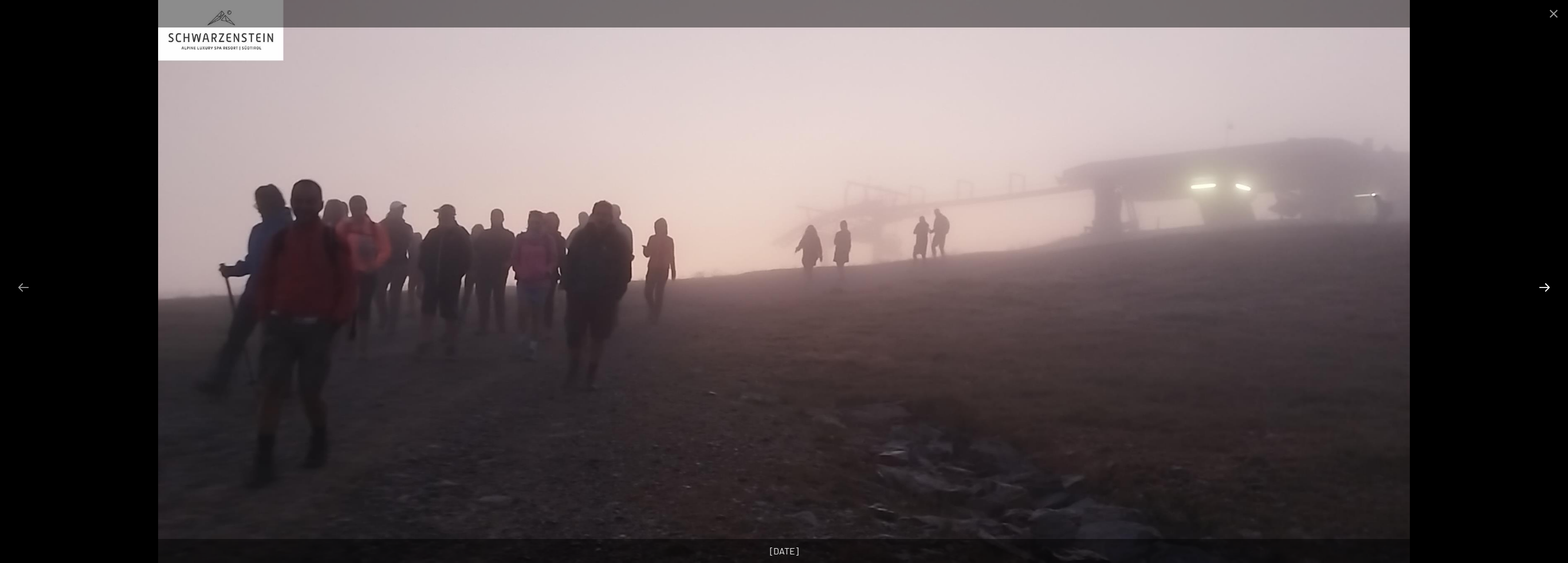
click at [1536, 289] on button "Next slide" at bounding box center [1545, 288] width 24 height 22
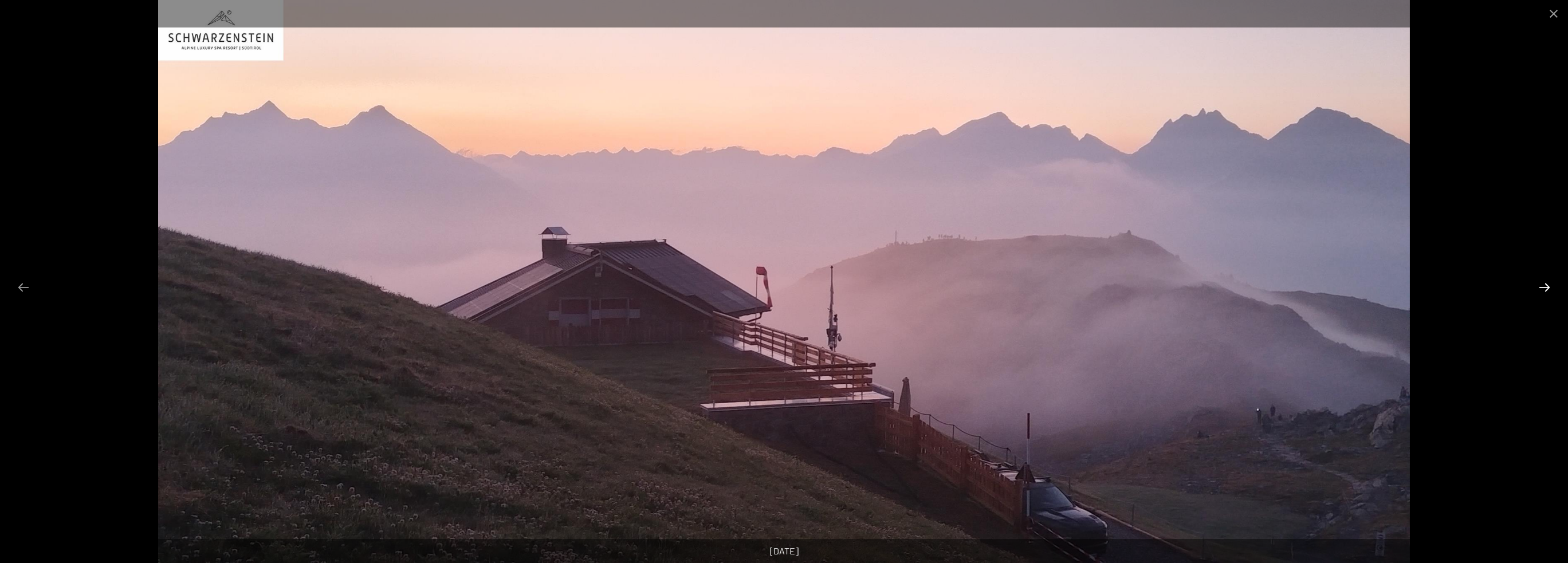
click at [1537, 286] on button "Next slide" at bounding box center [1545, 288] width 24 height 22
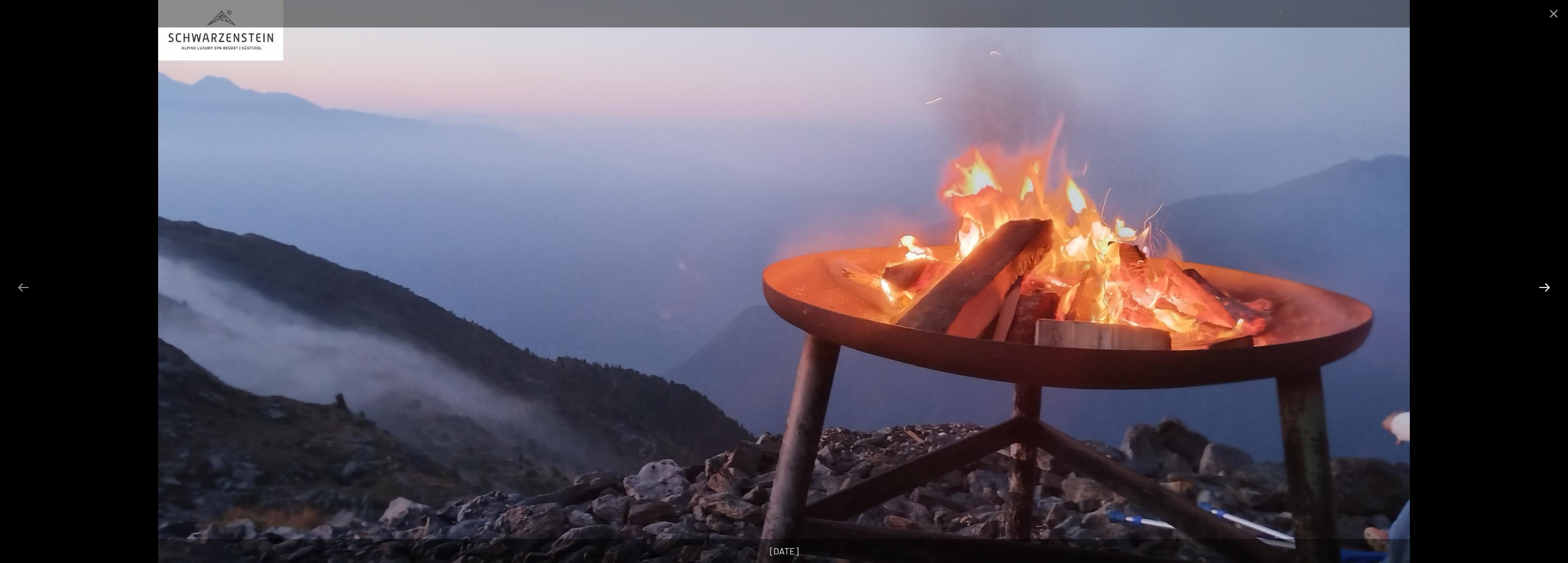
click at [1537, 286] on button "Next slide" at bounding box center [1545, 288] width 24 height 22
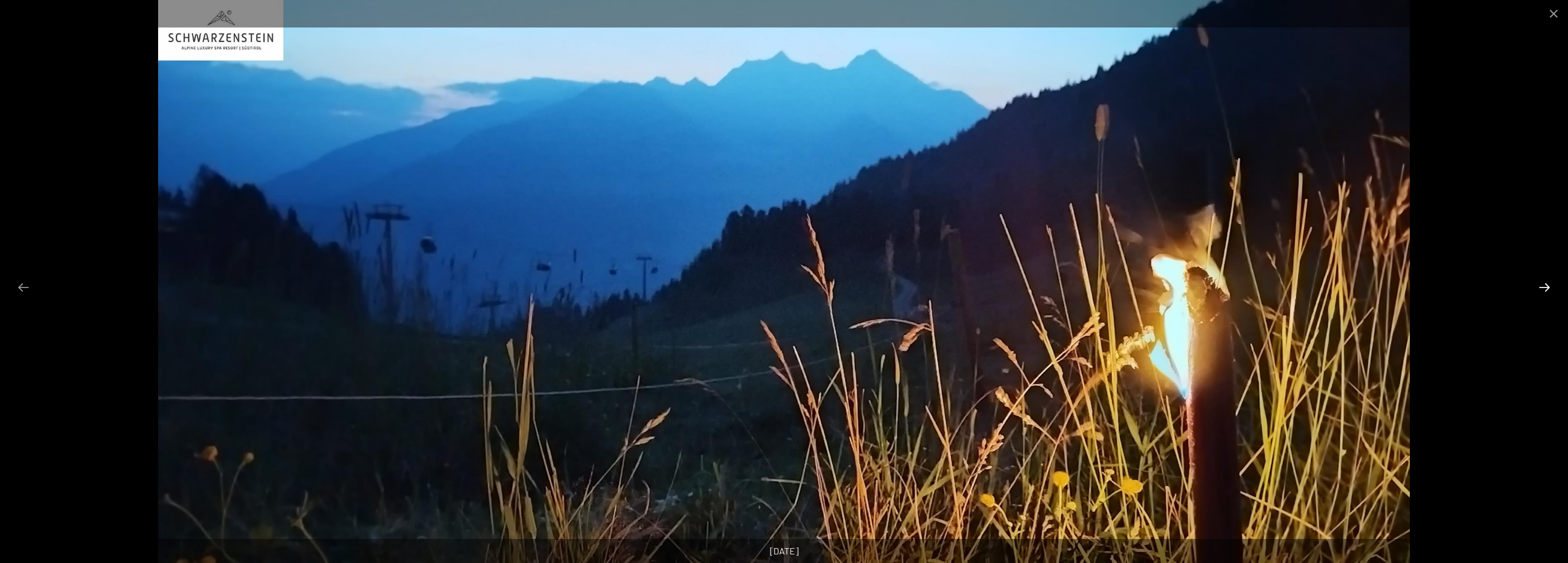
click at [1537, 286] on button "Next slide" at bounding box center [1545, 288] width 24 height 22
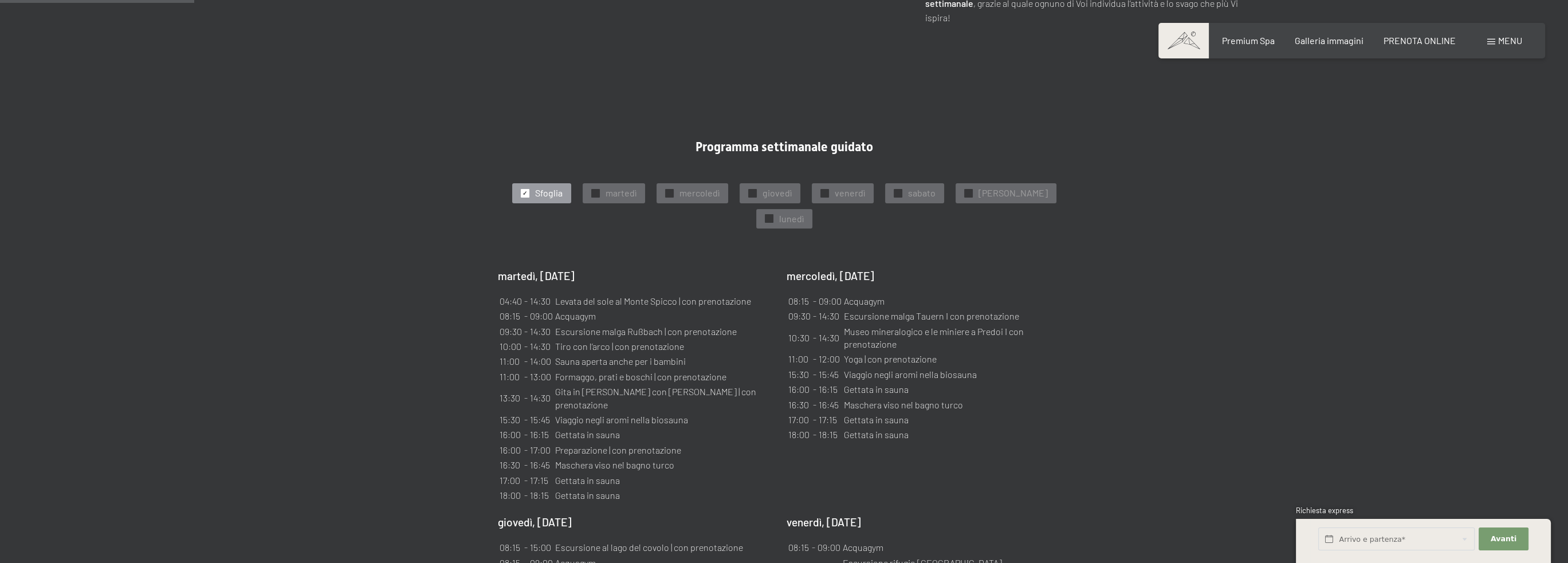
scroll to position [630, 0]
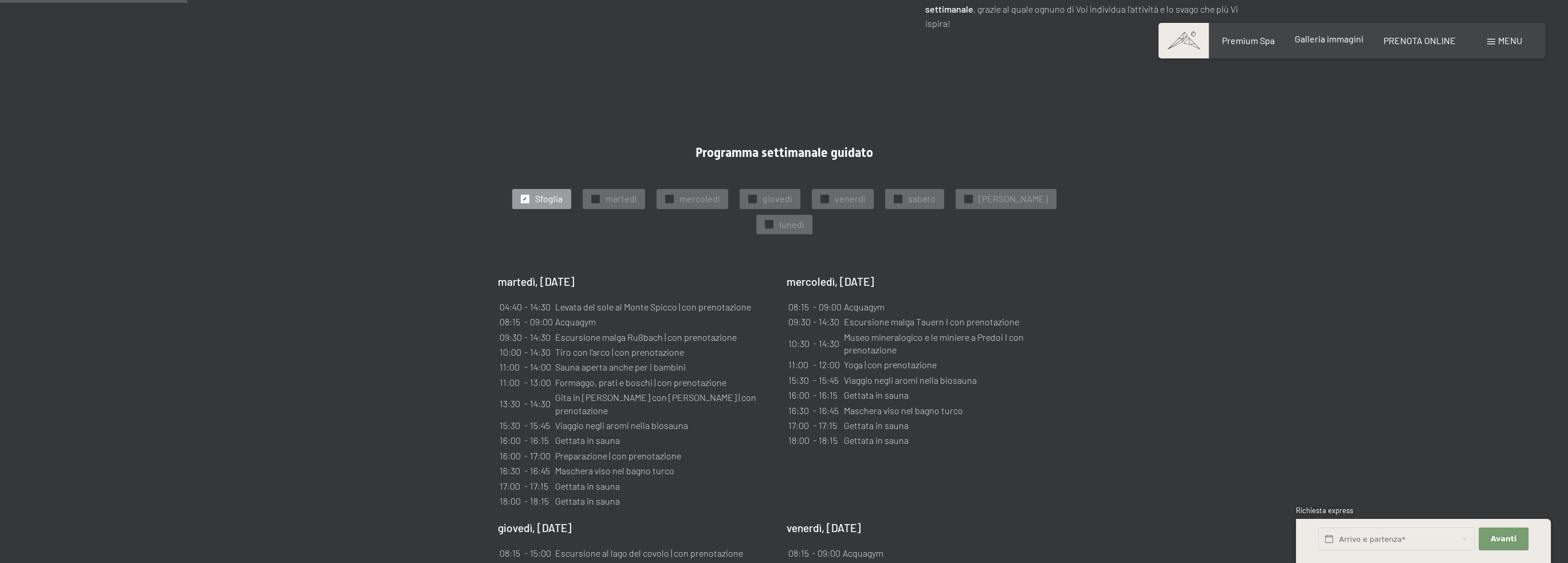
click at [1341, 39] on span "Galleria immagini" at bounding box center [1329, 39] width 69 height 11
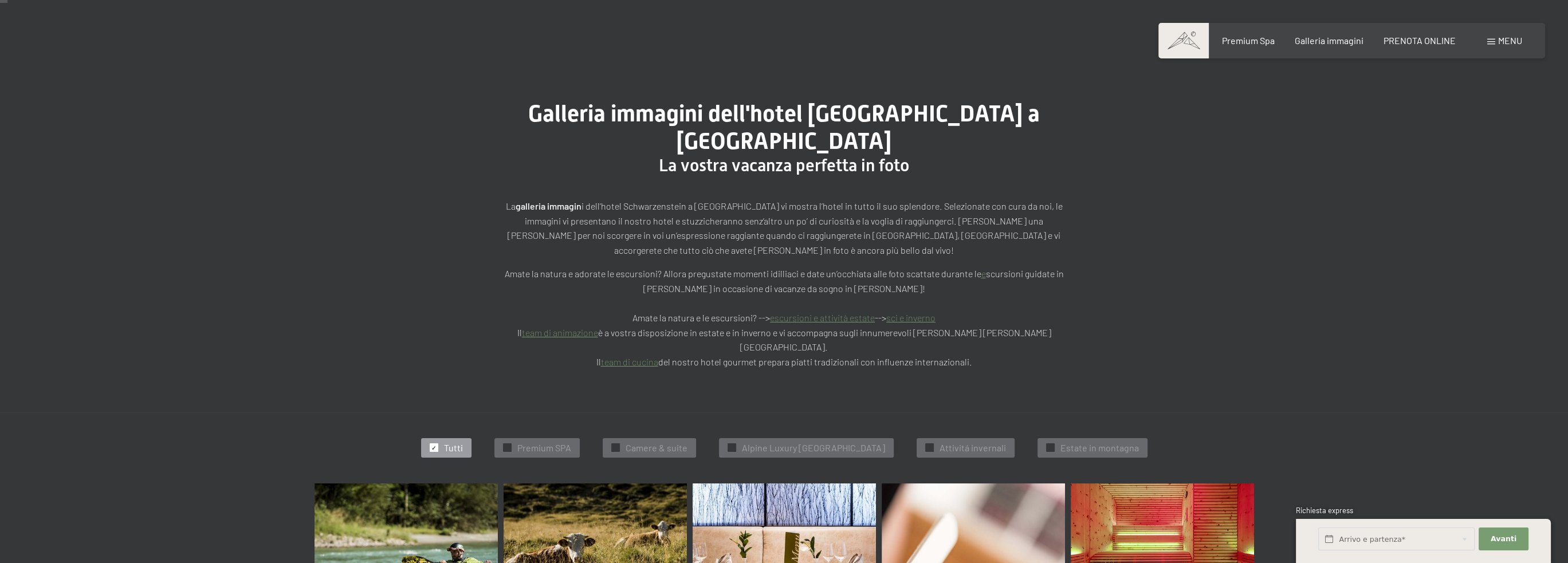
scroll to position [58, 0]
